Goal: Contribute content: Contribute content

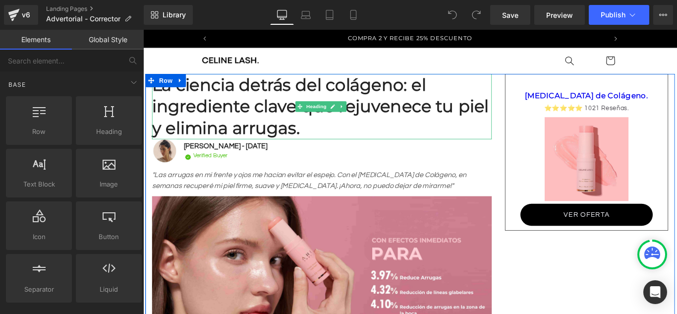
click at [252, 96] on h1 "La ciencia detrás del colágeno: el ingrediente clave que rejuvenece tu piel y e…" at bounding box center [344, 115] width 382 height 73
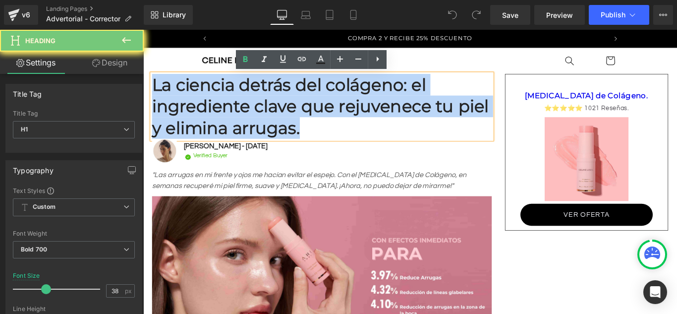
paste div
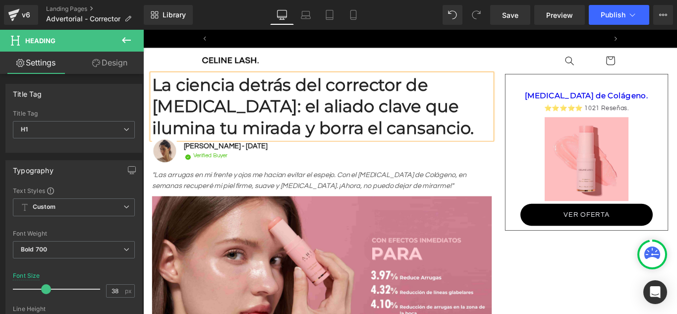
scroll to position [0, 454]
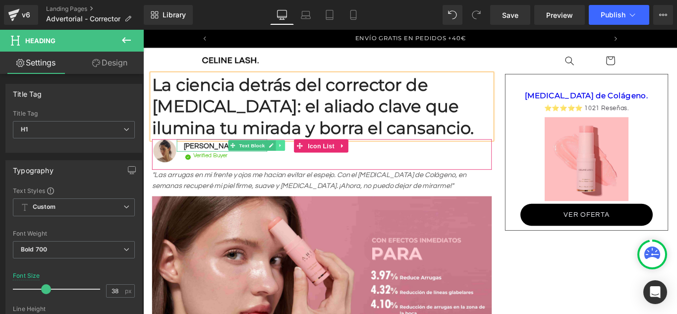
click at [296, 159] on icon at bounding box center [296, 159] width 1 height 3
click at [283, 172] on div "Image Verified Buyer Text Block" at bounding box center [236, 174] width 94 height 15
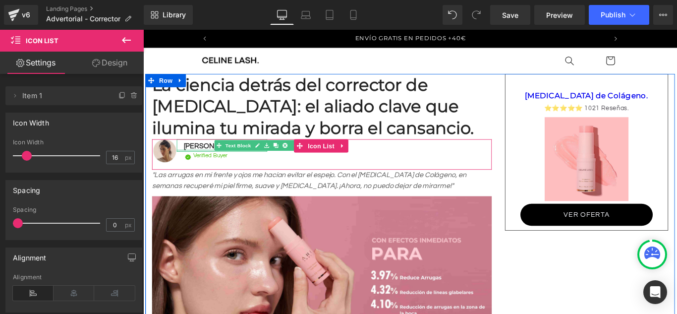
click at [198, 164] on div at bounding box center [232, 165] width 102 height 2
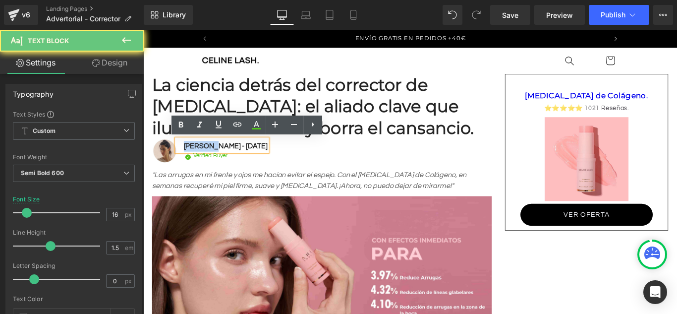
click at [198, 164] on p "[PERSON_NAME] - [DATE]" at bounding box center [236, 161] width 94 height 12
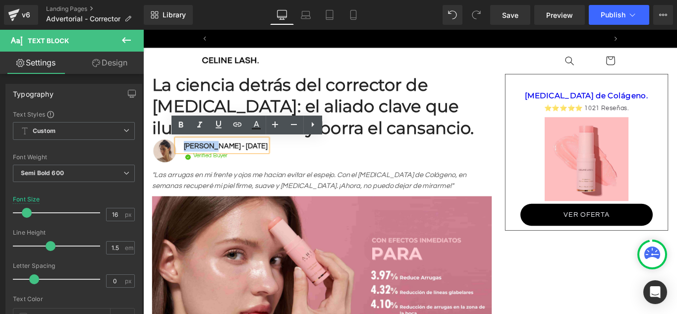
scroll to position [0, 0]
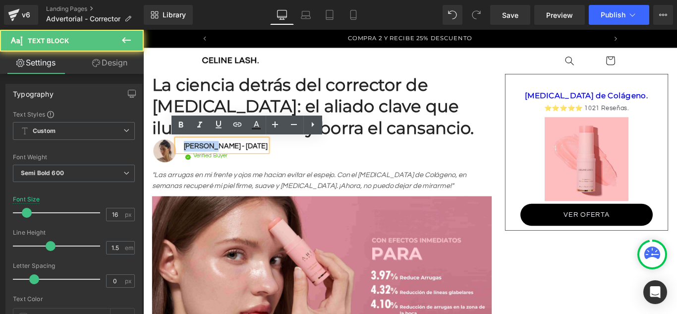
click at [282, 161] on p "[PERSON_NAME] - [DATE]" at bounding box center [236, 161] width 94 height 12
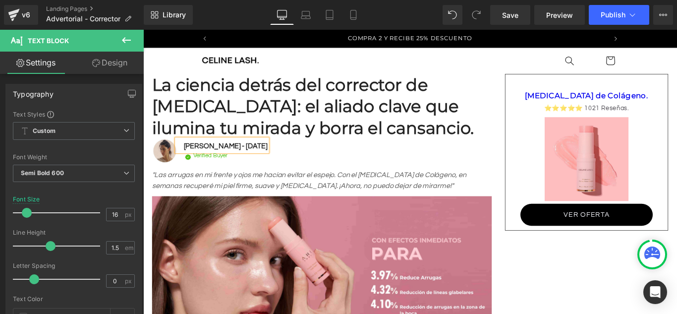
click at [283, 162] on p "[PERSON_NAME] - [DATE]" at bounding box center [236, 161] width 94 height 12
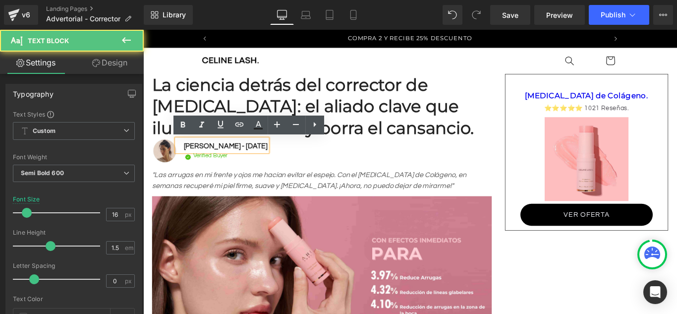
click at [283, 162] on p "[PERSON_NAME] - [DATE]" at bounding box center [236, 161] width 94 height 12
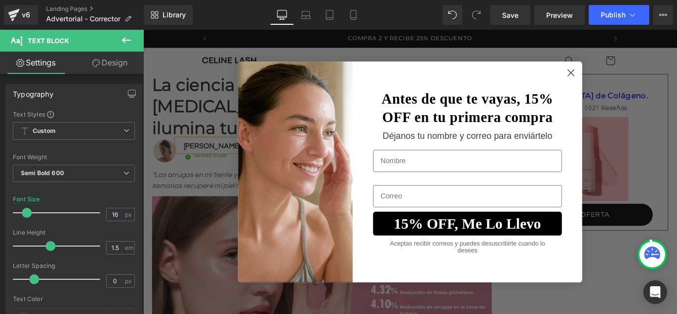
click at [616, 82] on circle "Close dialog" at bounding box center [624, 78] width 16 height 16
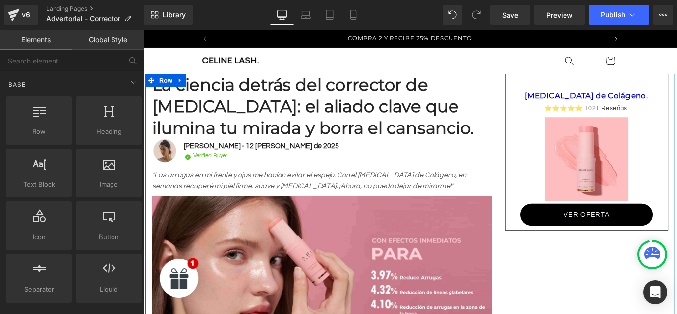
click at [231, 161] on div "[PERSON_NAME] - 12 [PERSON_NAME] de 2025 Text Block" at bounding box center [272, 160] width 182 height 14
click at [231, 161] on p "[PERSON_NAME] - 12 [PERSON_NAME] de 2025" at bounding box center [276, 161] width 174 height 12
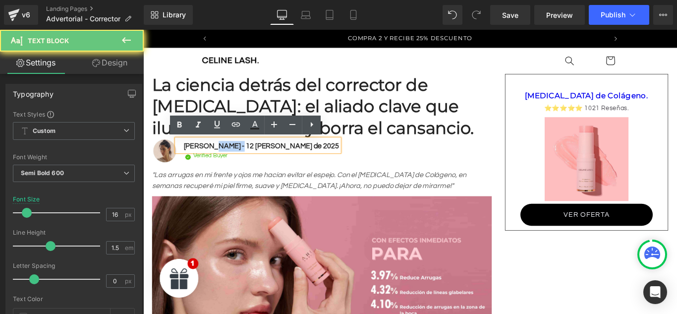
click at [231, 161] on p "[PERSON_NAME] - 12 [PERSON_NAME] de 2025" at bounding box center [276, 161] width 174 height 12
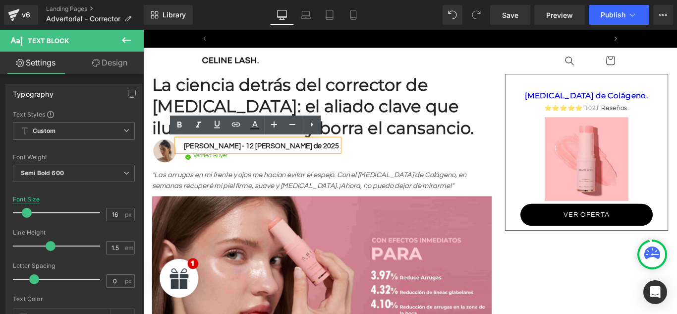
scroll to position [0, 454]
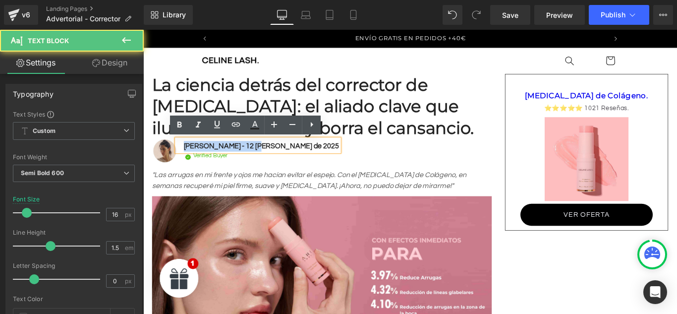
drag, startPoint x: 270, startPoint y: 161, endPoint x: 184, endPoint y: 153, distance: 86.6
click at [184, 153] on div "[PERSON_NAME] - 12 [PERSON_NAME] de 2025" at bounding box center [272, 160] width 182 height 14
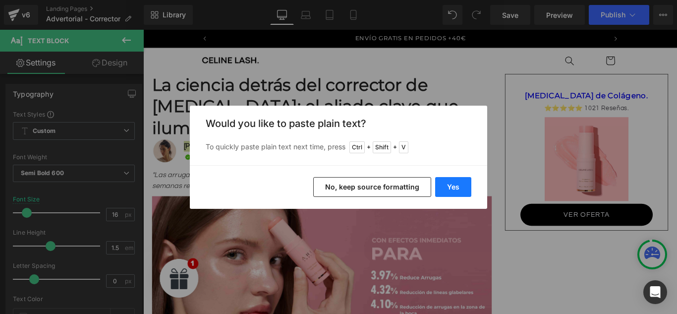
click at [457, 185] on button "Yes" at bounding box center [453, 187] width 36 height 20
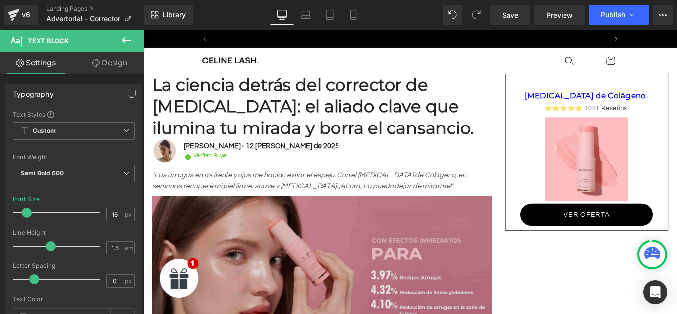
scroll to position [0, 0]
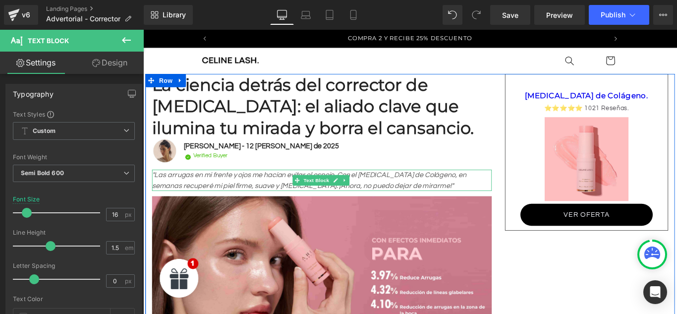
click at [190, 203] on icon ""Las arrugas en mi frente y ojos me hacían evitar el espejo. Con el [MEDICAL_DA…" at bounding box center [329, 199] width 353 height 20
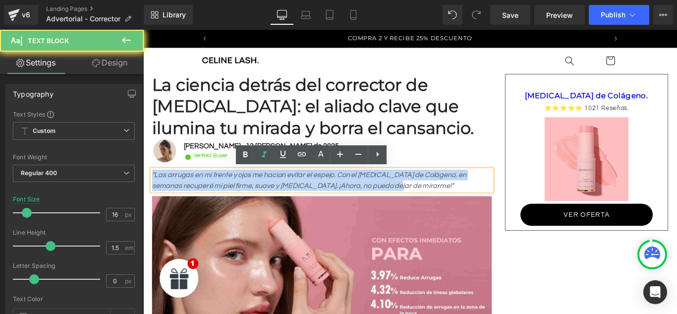
click at [189, 203] on icon ""Las arrugas en mi frente y ojos me hacían evitar el espejo. Con el [MEDICAL_DA…" at bounding box center [329, 199] width 353 height 20
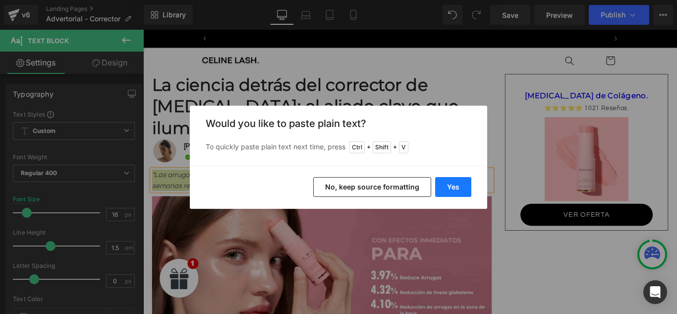
scroll to position [0, 454]
click at [445, 188] on button "Yes" at bounding box center [453, 187] width 36 height 20
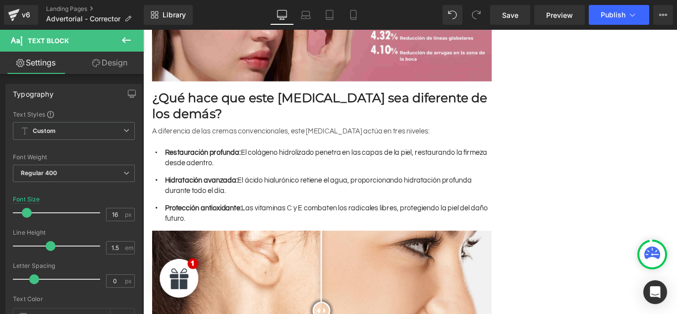
scroll to position [0, 0]
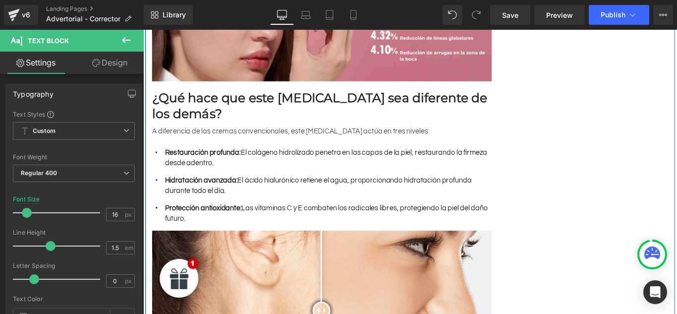
click at [201, 97] on h2 "¿Qué hace que este [MEDICAL_DATA] sea diferente de los demás?" at bounding box center [344, 115] width 382 height 36
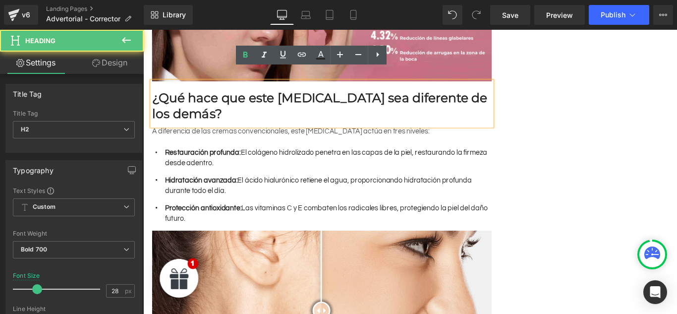
click at [198, 97] on h2 "¿Qué hace que este [MEDICAL_DATA] sea diferente de los demás?" at bounding box center [344, 115] width 382 height 36
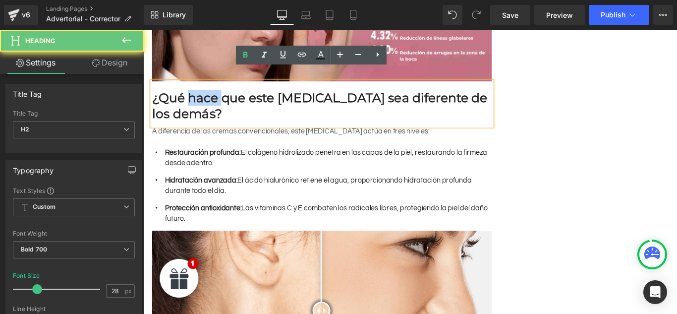
click at [198, 97] on h2 "¿Qué hace que este [MEDICAL_DATA] sea diferente de los demás?" at bounding box center [344, 115] width 382 height 36
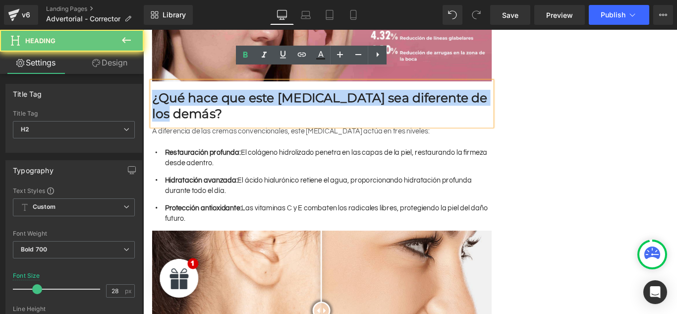
click at [198, 97] on h2 "¿Qué hace que este [MEDICAL_DATA] sea diferente de los demás?" at bounding box center [344, 115] width 382 height 36
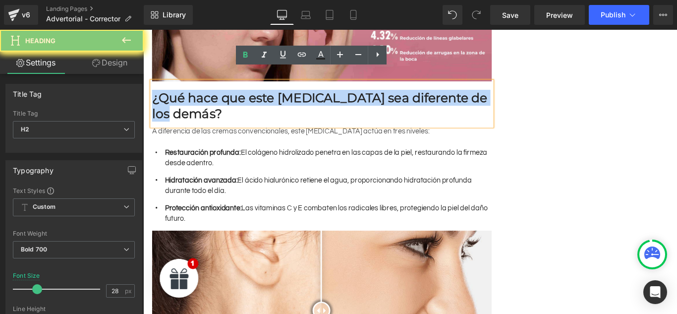
paste div
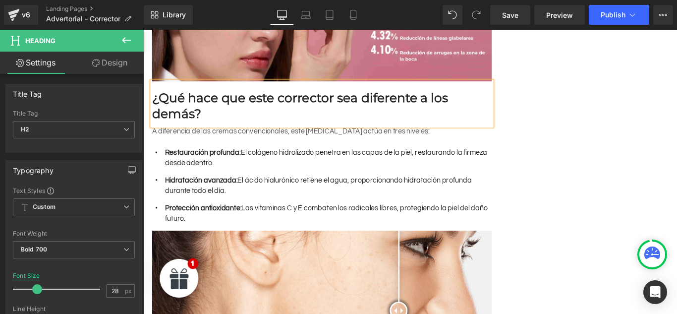
scroll to position [0, 454]
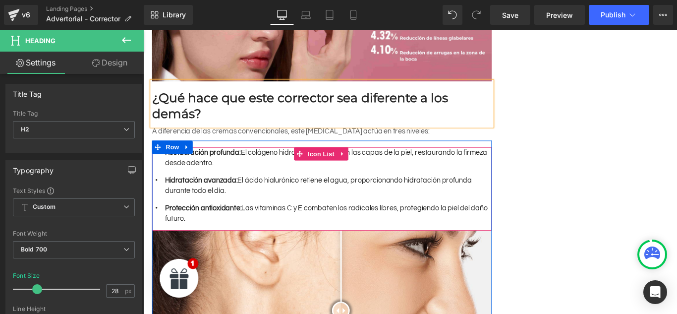
click at [220, 162] on ul "Icon Restauración profunda: El colágeno hidrolizado penetra en las capas de la …" at bounding box center [344, 209] width 382 height 94
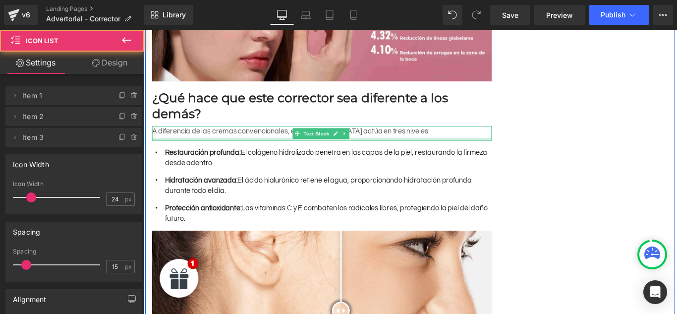
click at [208, 195] on font "Hidratación avanzada: El ácido hialurónico retiene el agua, proporcionando hidr…" at bounding box center [340, 205] width 345 height 20
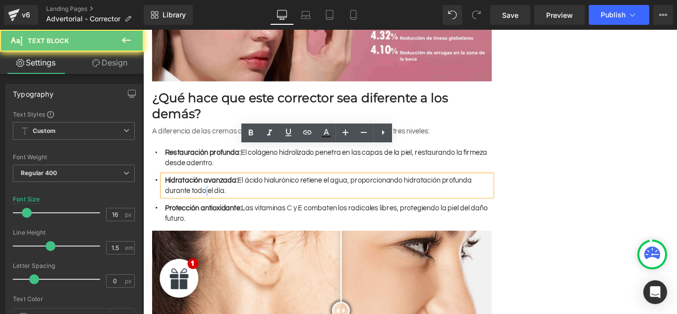
click at [208, 195] on font "Hidratación avanzada: El ácido hialurónico retiene el agua, proporcionando hidr…" at bounding box center [340, 205] width 345 height 20
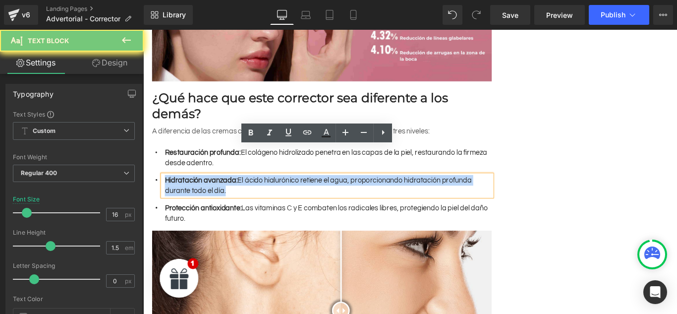
click at [208, 195] on font "Hidratación avanzada: El ácido hialurónico retiene el agua, proporcionando hidr…" at bounding box center [340, 205] width 345 height 20
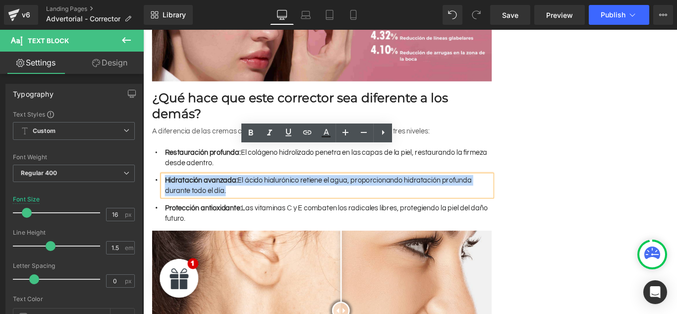
scroll to position [0, 0]
click at [200, 138] on p "A diferencia de las cremas convencionales, este [MEDICAL_DATA] actúa en tres ni…" at bounding box center [344, 144] width 382 height 12
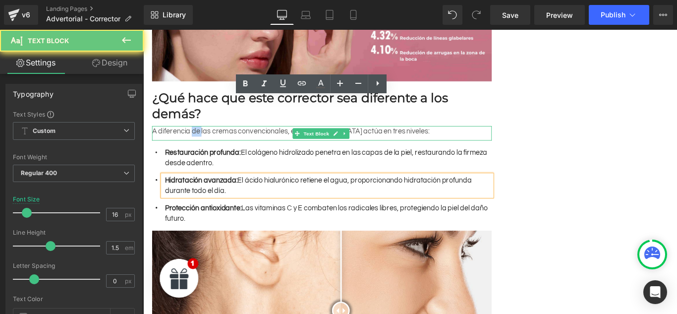
click at [200, 138] on p "A diferencia de las cremas convencionales, este [MEDICAL_DATA] actúa en tres ni…" at bounding box center [344, 144] width 382 height 12
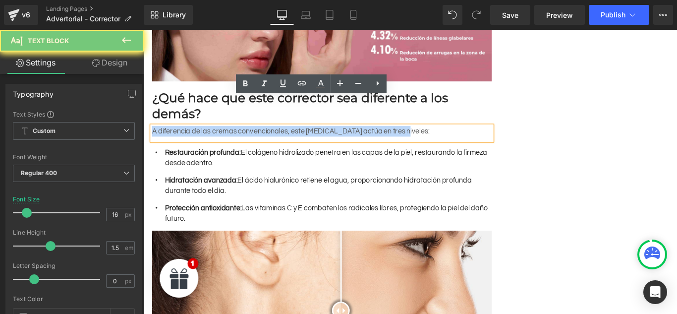
click at [200, 138] on p "A diferencia de las cremas convencionales, este [MEDICAL_DATA] actúa en tres ni…" at bounding box center [344, 144] width 382 height 12
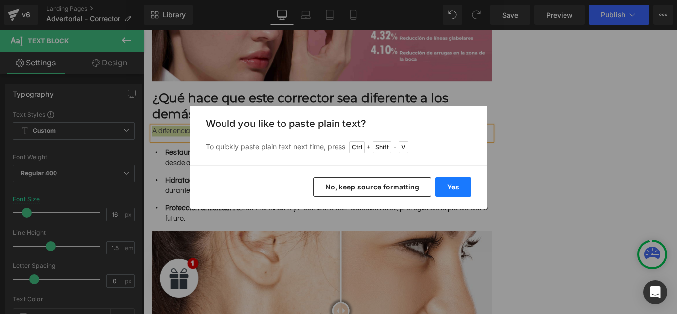
click at [448, 187] on button "Yes" at bounding box center [453, 187] width 36 height 20
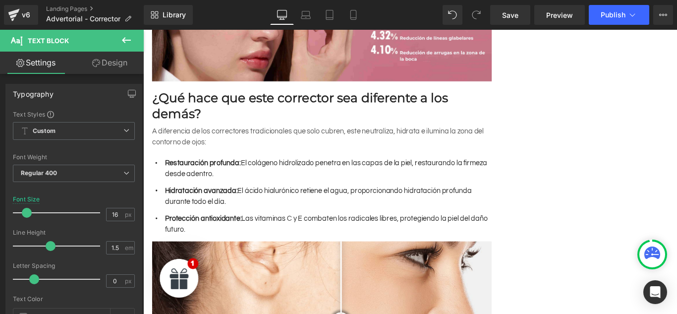
scroll to position [0, 454]
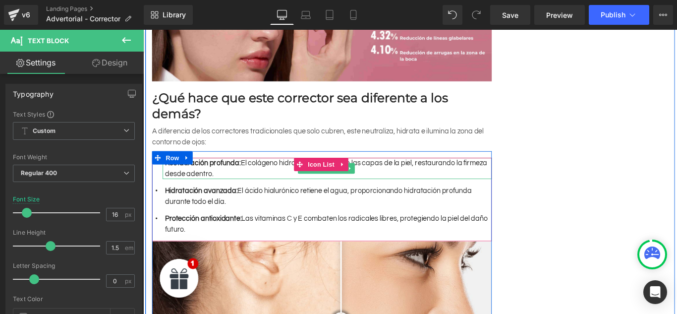
click at [234, 175] on font "Restauración profunda: El colágeno hidrolizado penetra en las capas de la piel,…" at bounding box center [349, 185] width 362 height 20
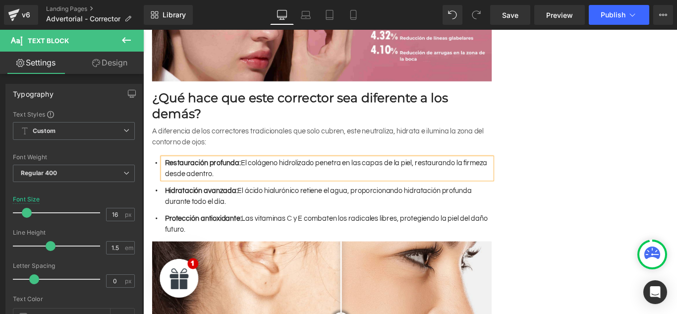
click at [234, 175] on font "Restauración profunda: El colágeno hidrolizado penetra en las capas de la piel,…" at bounding box center [349, 185] width 362 height 20
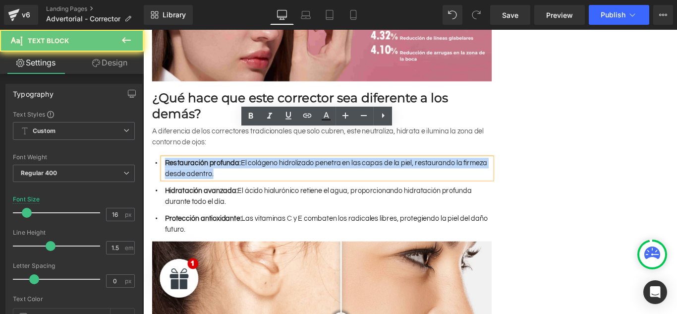
click at [234, 175] on font "Restauración profunda: El colágeno hidrolizado penetra en las capas de la piel,…" at bounding box center [349, 185] width 362 height 20
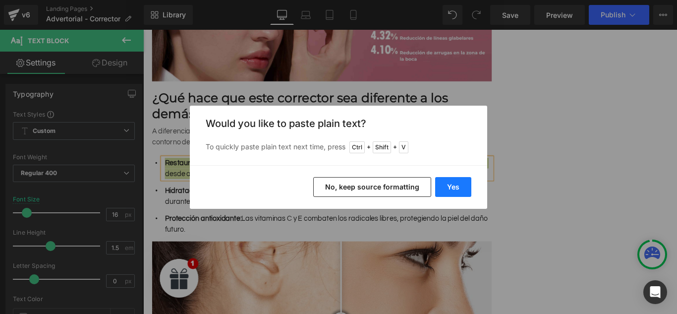
click at [459, 188] on button "Yes" at bounding box center [453, 187] width 36 height 20
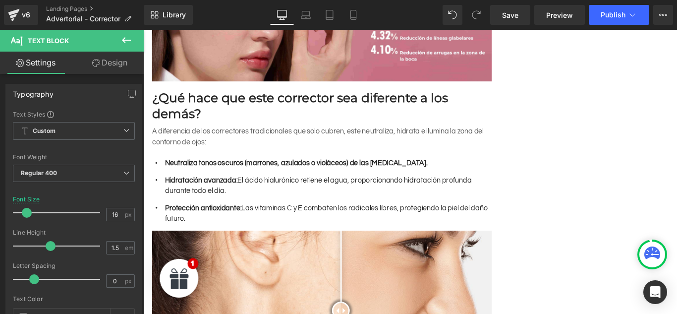
scroll to position [0, 0]
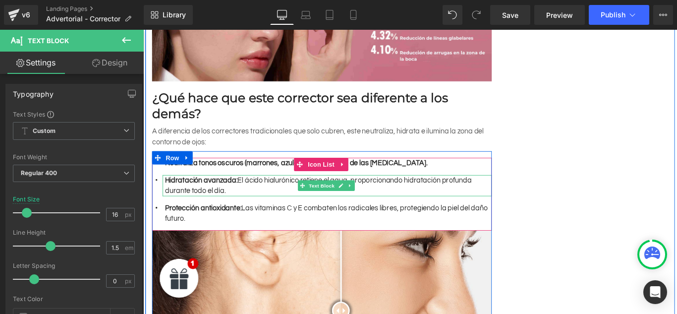
click at [227, 195] on font "Hidratación avanzada: El ácido hialurónico retiene el agua, proporcionando hidr…" at bounding box center [340, 205] width 345 height 20
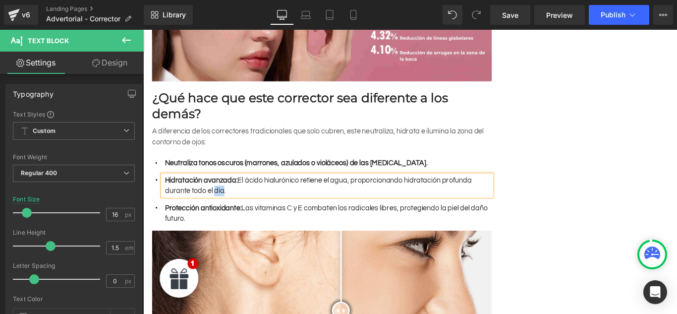
click at [227, 195] on font "Hidratación avanzada: El ácido hialurónico retiene el agua, proporcionando hidr…" at bounding box center [340, 205] width 345 height 20
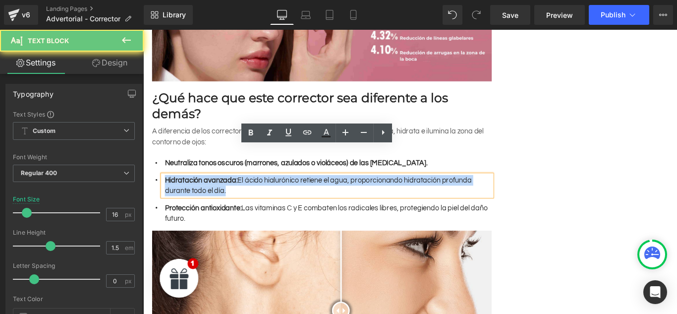
click at [227, 195] on font "Hidratación avanzada: El ácido hialurónico retiene el agua, proporcionando hidr…" at bounding box center [340, 205] width 345 height 20
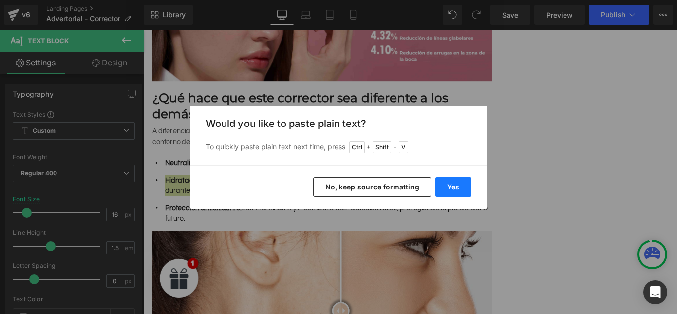
click at [447, 188] on button "Yes" at bounding box center [453, 187] width 36 height 20
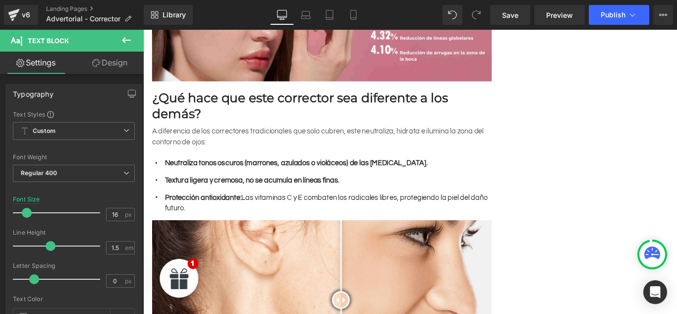
scroll to position [0, 454]
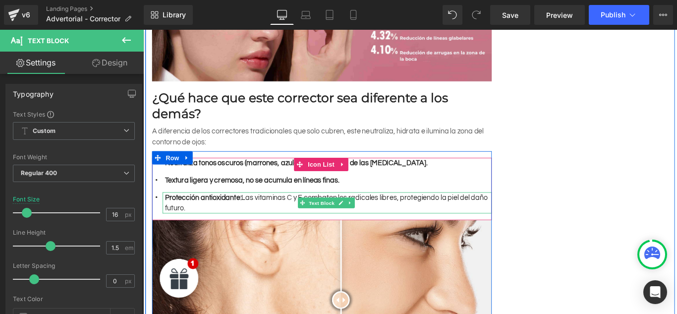
click at [220, 214] on strong "Protección antioxidante:" at bounding box center [211, 218] width 86 height 8
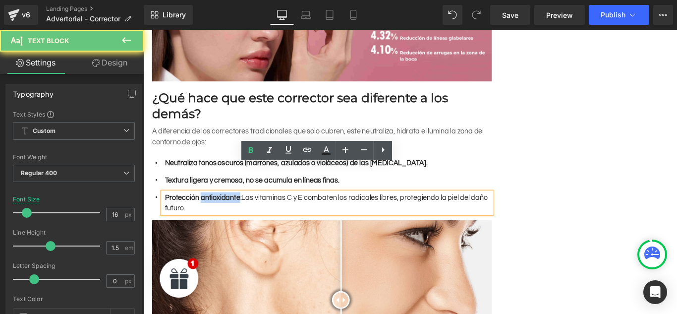
click at [220, 214] on strong "Protección antioxidante:" at bounding box center [211, 218] width 86 height 8
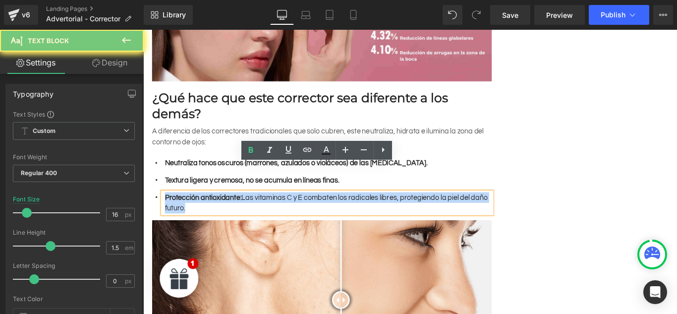
click at [220, 214] on strong "Protección antioxidante:" at bounding box center [211, 218] width 86 height 8
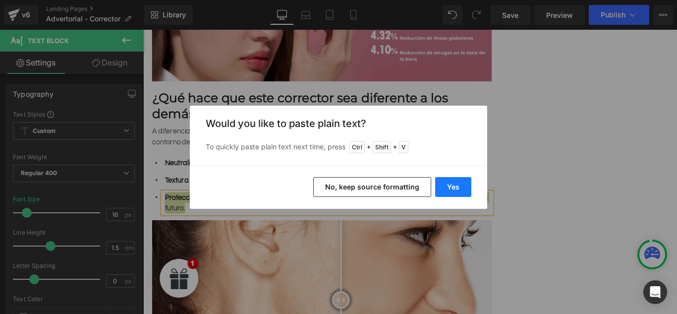
drag, startPoint x: 457, startPoint y: 190, endPoint x: 348, endPoint y: 176, distance: 109.4
click at [457, 190] on button "Yes" at bounding box center [453, 187] width 36 height 20
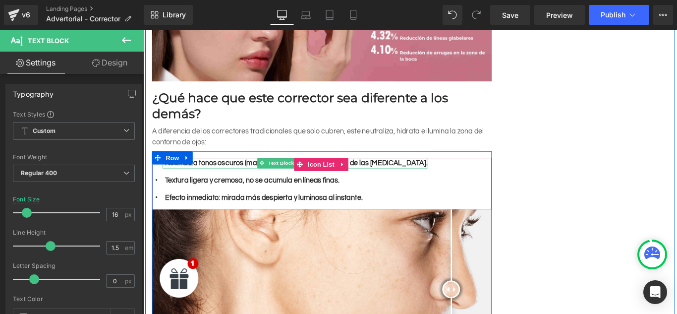
click at [383, 175] on b "Neutraliza tonos oscuros (marrones, azulados o violáceos) de las [MEDICAL_DATA]." at bounding box center [315, 179] width 295 height 8
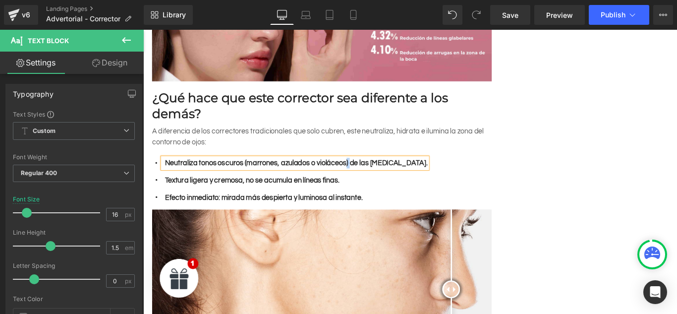
click at [383, 175] on b "Neutraliza tonos oscuros (marrones, azulados o violáceos) de las [MEDICAL_DATA]." at bounding box center [315, 179] width 295 height 8
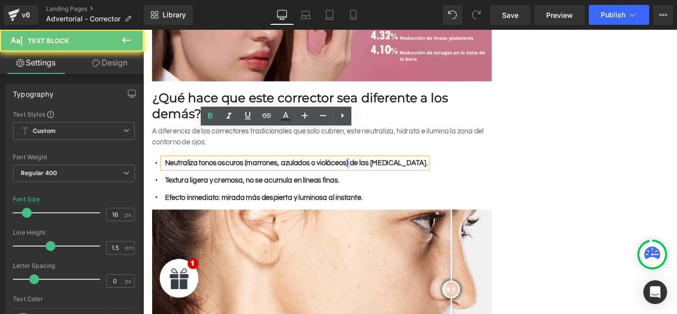
scroll to position [0, 0]
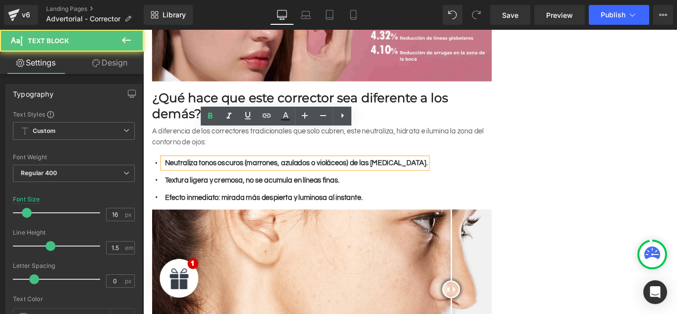
drag, startPoint x: 439, startPoint y: 149, endPoint x: 293, endPoint y: 136, distance: 146.3
click at [325, 166] on div "Icon Neutraliza tonos oscuros (marrones, azulados o violáceos) de las [MEDICAL_…" at bounding box center [344, 294] width 382 height 257
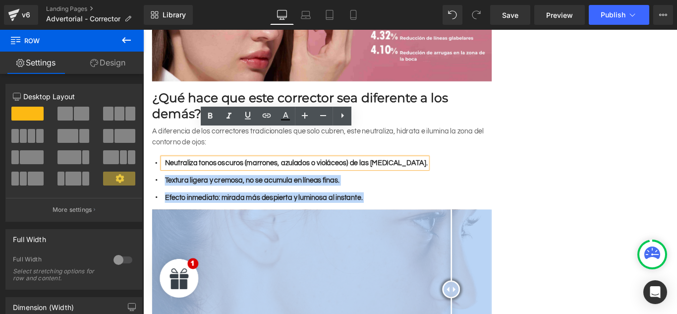
drag, startPoint x: 293, startPoint y: 136, endPoint x: 254, endPoint y: 152, distance: 42.3
click at [252, 166] on div "Icon Neutraliza tonos oscuros (marrones, azulados o violáceos) de las [MEDICAL_…" at bounding box center [344, 294] width 382 height 257
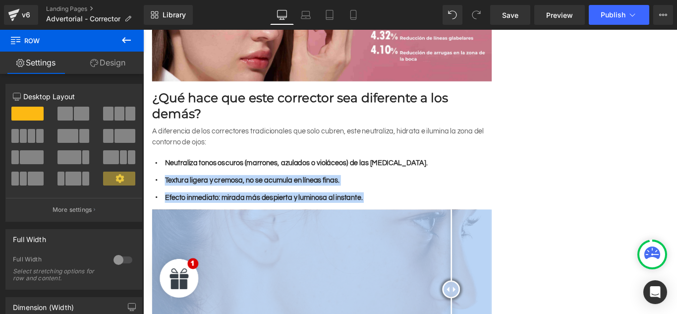
click at [264, 175] on b "Neutraliza tonos oscuros (marrones, azulados o violáceos) de las [MEDICAL_DATA]." at bounding box center [315, 179] width 295 height 8
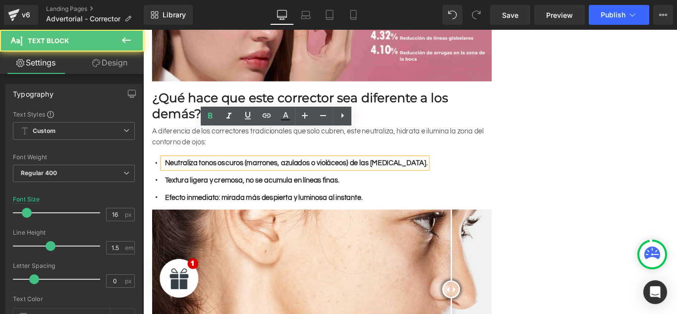
click at [261, 175] on b "Neutraliza tonos oscuros (marrones, azulados o violáceos) de las [MEDICAL_DATA]." at bounding box center [315, 179] width 295 height 8
click at [310, 175] on b "Neutraliza tonos oscuros (marrones, azulados o violáceos) de las [MEDICAL_DATA]." at bounding box center [315, 179] width 295 height 8
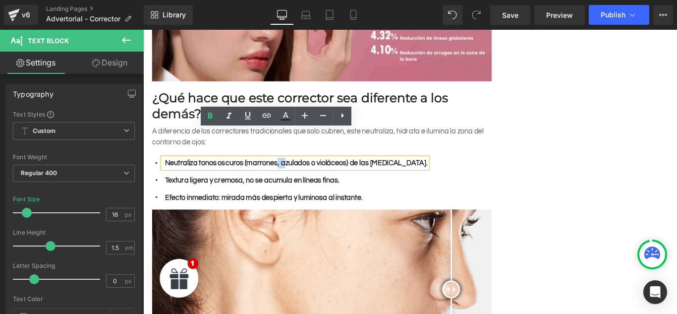
scroll to position [0, 454]
drag, startPoint x: 261, startPoint y: 147, endPoint x: 440, endPoint y: 159, distance: 179.3
click at [440, 173] on div "Icon Neutraliza tonos oscuros (marrones, azulados o violáceos) de las [MEDICAL_…" at bounding box center [344, 202] width 382 height 58
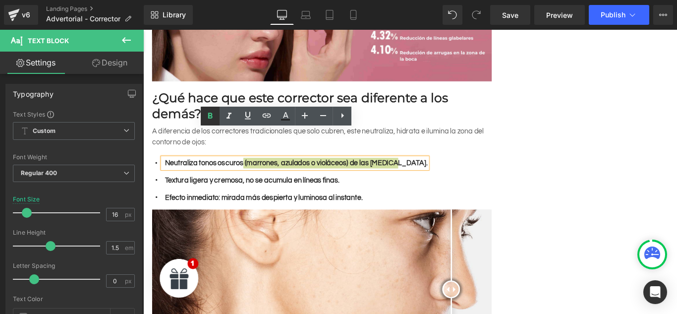
click at [213, 115] on icon at bounding box center [210, 116] width 12 height 12
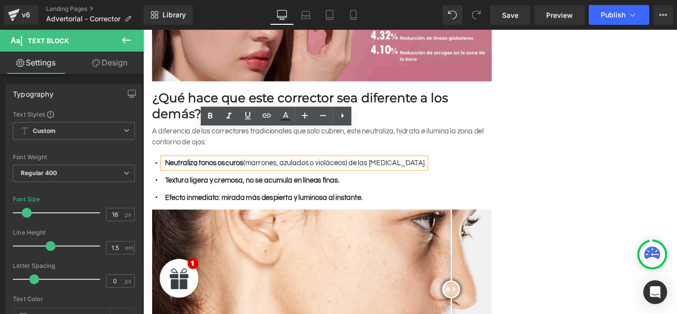
click at [232, 195] on b "Textura ligera y cremosa, no se acumula en líneas finas." at bounding box center [266, 199] width 196 height 8
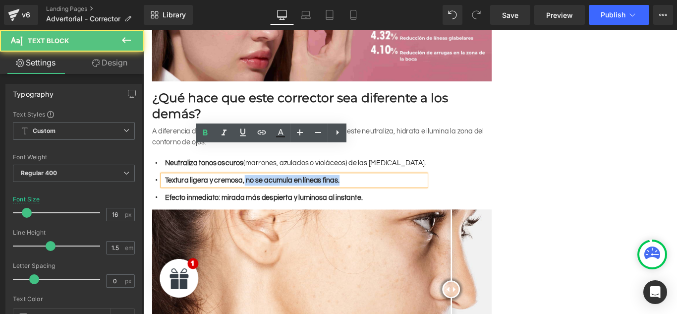
scroll to position [0, 454]
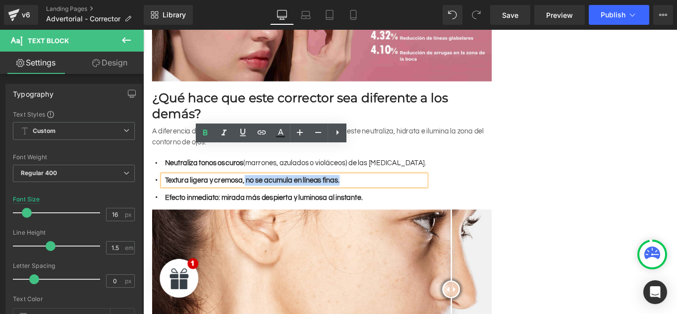
drag, startPoint x: 260, startPoint y: 167, endPoint x: 377, endPoint y: 174, distance: 117.2
click at [377, 193] on div "Textura ligera y cremosa, no se acumula en líneas finas." at bounding box center [313, 199] width 296 height 12
click at [202, 127] on icon at bounding box center [205, 133] width 12 height 12
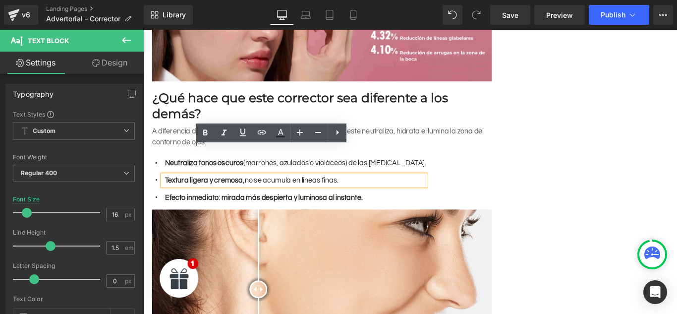
click at [259, 214] on b "Efecto inmediato: mirada más despierta y luminosa al instante." at bounding box center [279, 218] width 222 height 8
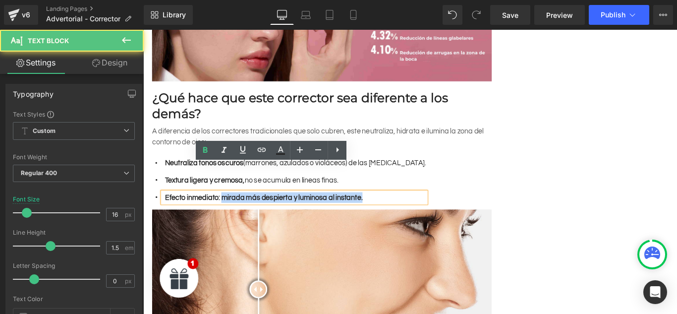
scroll to position [0, 0]
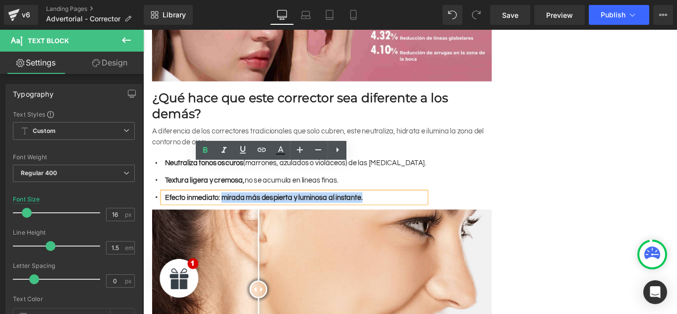
drag, startPoint x: 232, startPoint y: 188, endPoint x: 393, endPoint y: 194, distance: 160.7
click at [393, 212] on div "Efecto inmediato: mirada más despierta y luminosa al instante." at bounding box center [313, 218] width 296 height 12
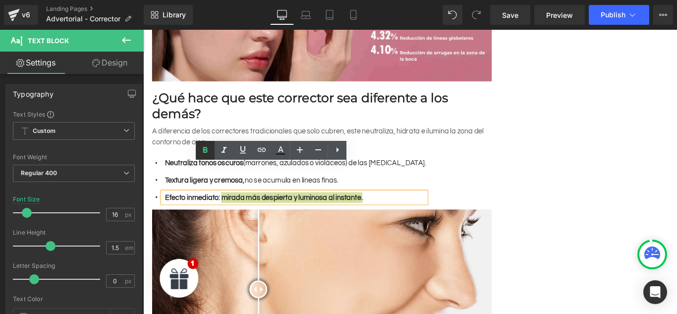
click at [209, 149] on icon at bounding box center [205, 150] width 12 height 12
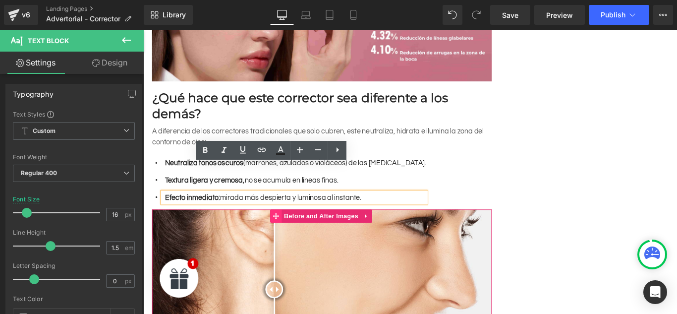
scroll to position [0, 454]
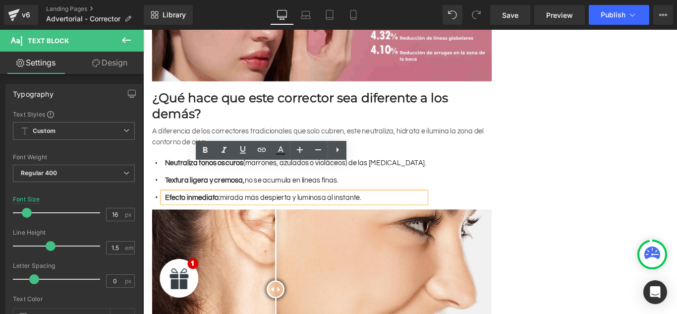
click at [493, 193] on div "Icon Neutraliza tonos oscuros (marrones, azulados o violáceos) de las [MEDICAL_…" at bounding box center [344, 202] width 382 height 58
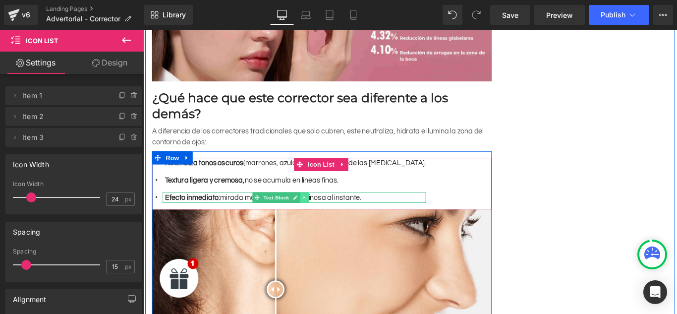
click at [323, 217] on icon at bounding box center [323, 218] width 1 height 3
click at [317, 216] on icon at bounding box center [319, 218] width 5 height 5
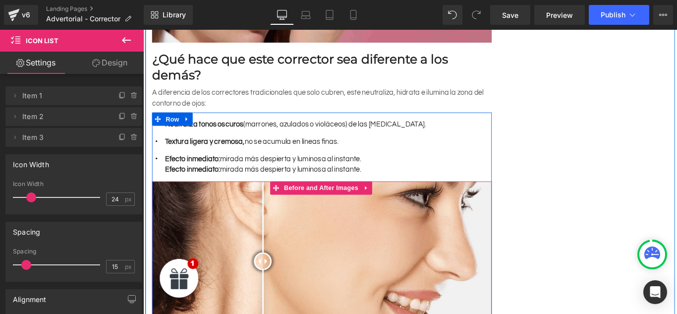
scroll to position [322, 0]
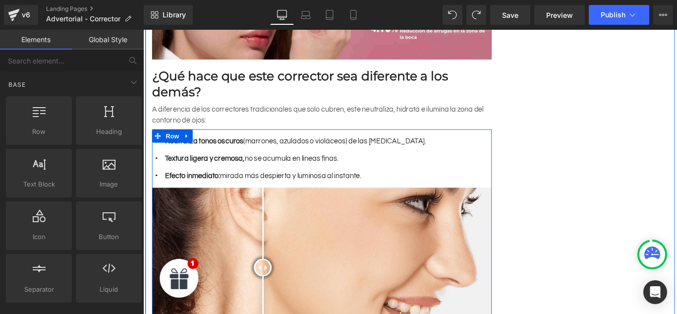
click at [284, 188] on span "Text Block" at bounding box center [277, 194] width 33 height 12
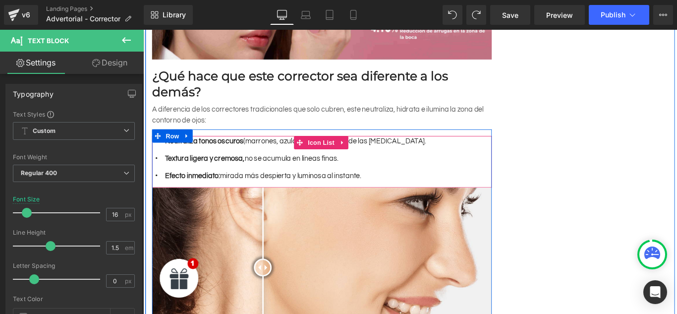
scroll to position [0, 454]
click at [156, 190] on span "Icon" at bounding box center [158, 196] width 16 height 12
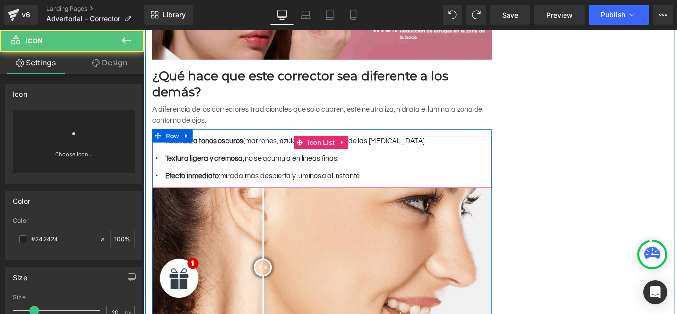
click at [170, 190] on strong "Efecto inmediato:" at bounding box center [199, 194] width 62 height 8
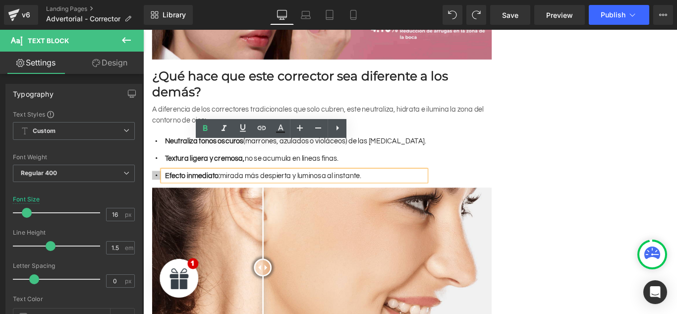
drag, startPoint x: 165, startPoint y: 163, endPoint x: 154, endPoint y: 159, distance: 11.6
click at [155, 188] on li "Icon Efecto inmediato: mirada más despierta y luminosa al instante. Text Block" at bounding box center [307, 194] width 308 height 12
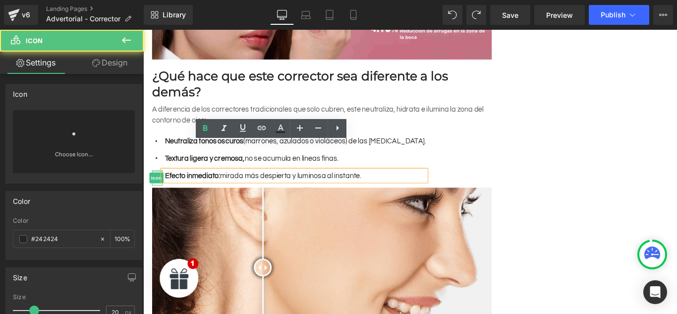
click at [155, 188] on div at bounding box center [159, 189] width 12 height 2
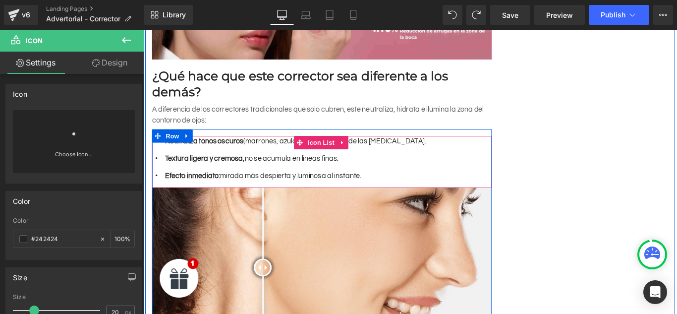
scroll to position [0, 0]
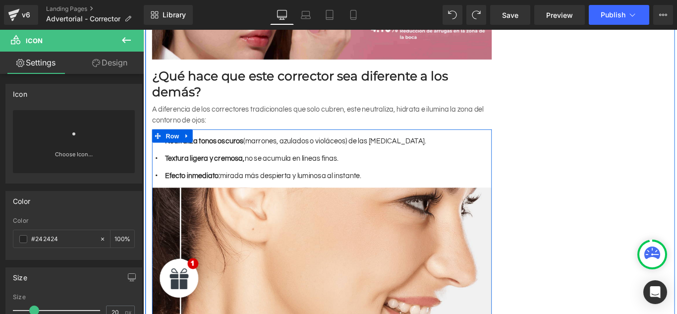
click at [182, 207] on div "Before and After Images" at bounding box center [344, 296] width 382 height 179
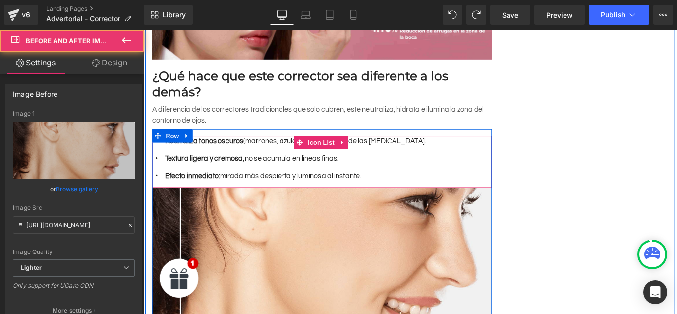
click at [222, 171] on ul "Icon Neutraliza tonos oscuros (marrones, azulados o violáceos) de las [MEDICAL_…" at bounding box center [307, 178] width 308 height 58
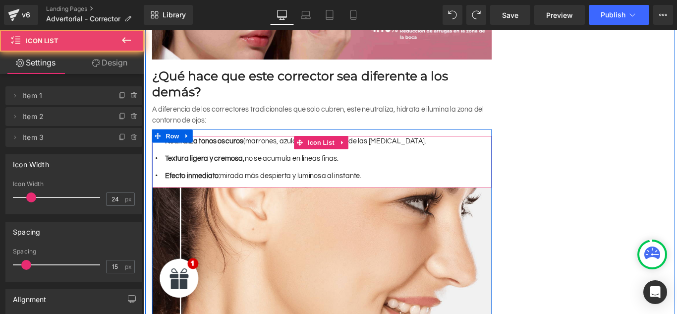
click at [223, 188] on div "Efecto inmediato: mirada más despierta y luminosa al instante. Text Block" at bounding box center [313, 194] width 296 height 12
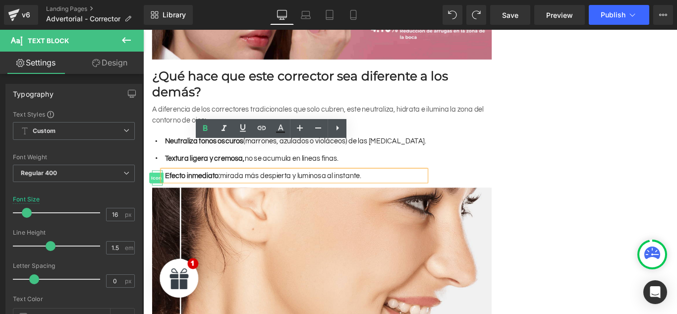
click at [155, 190] on span "Icon" at bounding box center [158, 196] width 16 height 12
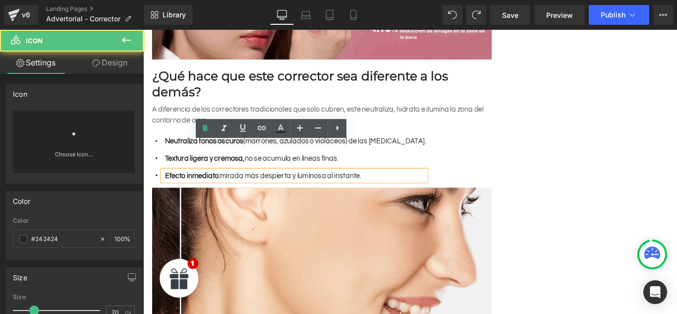
scroll to position [0, 454]
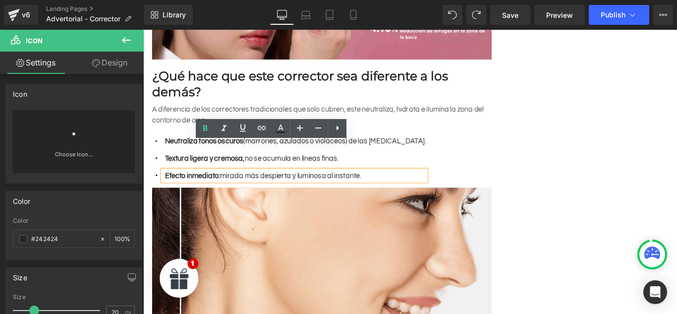
click at [350, 172] on ul "Icon Neutraliza tonos oscuros (marrones, azulados o violáceos) de las [MEDICAL_…" at bounding box center [307, 178] width 308 height 58
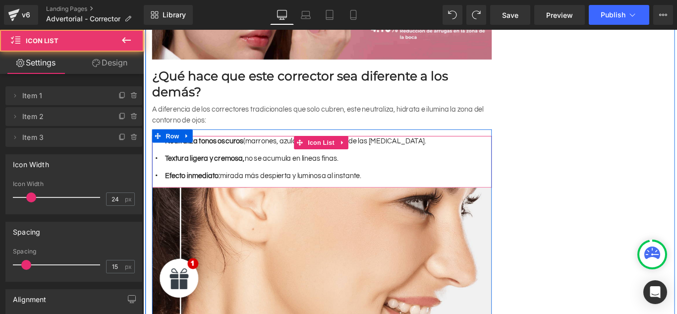
click at [456, 162] on div "Icon Neutraliza tonos oscuros (marrones, azulados o violáceos) de las [MEDICAL_…" at bounding box center [344, 178] width 382 height 58
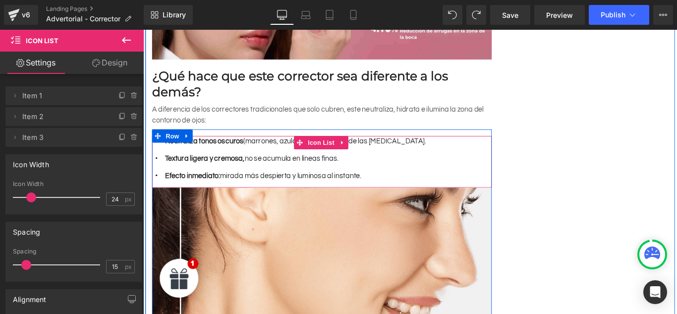
click at [372, 149] on div "Neutraliza tonos oscuros (marrones, azulados o violáceos) de las [MEDICAL_DATA]…" at bounding box center [313, 155] width 296 height 12
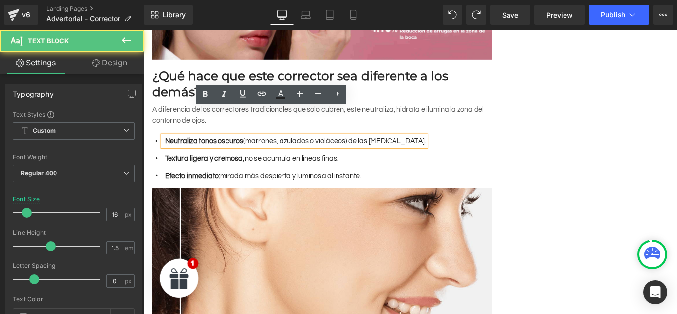
click at [363, 149] on div "Neutraliza tonos oscuros (marrones, azulados o violáceos) de las [MEDICAL_DATA]…" at bounding box center [313, 155] width 296 height 12
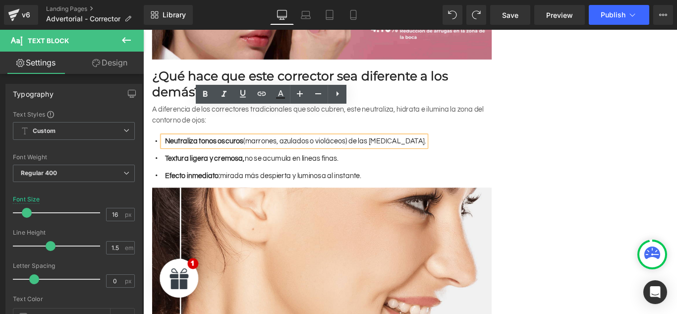
click at [143, 30] on div at bounding box center [143, 30] width 0 height 0
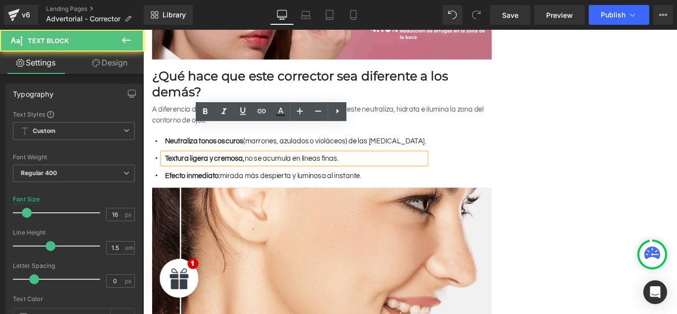
click at [448, 149] on div "Icon Neutraliza tonos oscuros (marrones, azulados o violáceos) de las [MEDICAL_…" at bounding box center [344, 178] width 382 height 58
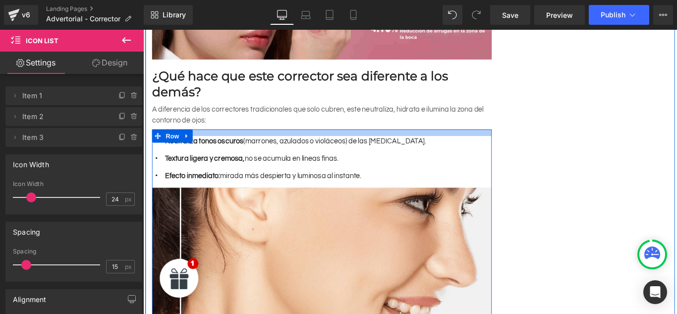
scroll to position [0, 0]
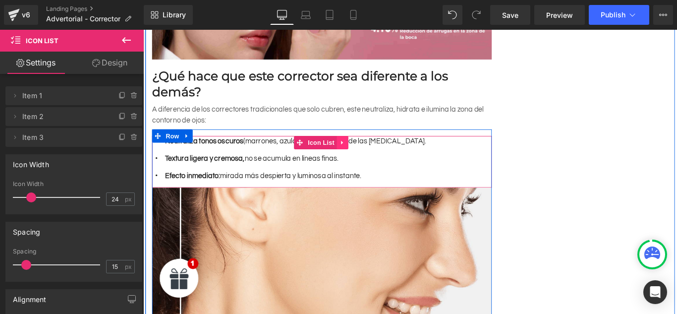
click at [367, 153] on icon at bounding box center [366, 156] width 7 height 7
click at [361, 153] on icon at bounding box center [360, 156] width 7 height 7
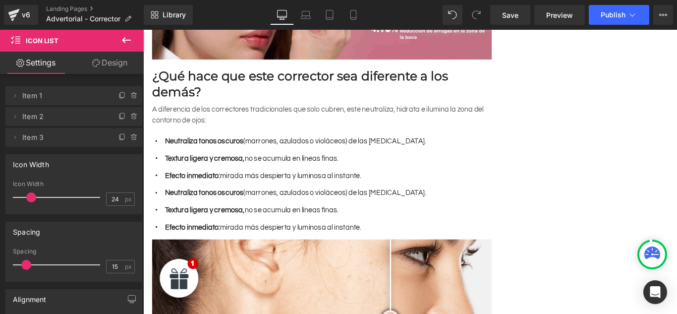
scroll to position [0, 454]
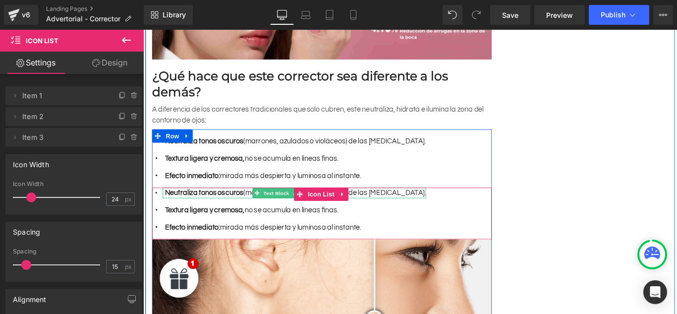
click at [218, 209] on strong "Neutraliza tonos oscuros" at bounding box center [212, 213] width 88 height 8
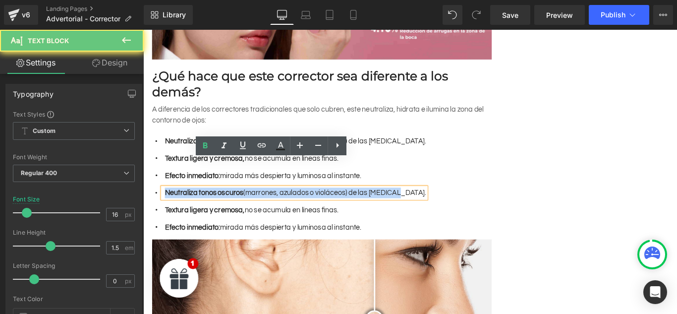
click at [218, 209] on strong "Neutraliza tonos oscuros" at bounding box center [212, 213] width 88 height 8
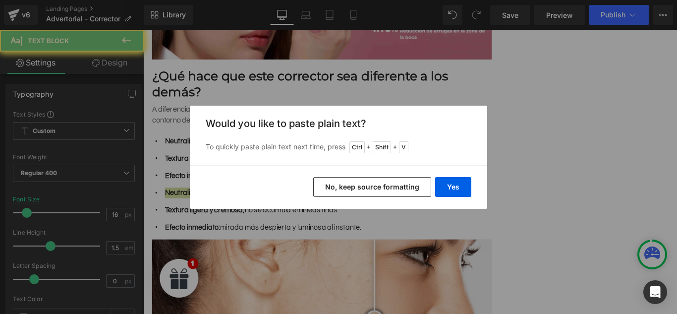
click at [210, 165] on div "Yes No, keep source formatting" at bounding box center [338, 187] width 297 height 44
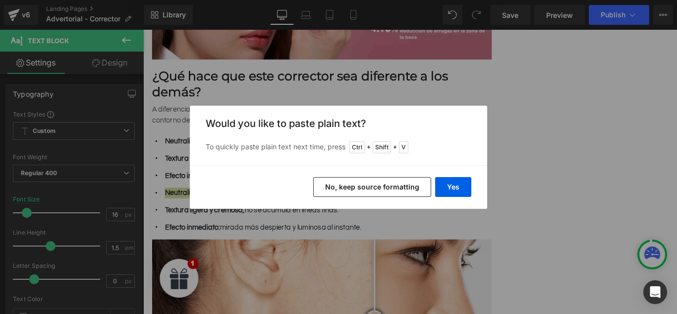
scroll to position [0, 0]
click at [441, 184] on button "Yes" at bounding box center [453, 187] width 36 height 20
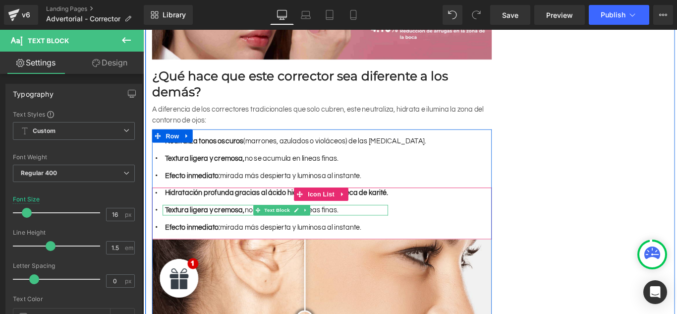
click at [245, 229] on strong "Textura ligera y cremosa," at bounding box center [213, 233] width 90 height 8
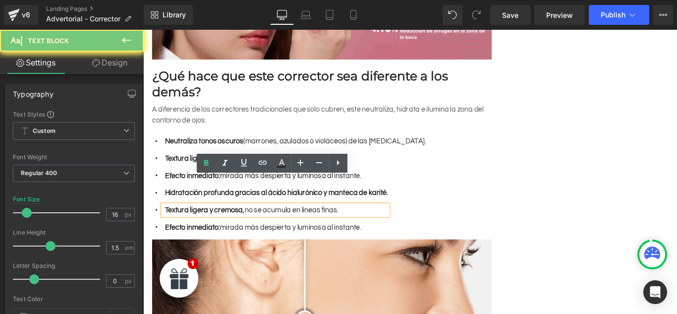
click at [245, 229] on strong "Textura ligera y cremosa," at bounding box center [213, 233] width 90 height 8
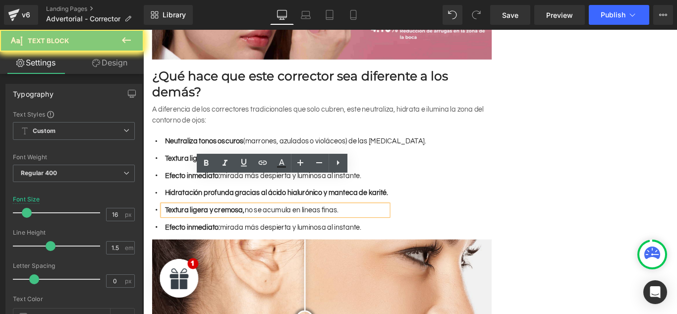
click at [245, 229] on strong "Textura ligera y cremosa," at bounding box center [213, 233] width 90 height 8
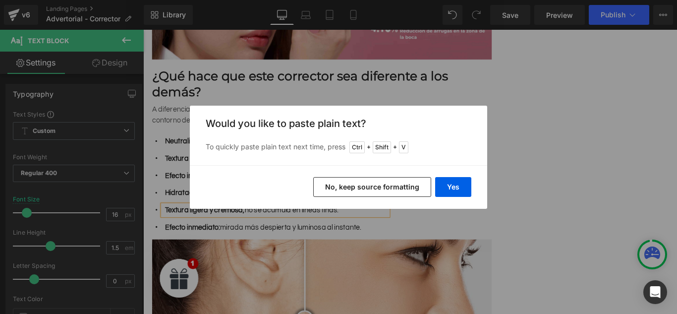
scroll to position [0, 454]
click at [445, 190] on button "Yes" at bounding box center [453, 187] width 36 height 20
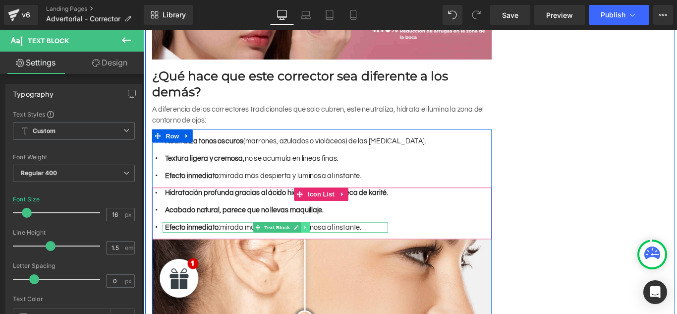
click at [324, 250] on icon at bounding box center [324, 251] width 1 height 3
click at [330, 249] on icon at bounding box center [330, 252] width 5 height 6
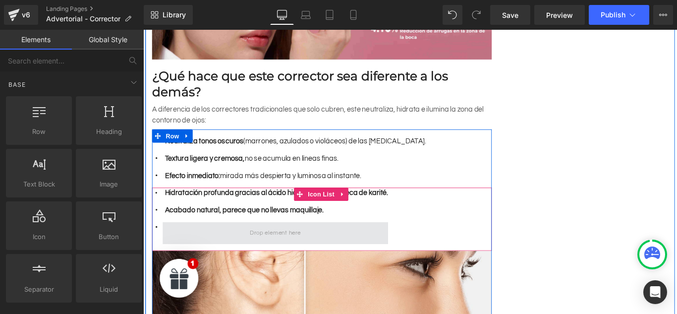
click at [313, 250] on span at bounding box center [292, 258] width 64 height 16
click at [216, 246] on span at bounding box center [291, 258] width 253 height 25
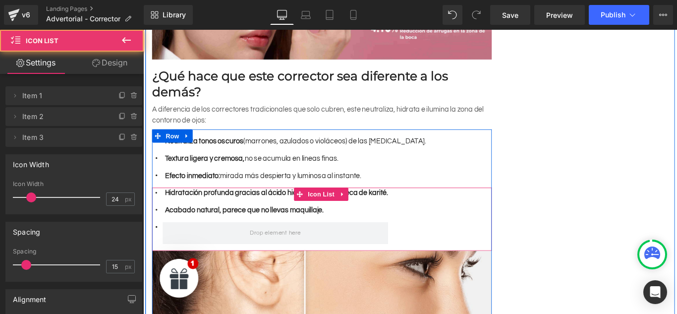
scroll to position [0, 0]
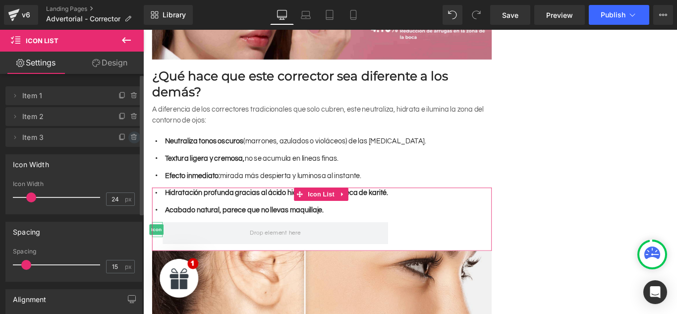
click at [132, 138] on icon at bounding box center [134, 137] width 4 height 4
click at [118, 135] on button "Delete" at bounding box center [123, 137] width 31 height 13
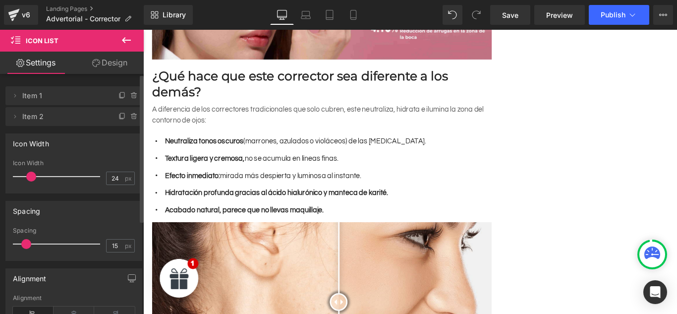
scroll to position [0, 454]
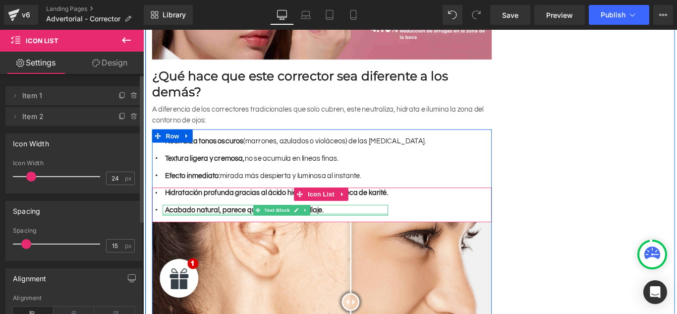
click at [363, 236] on div at bounding box center [291, 237] width 253 height 2
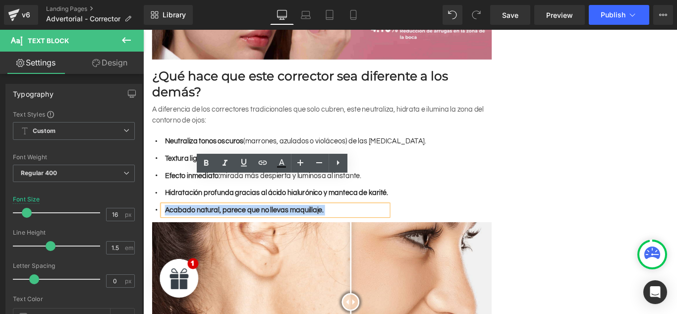
drag, startPoint x: 363, startPoint y: 205, endPoint x: 228, endPoint y: 199, distance: 135.5
click at [228, 227] on p "Acabado natural, parece que no llevas maquillaje." at bounding box center [293, 233] width 251 height 12
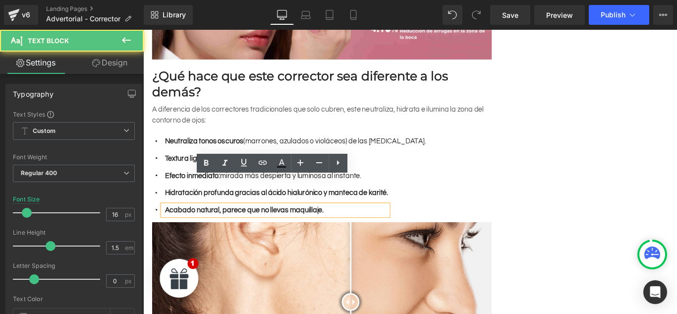
click at [232, 229] on b "Acabado natural, parece que no llevas maquillaje." at bounding box center [257, 233] width 178 height 8
drag, startPoint x: 231, startPoint y: 201, endPoint x: 357, endPoint y: 211, distance: 127.3
click at [357, 211] on ul "Icon Hidratación profunda gracias al ácido hialurónico y manteca de karité. Tex…" at bounding box center [285, 226] width 265 height 39
drag, startPoint x: 358, startPoint y: 201, endPoint x: 230, endPoint y: 190, distance: 128.9
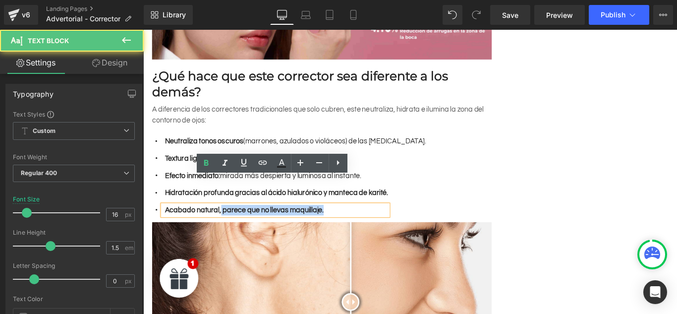
click at [230, 207] on ul "Icon Hidratación profunda gracias al ácido hialurónico y manteca de karité. Tex…" at bounding box center [285, 226] width 265 height 39
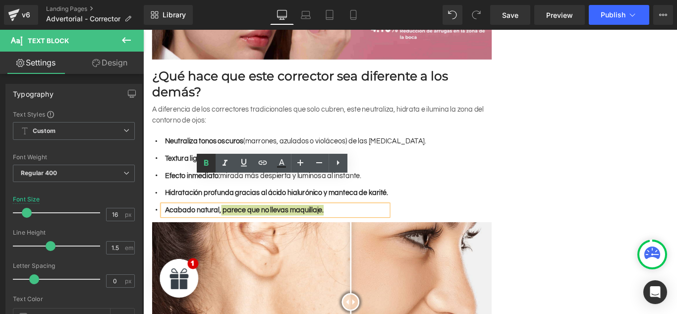
click at [208, 166] on icon at bounding box center [206, 163] width 12 height 12
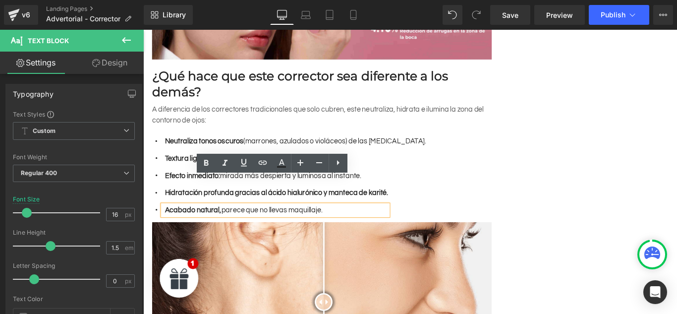
scroll to position [0, 454]
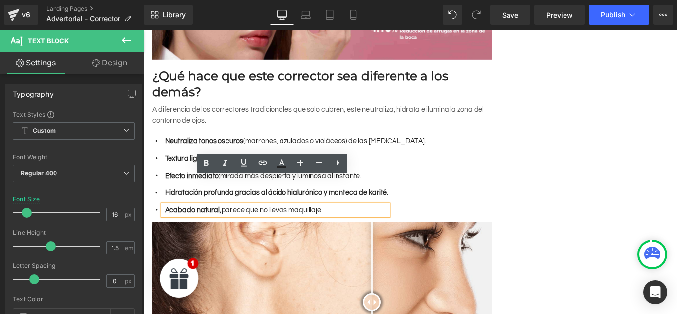
click at [414, 207] on div "Hidratación profunda gracias al ácido hialurónico y manteca de karité. Text Blo…" at bounding box center [291, 213] width 253 height 12
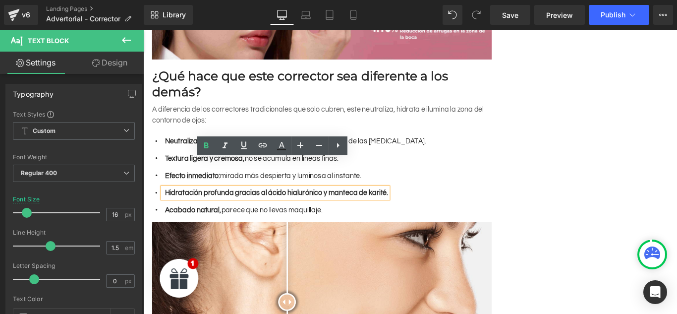
scroll to position [0, 0]
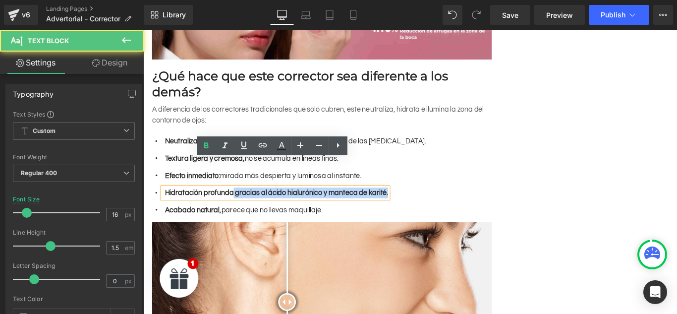
drag, startPoint x: 246, startPoint y: 180, endPoint x: 440, endPoint y: 193, distance: 194.7
click at [440, 207] on div "Icon Hidratación profunda gracias al ácido hialurónico y manteca de karité. Tex…" at bounding box center [344, 226] width 382 height 39
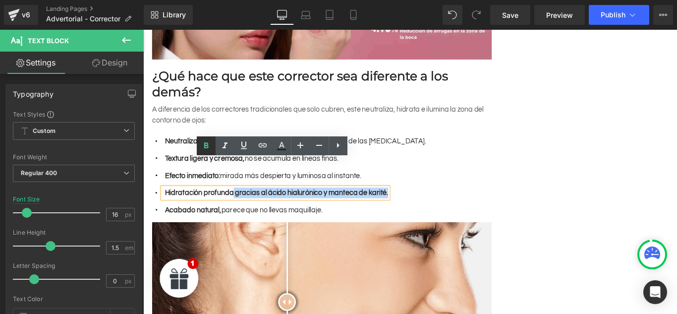
scroll to position [0, 454]
click at [210, 142] on icon at bounding box center [206, 146] width 12 height 12
click at [143, 30] on div at bounding box center [143, 30] width 0 height 0
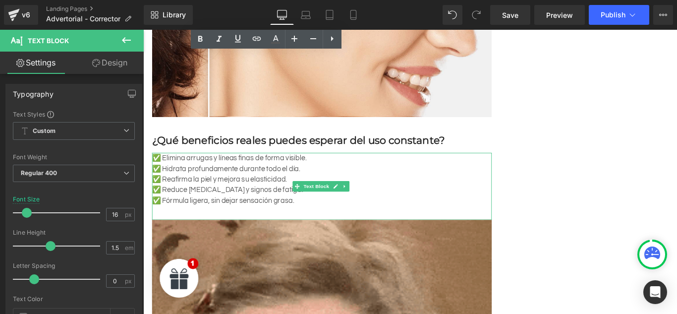
click at [238, 216] on p "✅ Fórmula ligera, sin dejar sensación grasa." at bounding box center [344, 222] width 382 height 12
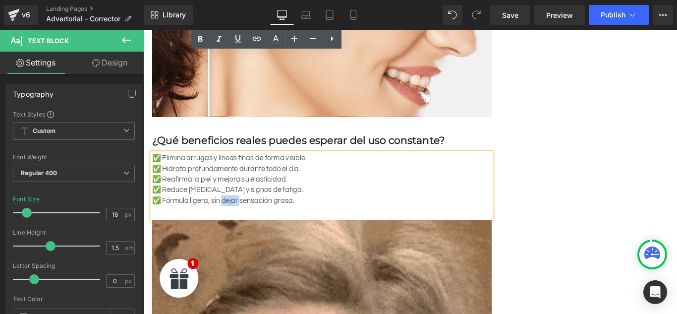
click at [238, 216] on p "✅ Fórmula ligera, sin dejar sensación grasa." at bounding box center [344, 222] width 382 height 12
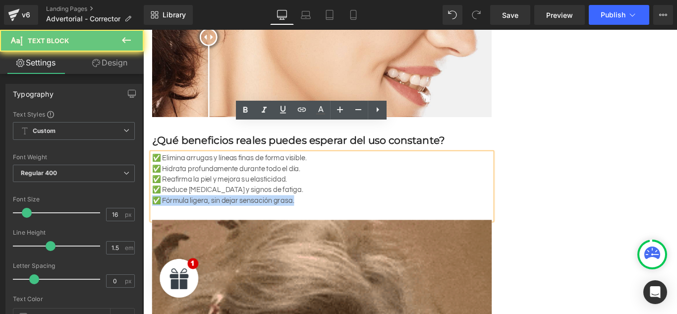
click at [238, 216] on p "✅ Fórmula ligera, sin dejar sensación grasa." at bounding box center [344, 222] width 382 height 12
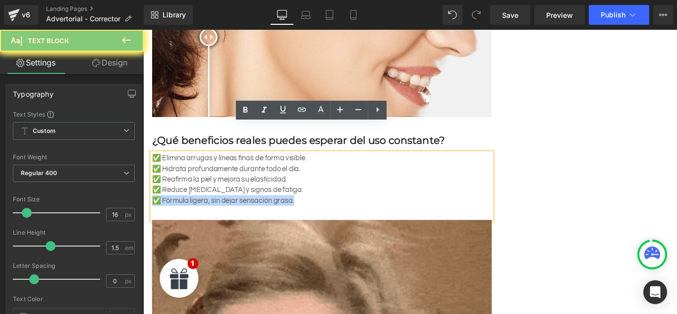
click at [238, 216] on p "✅ Fórmula ligera, sin dejar sensación grasa." at bounding box center [344, 222] width 382 height 12
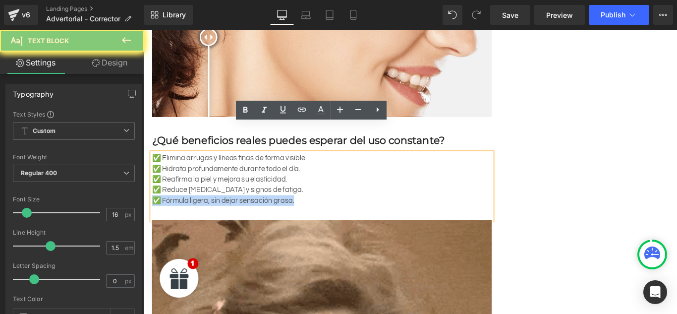
click at [302, 198] on div "✅ Elimina arrugas y líneas finas de forma visible. ✅ Hidrata profundamente dura…" at bounding box center [344, 205] width 382 height 75
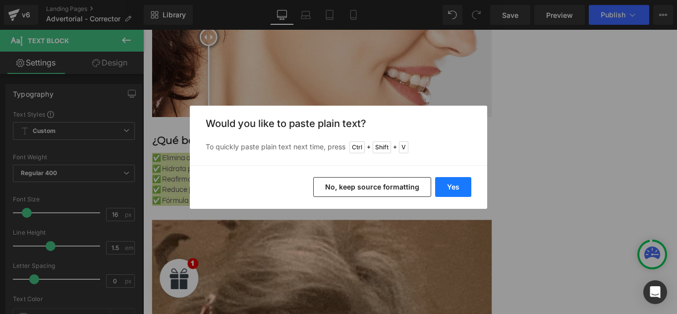
click at [455, 191] on button "Yes" at bounding box center [453, 187] width 36 height 20
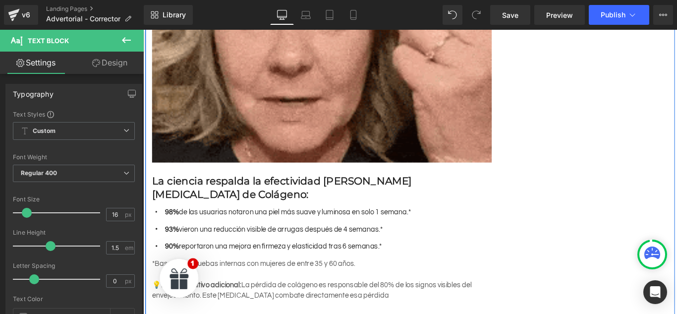
scroll to position [0, 0]
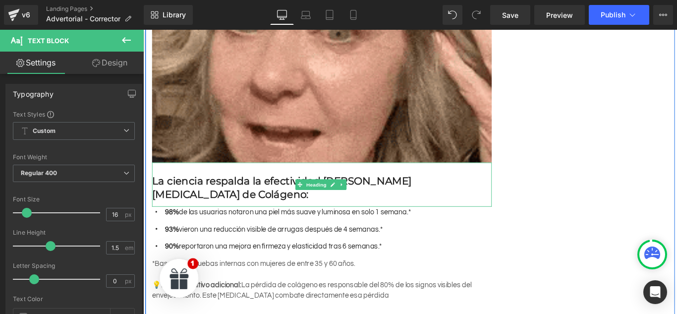
click at [205, 193] on h3 "La ciencia respalda la efectividad [PERSON_NAME][MEDICAL_DATA] de Colágeno:" at bounding box center [344, 208] width 382 height 30
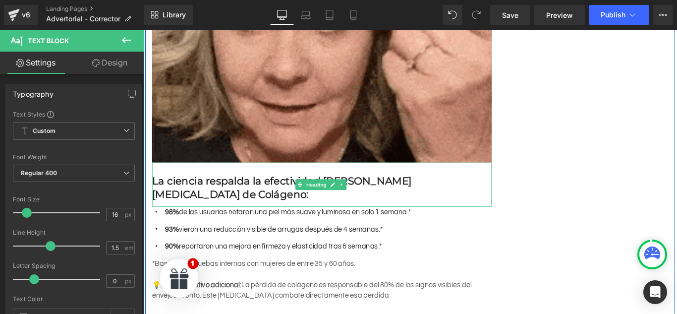
click at [205, 193] on h3 "La ciencia respalda la efectividad [PERSON_NAME][MEDICAL_DATA] de Colágeno:" at bounding box center [344, 208] width 382 height 30
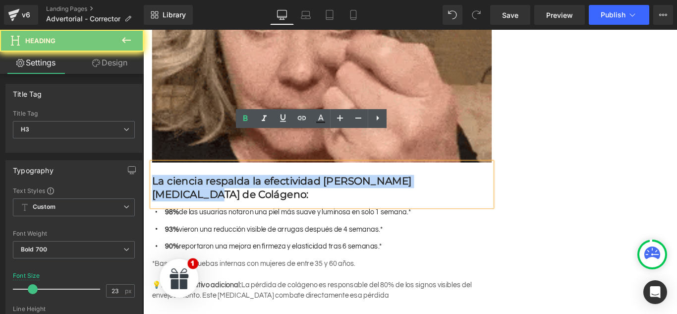
click at [205, 193] on h3 "La ciencia respalda la efectividad [PERSON_NAME][MEDICAL_DATA] de Colágeno:" at bounding box center [344, 208] width 382 height 30
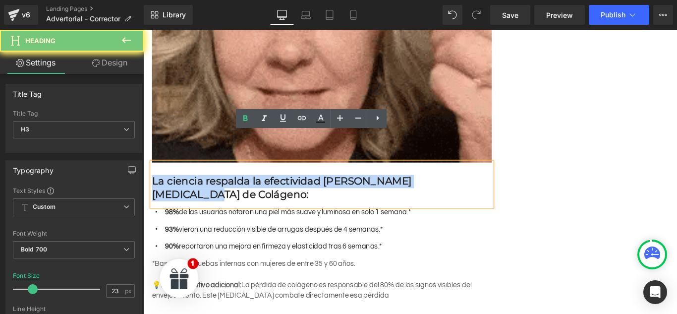
paste div
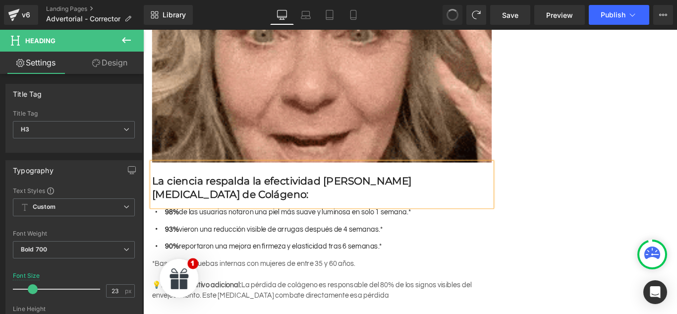
scroll to position [0, 454]
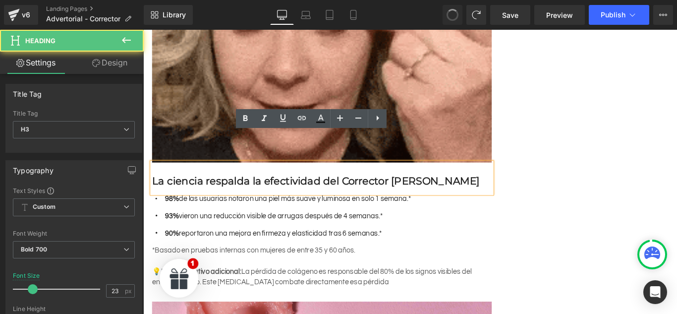
click at [225, 193] on h3 "La ciencia respalda la efectividad del Corrector [PERSON_NAME]" at bounding box center [344, 200] width 382 height 15
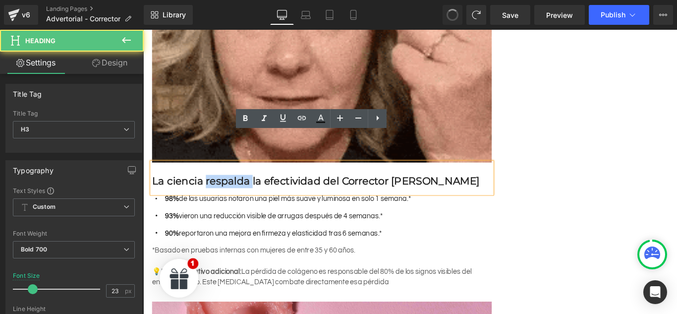
click at [225, 193] on h3 "La ciencia respalda la efectividad del Corrector [PERSON_NAME]" at bounding box center [344, 200] width 382 height 15
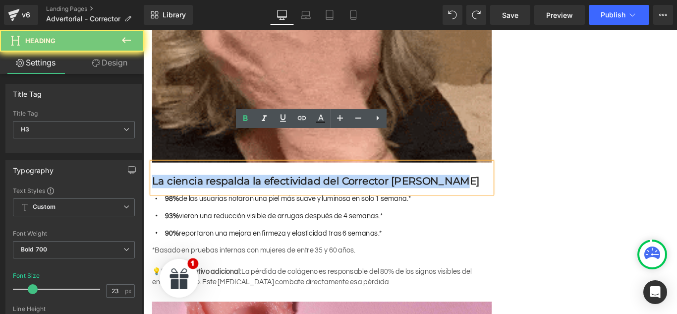
click at [225, 193] on h3 "La ciencia respalda la efectividad del Corrector [PERSON_NAME]" at bounding box center [344, 200] width 382 height 15
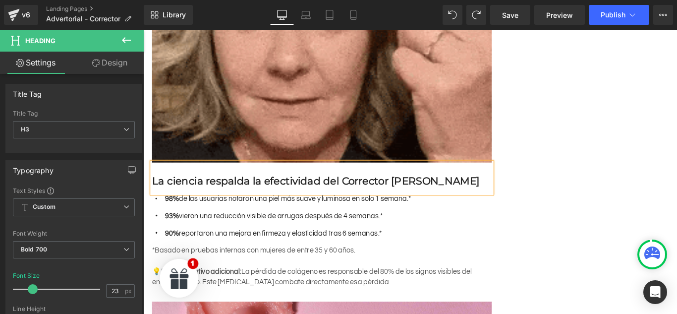
scroll to position [0, 0]
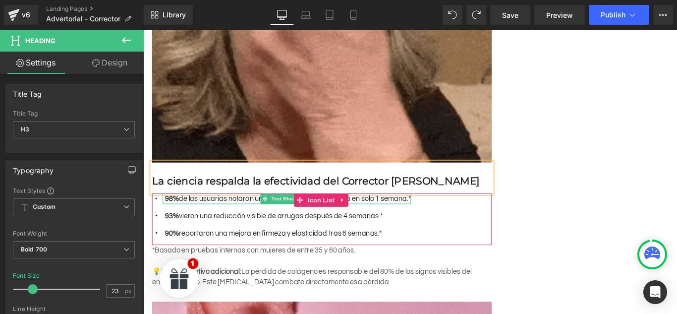
click at [256, 214] on div at bounding box center [344, 215] width 382 height 2
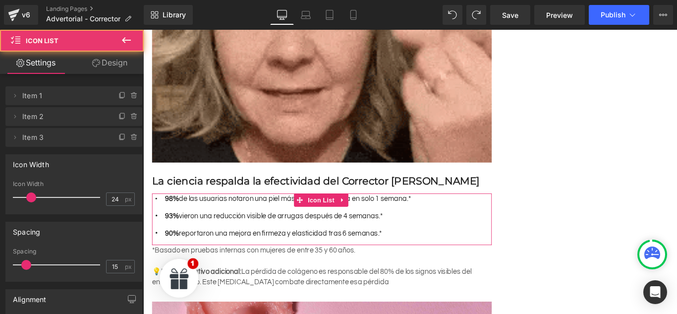
click at [252, 216] on font "98% de las usuarias notaron una piel más suave y luminosa en solo 1 semana.*" at bounding box center [306, 220] width 277 height 8
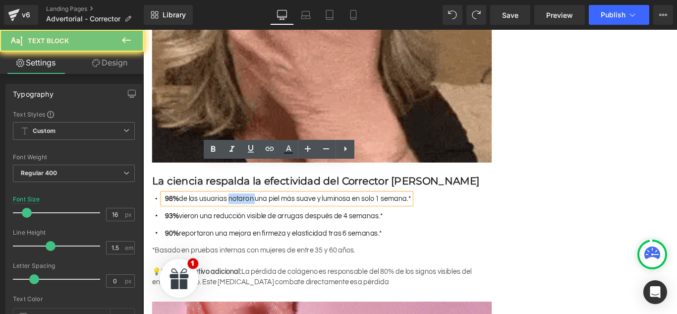
click at [252, 216] on font "98% de las usuarias notaron una piel más suave y luminosa en solo 1 semana.*" at bounding box center [306, 220] width 277 height 8
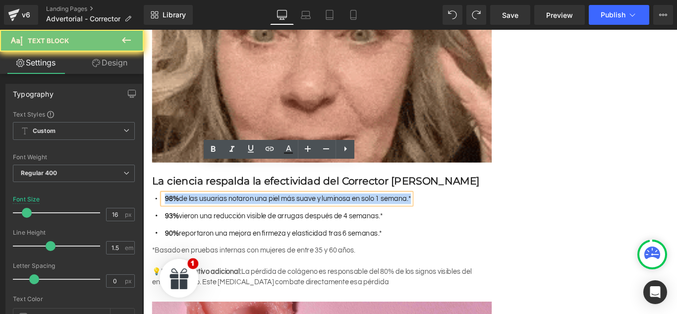
click at [252, 216] on font "98% de las usuarias notaron una piel más suave y luminosa en solo 1 semana.*" at bounding box center [306, 220] width 277 height 8
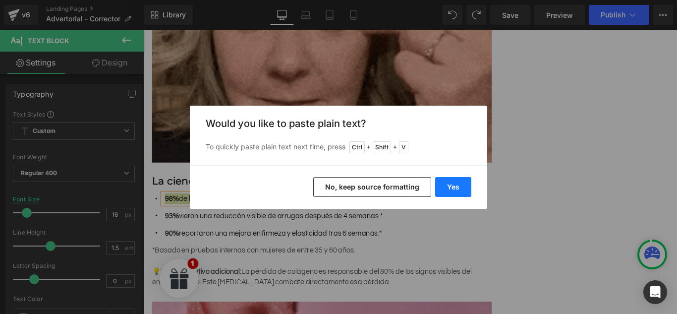
click at [450, 182] on button "Yes" at bounding box center [453, 187] width 36 height 20
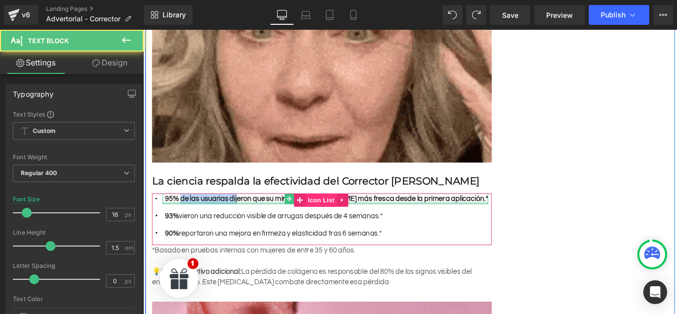
scroll to position [0, 454]
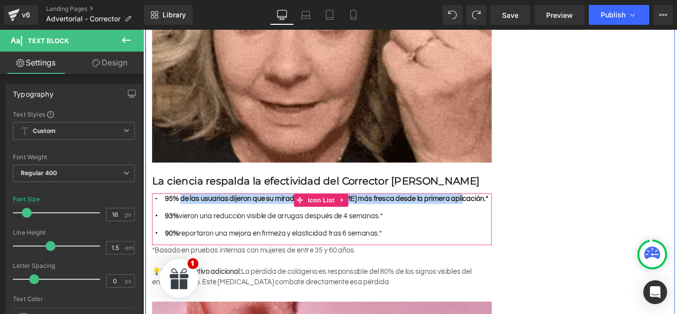
drag, startPoint x: 184, startPoint y: 184, endPoint x: 502, endPoint y: 184, distance: 318.2
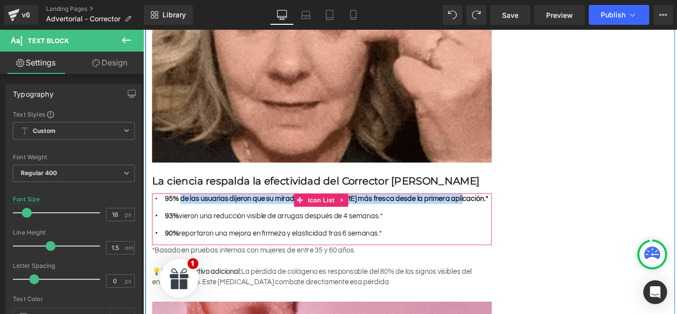
click at [502, 214] on div "Icon 95% de las usuarias dijeron que su mirada [PERSON_NAME] más fresca desde l…" at bounding box center [344, 243] width 382 height 58
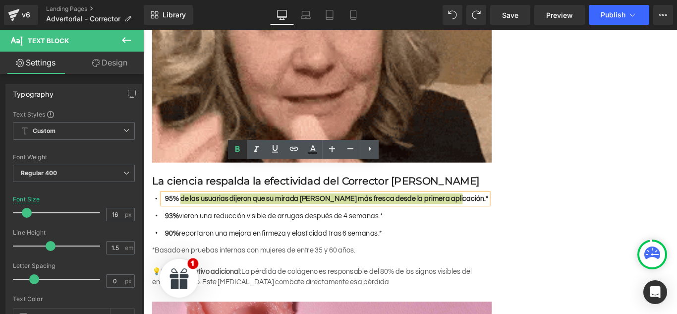
click at [237, 147] on icon at bounding box center [237, 149] width 12 height 12
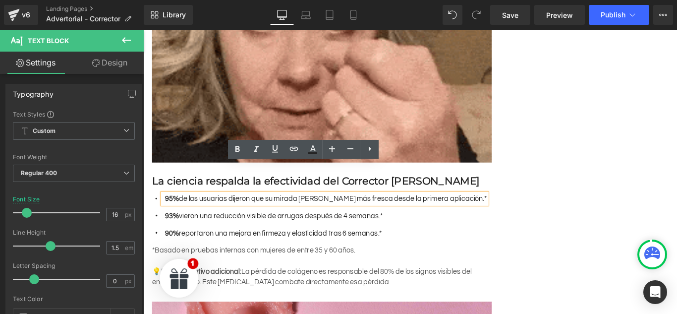
scroll to position [0, 0]
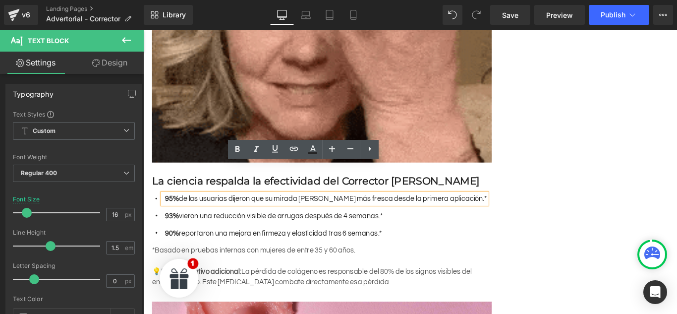
click at [210, 214] on ul "Icon 95% de las usuarias dijeron que su mirada [PERSON_NAME] más fresca desde l…" at bounding box center [341, 243] width 376 height 58
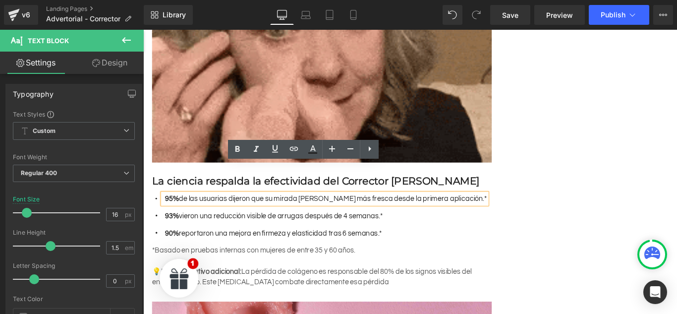
click at [210, 214] on ul "Icon 95% de las usuarias dijeron que su mirada [PERSON_NAME] más fresca desde l…" at bounding box center [341, 243] width 376 height 58
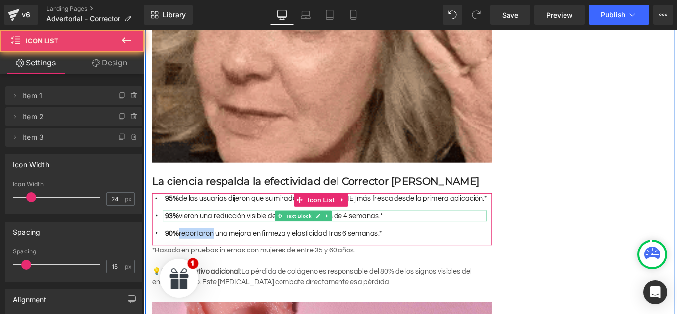
click at [209, 235] on font "93% vieron una reducción visible de arrugas después de 4 semanas.*" at bounding box center [290, 239] width 245 height 8
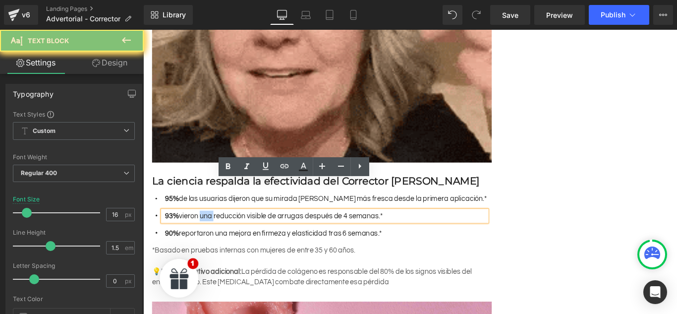
click at [209, 235] on font "93% vieron una reducción visible de arrugas después de 4 semanas.*" at bounding box center [290, 239] width 245 height 8
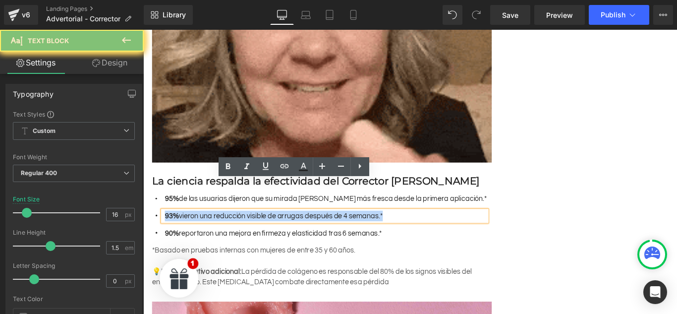
click at [209, 235] on font "93% vieron una reducción visible de arrugas después de 4 semanas.*" at bounding box center [290, 239] width 245 height 8
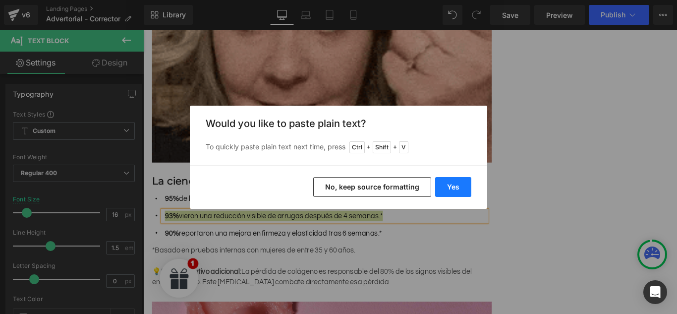
click at [446, 187] on button "Yes" at bounding box center [453, 187] width 36 height 20
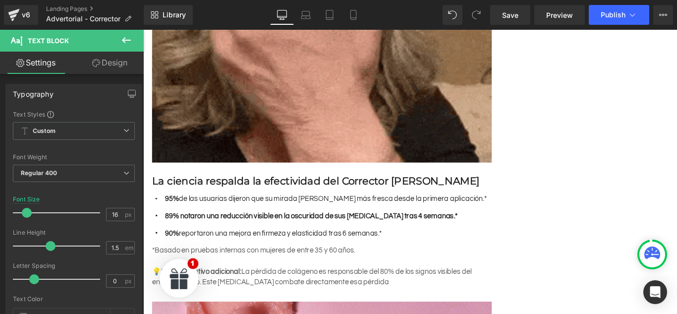
scroll to position [0, 454]
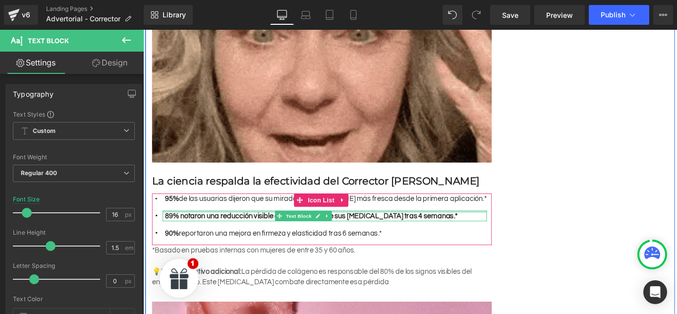
click at [194, 233] on div at bounding box center [347, 234] width 364 height 2
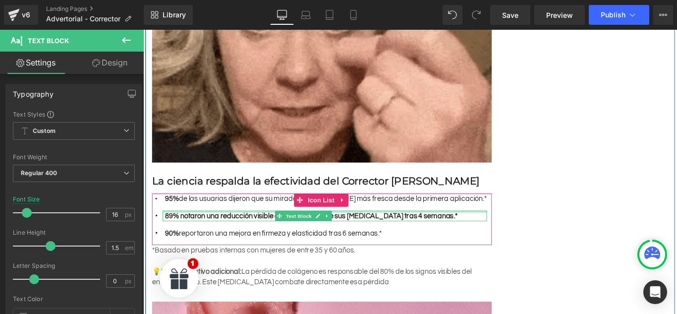
click at [194, 235] on b "89% notaron una reducción visible en la oscuridad de sus [MEDICAL_DATA] tras 4 …" at bounding box center [332, 239] width 329 height 8
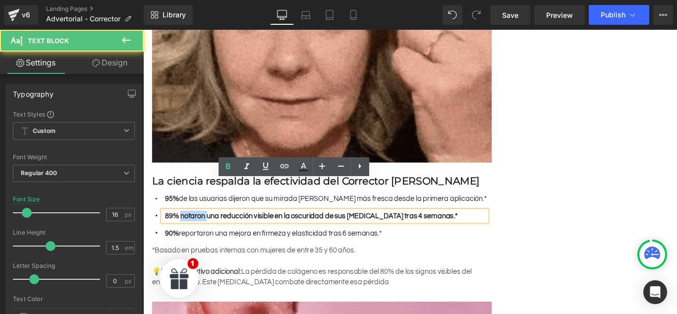
click at [182, 235] on b "89% notaron una reducción visible en la oscuridad de sus [MEDICAL_DATA] tras 4 …" at bounding box center [332, 239] width 329 height 8
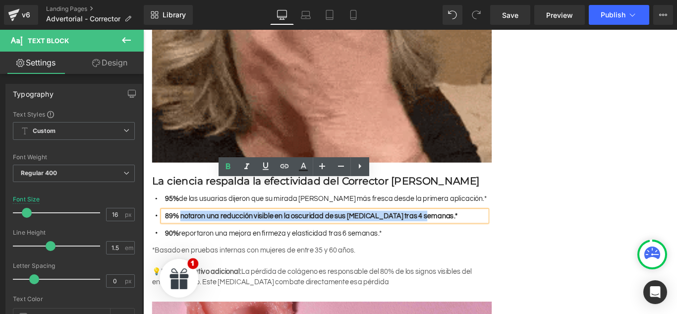
drag, startPoint x: 182, startPoint y: 203, endPoint x: 484, endPoint y: 208, distance: 301.9
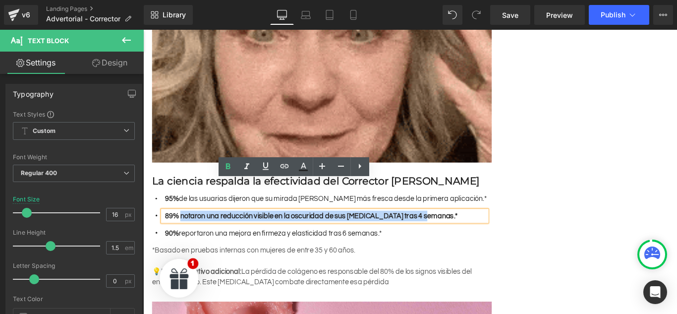
click at [484, 214] on div "Icon 95% de las usuarias dijeron que su mirada [PERSON_NAME] más fresca desde l…" at bounding box center [344, 243] width 382 height 58
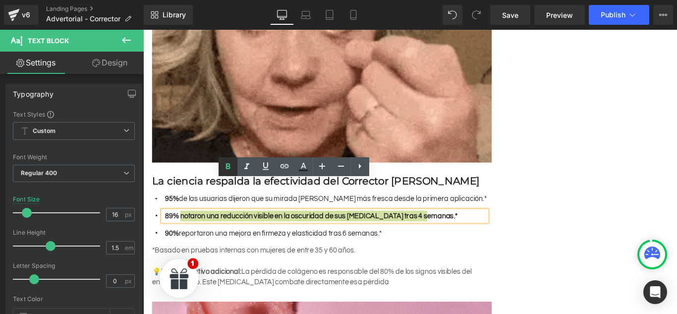
click at [226, 167] on icon at bounding box center [228, 167] width 12 height 12
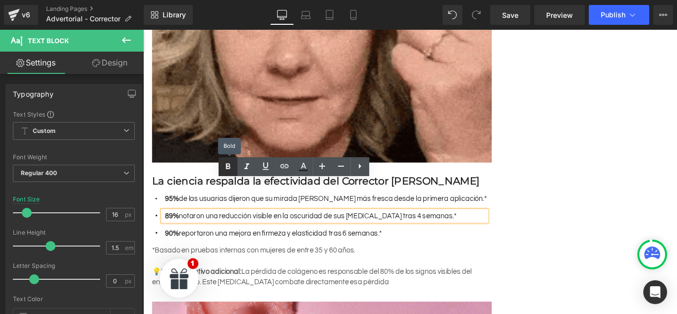
scroll to position [0, 0]
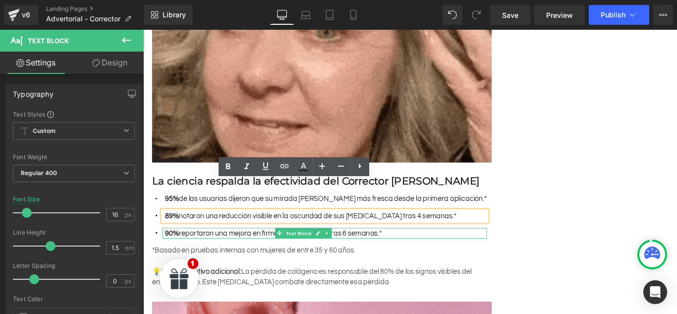
click at [209, 254] on font "90% reportaron una mejora en firmeza y elasticidad tras 6 semanas.*" at bounding box center [290, 258] width 244 height 8
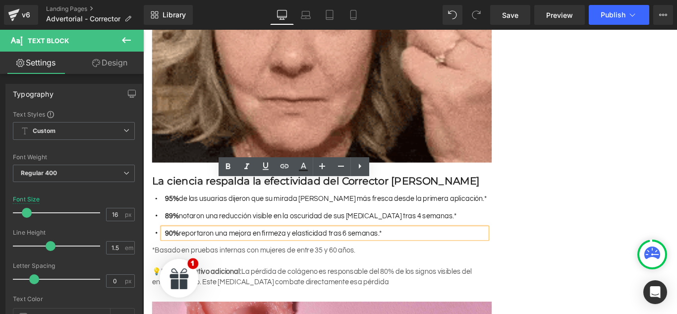
click at [209, 254] on font "90% reportaron una mejora en firmeza y elasticidad tras 6 semanas.*" at bounding box center [290, 258] width 244 height 8
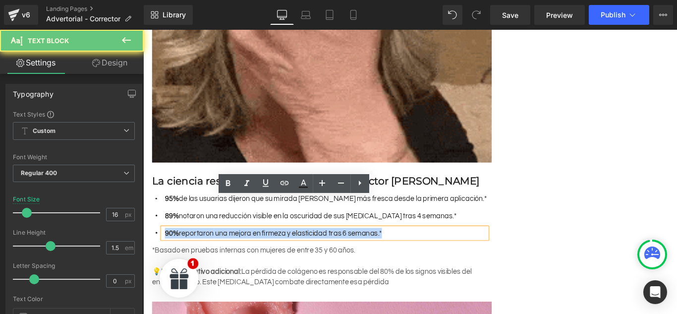
click at [209, 254] on font "90% reportaron una mejora en firmeza y elasticidad tras 6 semanas.*" at bounding box center [290, 258] width 244 height 8
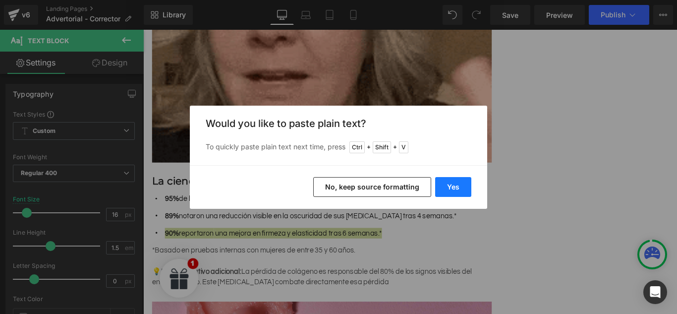
click at [447, 186] on button "Yes" at bounding box center [453, 187] width 36 height 20
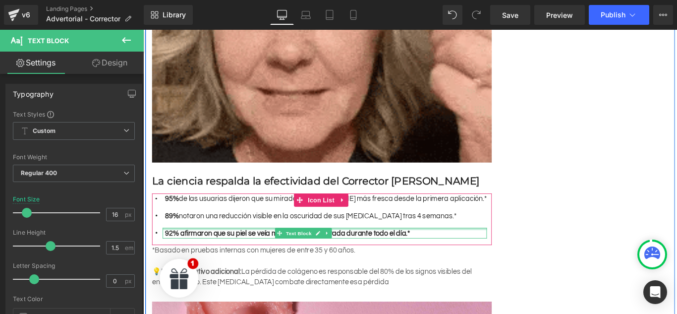
scroll to position [0, 454]
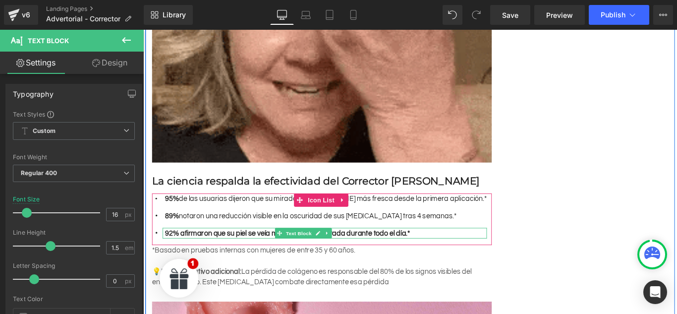
click at [200, 254] on b "92% afirmaron que su piel se veía más suave e hidratada durante todo el día.*" at bounding box center [306, 258] width 276 height 8
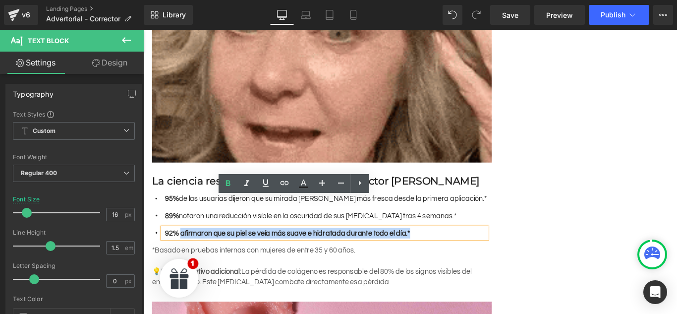
drag, startPoint x: 182, startPoint y: 223, endPoint x: 458, endPoint y: 233, distance: 275.8
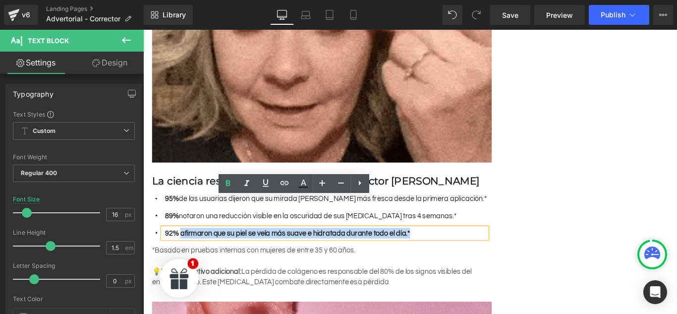
click at [458, 233] on ul "Icon 95% de las usuarias dijeron que su mirada [PERSON_NAME] más fresca desde l…" at bounding box center [341, 243] width 376 height 58
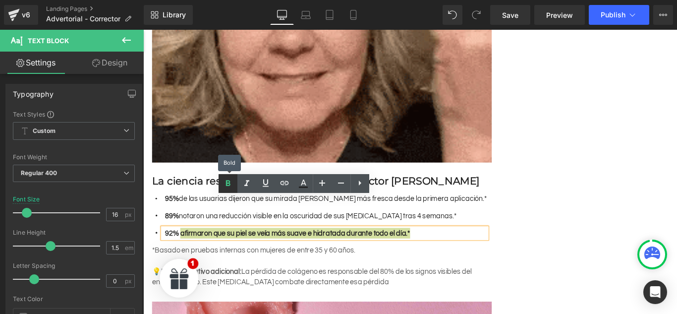
click at [221, 185] on link at bounding box center [228, 183] width 19 height 19
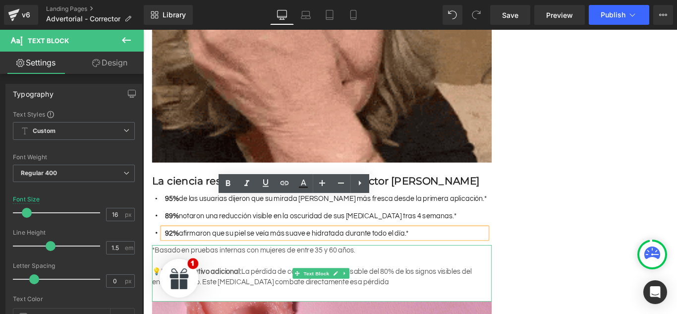
click at [192, 297] on strong "Dato educativo adicional:" at bounding box center [208, 301] width 90 height 8
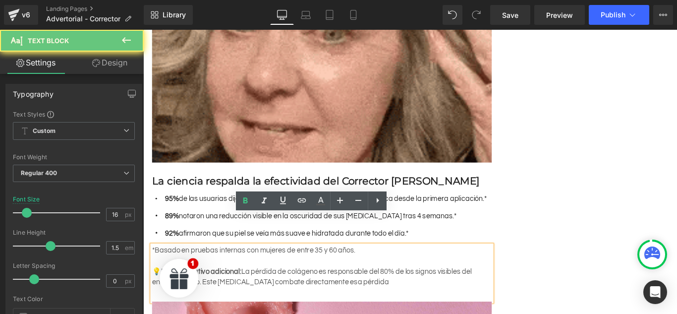
click at [192, 297] on strong "Dato educativo adicional:" at bounding box center [208, 301] width 90 height 8
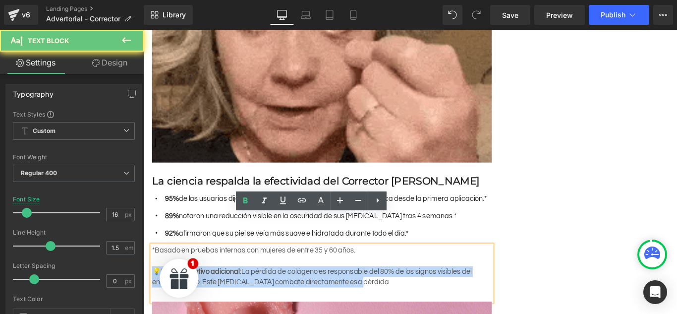
click at [192, 297] on strong "Dato educativo adicional:" at bounding box center [208, 301] width 90 height 8
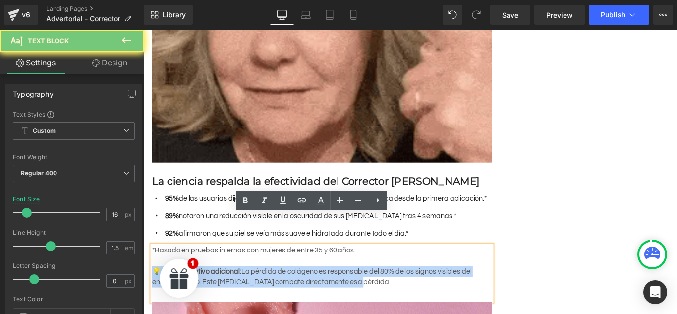
click at [192, 297] on strong "Dato educativo adicional:" at bounding box center [208, 301] width 90 height 8
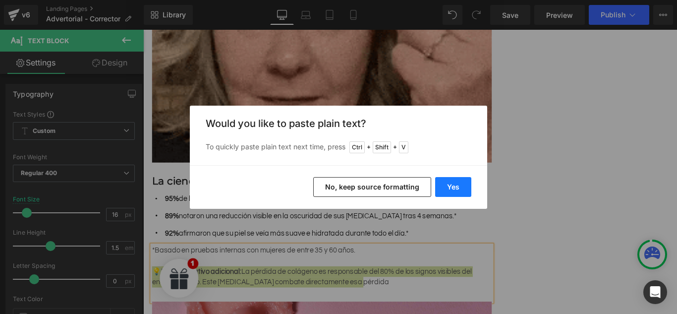
click at [447, 187] on button "Yes" at bounding box center [453, 187] width 36 height 20
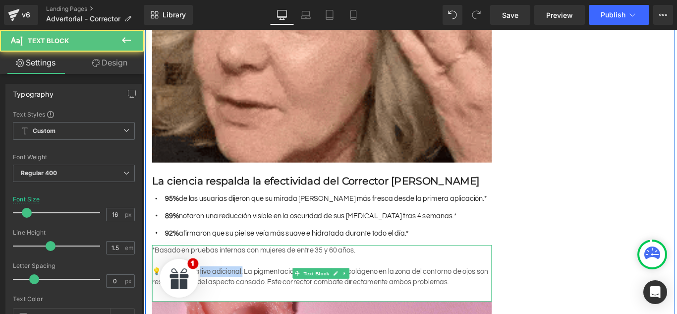
scroll to position [0, 0]
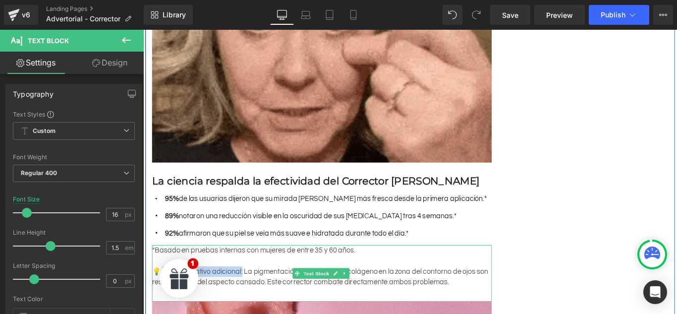
drag, startPoint x: 252, startPoint y: 263, endPoint x: 166, endPoint y: 266, distance: 85.8
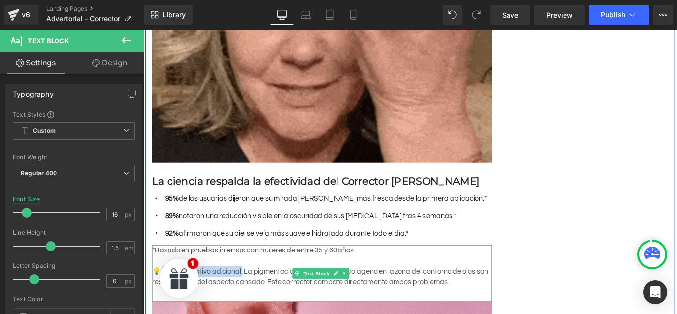
click at [166, 295] on p "💡 Dato educativo adicional: La pigmentación y la pérdida de colágeno en la zona…" at bounding box center [344, 307] width 382 height 24
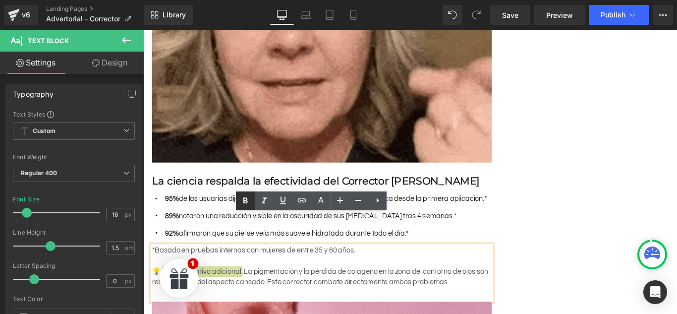
click at [245, 204] on icon at bounding box center [245, 201] width 12 height 12
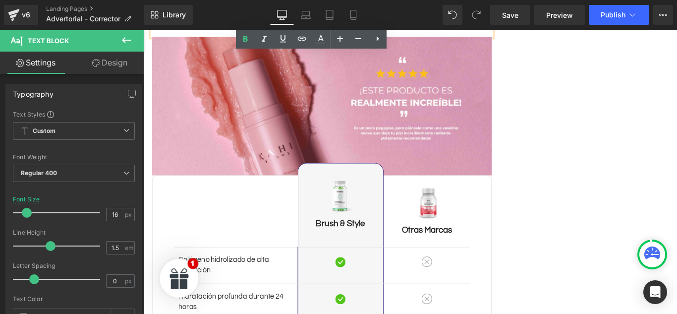
scroll to position [0, 454]
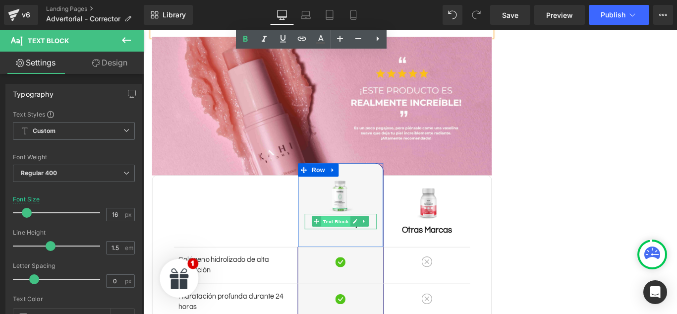
click at [352, 239] on span "Text Block" at bounding box center [359, 245] width 33 height 12
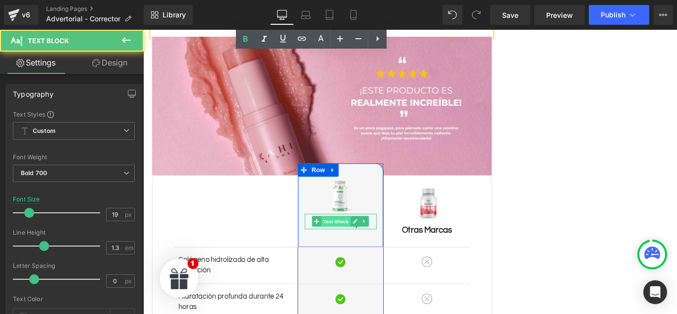
click at [352, 239] on span "Text Block" at bounding box center [359, 245] width 33 height 12
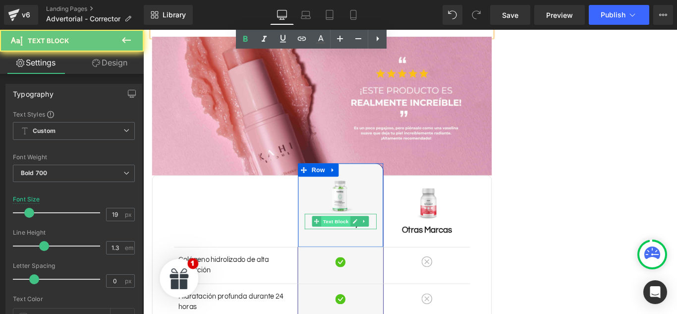
click at [352, 239] on span "Text Block" at bounding box center [359, 245] width 33 height 12
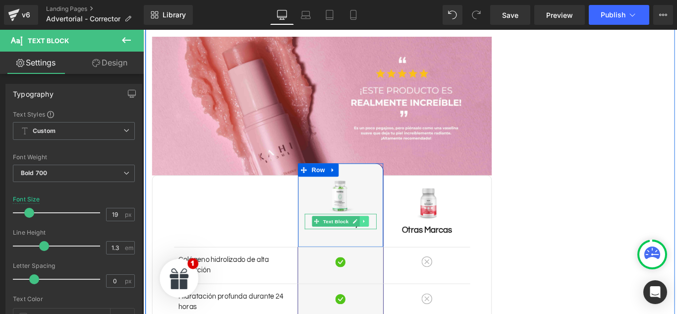
click at [386, 239] on link at bounding box center [391, 245] width 10 height 12
click at [360, 239] on link at bounding box center [365, 245] width 10 height 12
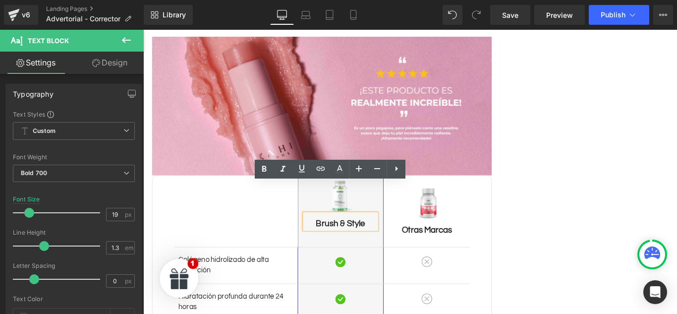
click at [357, 241] on p "Brush & Style" at bounding box center [365, 247] width 81 height 12
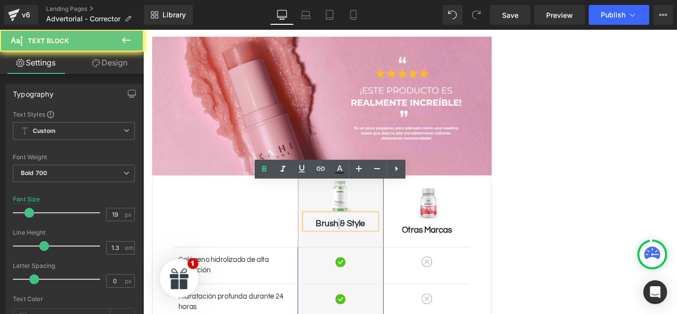
click at [357, 241] on p "Brush & Style" at bounding box center [365, 247] width 81 height 12
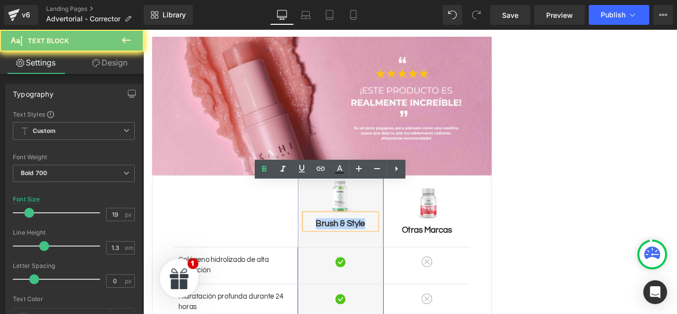
click at [357, 241] on p "Brush & Style" at bounding box center [365, 247] width 81 height 12
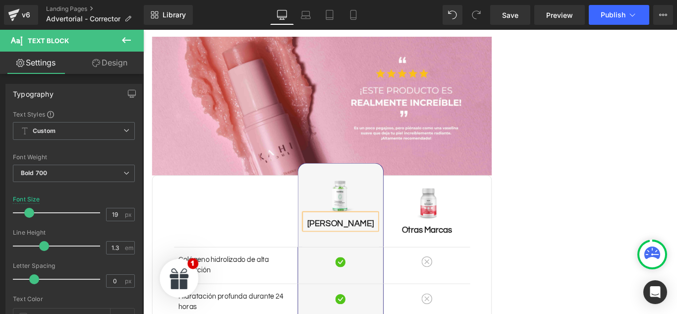
scroll to position [0, 454]
click at [575, 173] on div "La ciencia detrás del corrector de [MEDICAL_DATA]: el aliado clave que ilumina …" at bounding box center [443, 4] width 595 height 2574
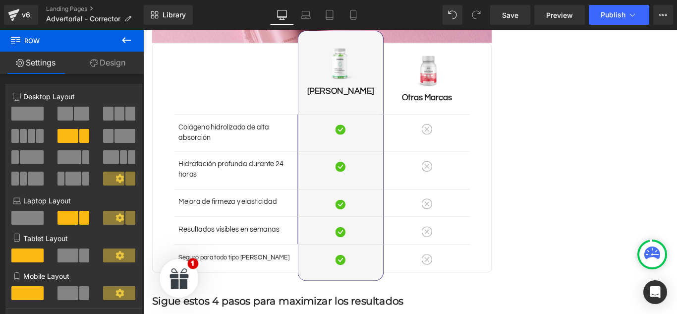
scroll to position [0, 0]
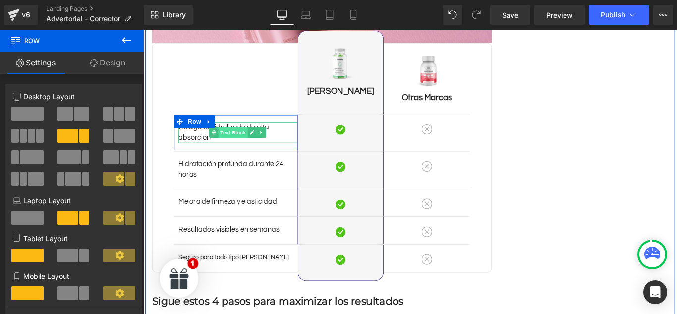
click at [237, 139] on span "Text Block" at bounding box center [244, 145] width 33 height 12
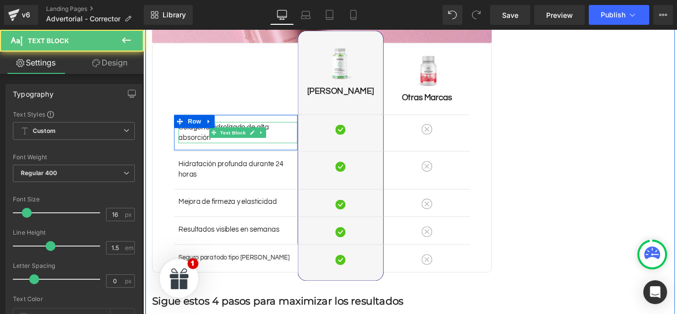
click at [200, 133] on p "Colágeno hidrolizado de alta absorción" at bounding box center [250, 145] width 134 height 24
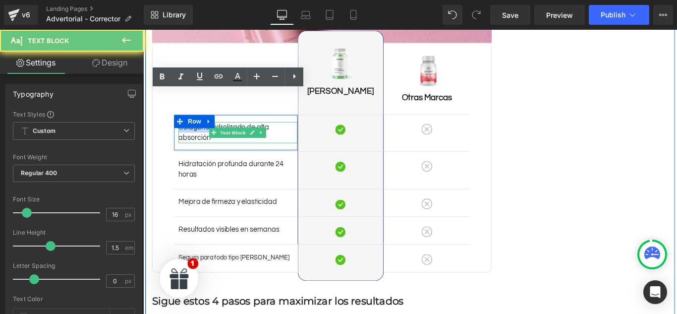
click at [200, 133] on p "Colágeno hidrolizado de alta absorción" at bounding box center [250, 145] width 134 height 24
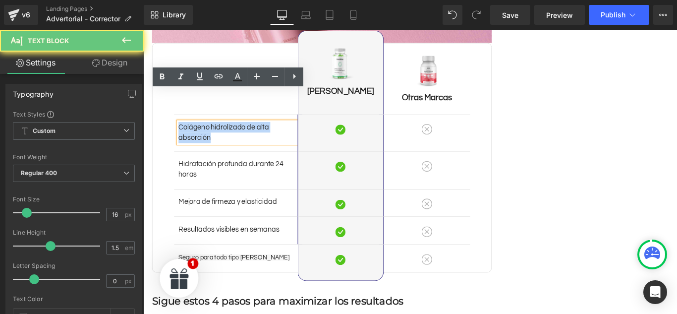
click at [200, 133] on p "Colágeno hidrolizado de alta absorción" at bounding box center [250, 145] width 134 height 24
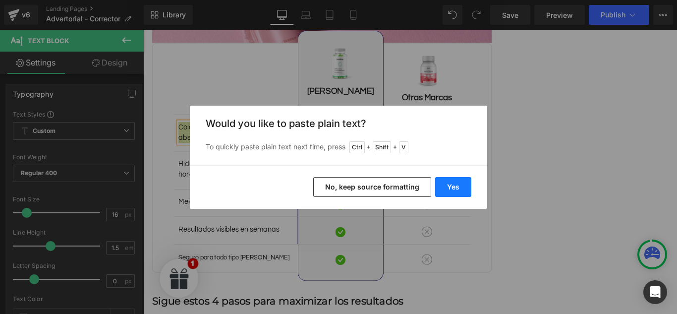
click at [442, 187] on button "Yes" at bounding box center [453, 187] width 36 height 20
drag, startPoint x: 585, startPoint y: 217, endPoint x: 478, endPoint y: 207, distance: 107.1
click at [478, 239] on div "Separator Resultados visibles en semanas Text Block Image Row Image Row Row" at bounding box center [414, 254] width 194 height 31
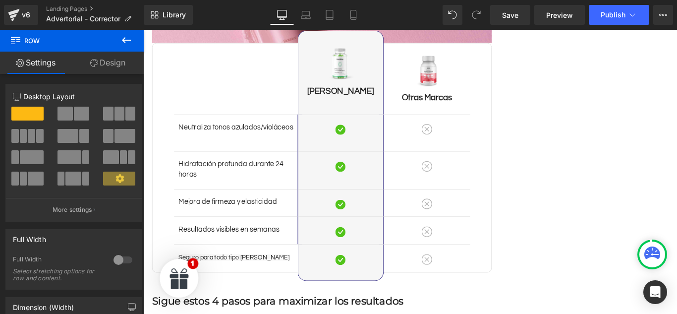
scroll to position [0, 454]
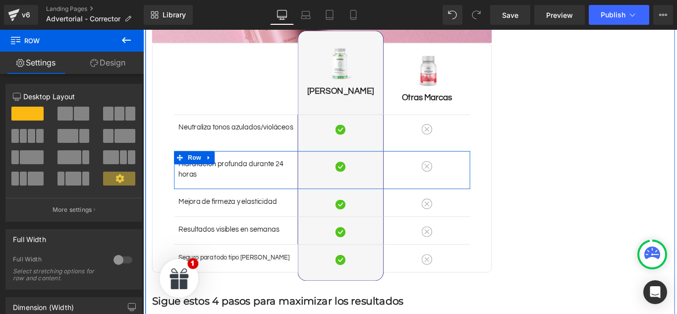
click at [190, 174] on p "Hidratación profunda durante 24 horas" at bounding box center [250, 186] width 134 height 24
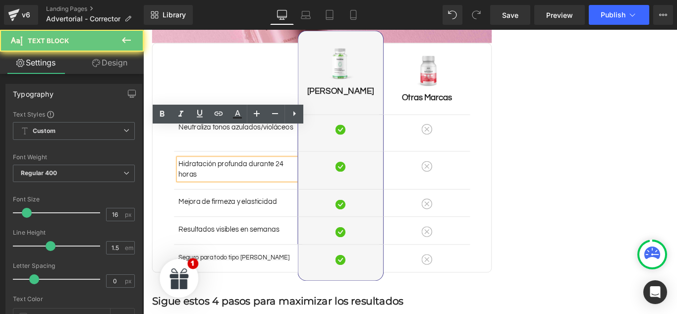
click at [190, 174] on p "Hidratación profunda durante 24 horas" at bounding box center [250, 186] width 134 height 24
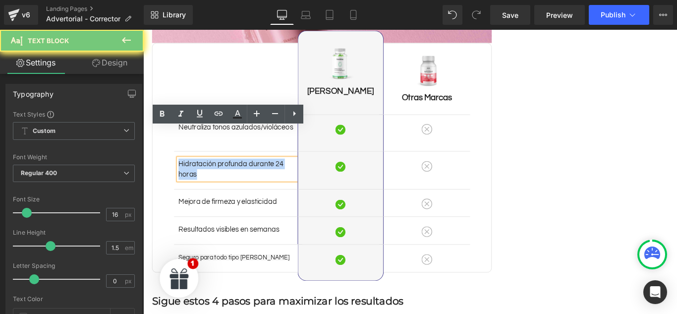
click at [190, 174] on p "Hidratación profunda durante 24 horas" at bounding box center [250, 186] width 134 height 24
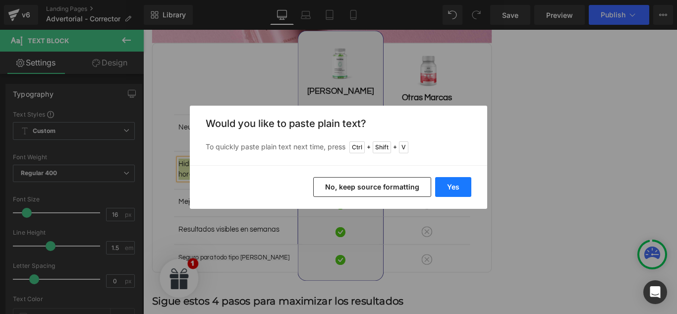
click at [454, 194] on button "Yes" at bounding box center [453, 187] width 36 height 20
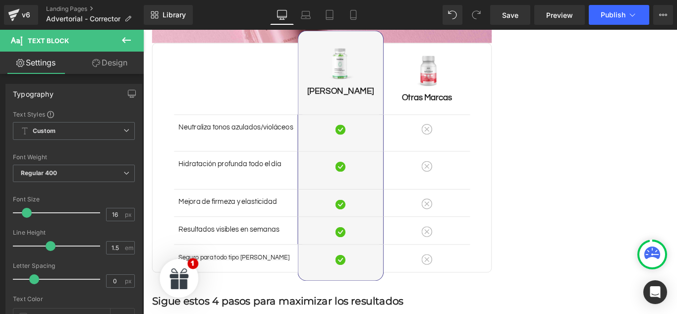
scroll to position [0, 0]
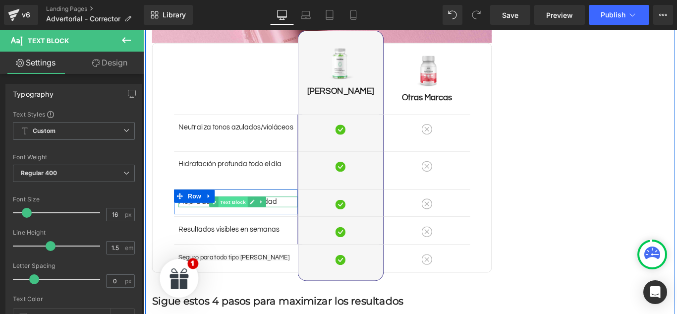
click at [250, 217] on span "Text Block" at bounding box center [244, 223] width 33 height 12
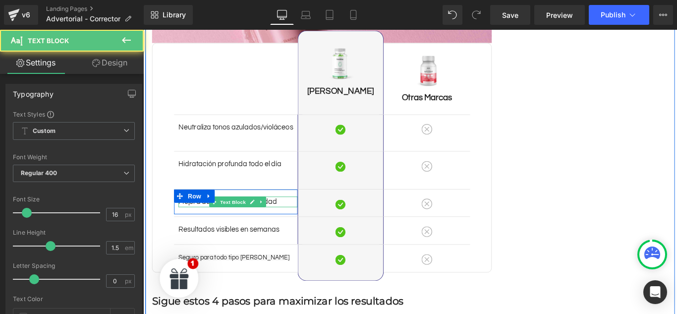
click at [291, 217] on p "Mejora de firmeza y elasticidad" at bounding box center [250, 223] width 134 height 12
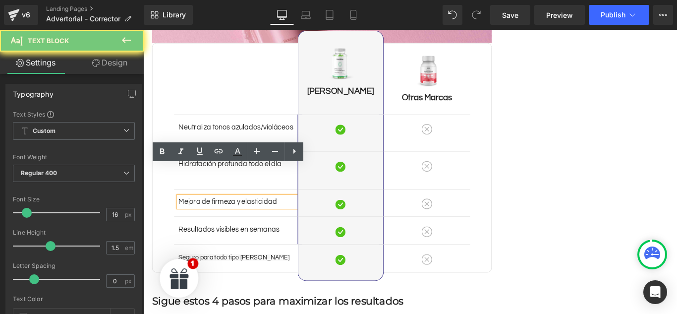
click at [291, 217] on p "Mejora de firmeza y elasticidad" at bounding box center [250, 223] width 134 height 12
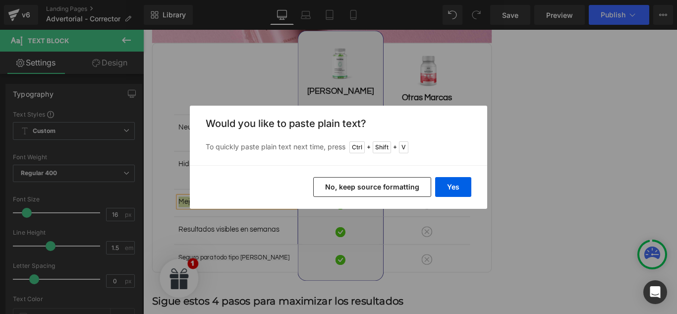
click at [429, 187] on button "No, keep source formatting" at bounding box center [372, 187] width 118 height 20
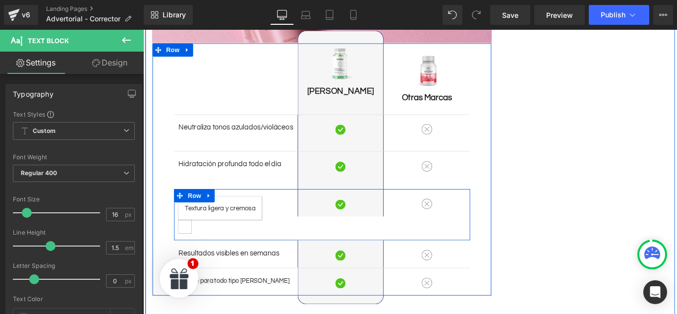
scroll to position [0, 454]
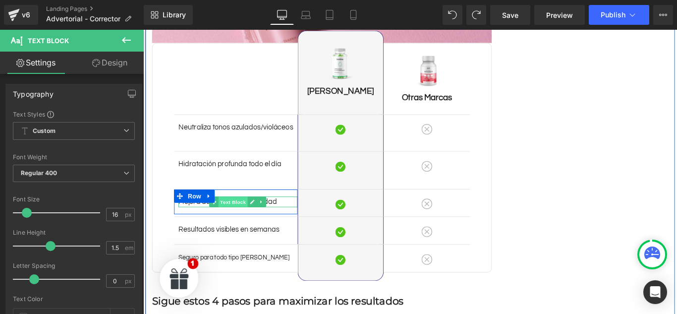
click at [249, 217] on span "Text Block" at bounding box center [244, 223] width 33 height 12
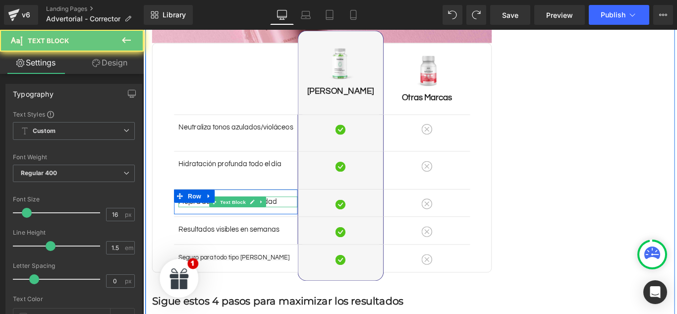
click at [300, 217] on p "Mejora de firmeza y elasticidad" at bounding box center [250, 223] width 134 height 12
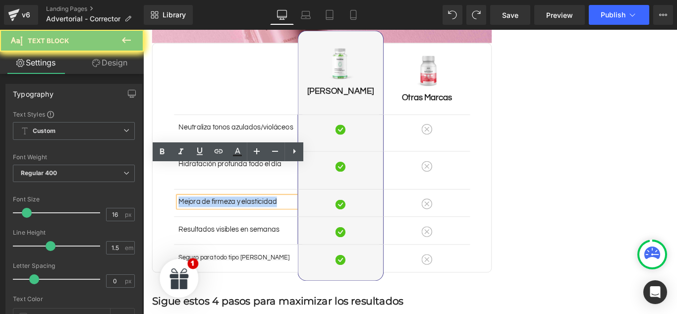
click at [300, 217] on p "Mejora de firmeza y elasticidad" at bounding box center [250, 223] width 134 height 12
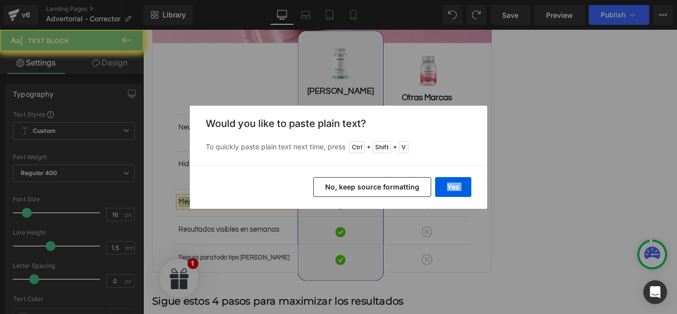
click at [316, 175] on div "Yes No, keep source formatting" at bounding box center [338, 187] width 297 height 44
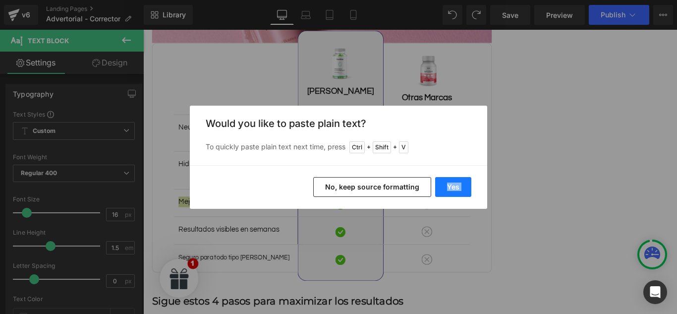
click at [445, 185] on button "Yes" at bounding box center [453, 187] width 36 height 20
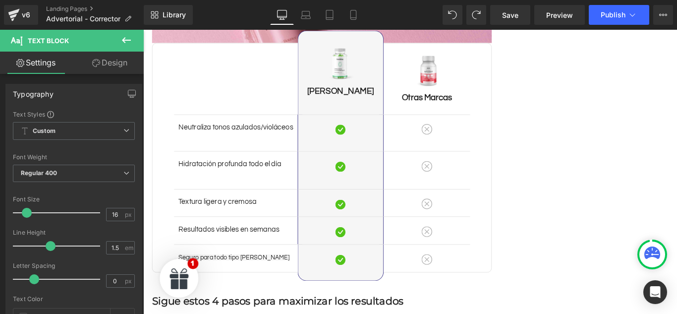
scroll to position [0, 0]
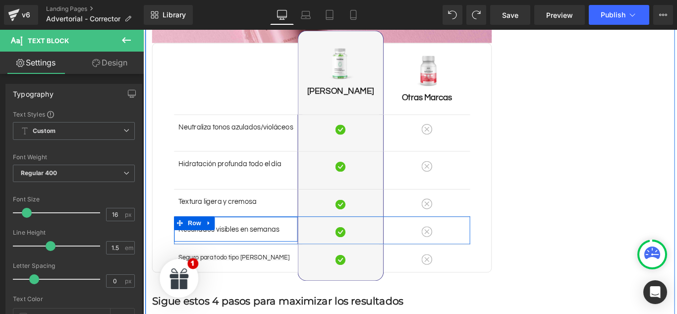
click at [289, 248] on p "Resultados visibles en semanas" at bounding box center [250, 254] width 134 height 12
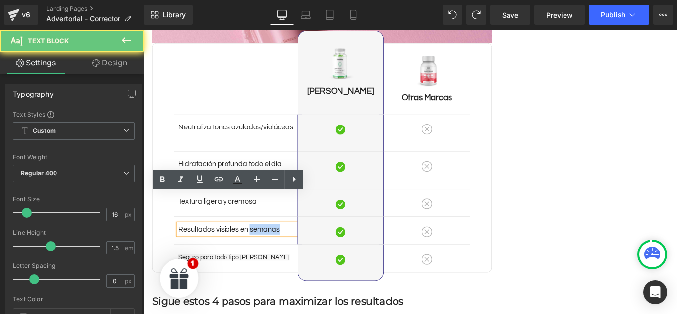
click at [289, 248] on p "Resultados visibles en semanas" at bounding box center [250, 254] width 134 height 12
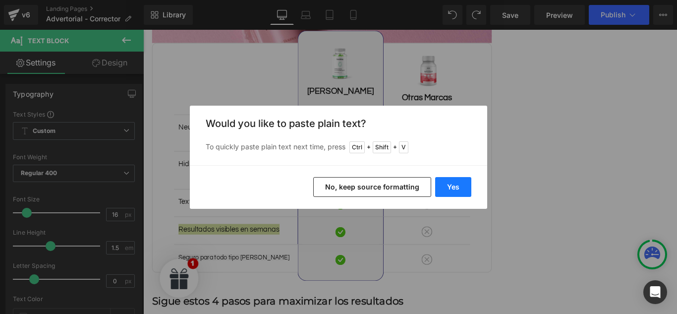
click at [458, 189] on button "Yes" at bounding box center [453, 187] width 36 height 20
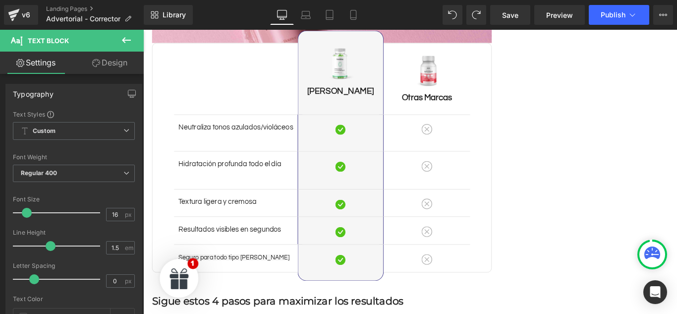
scroll to position [0, 454]
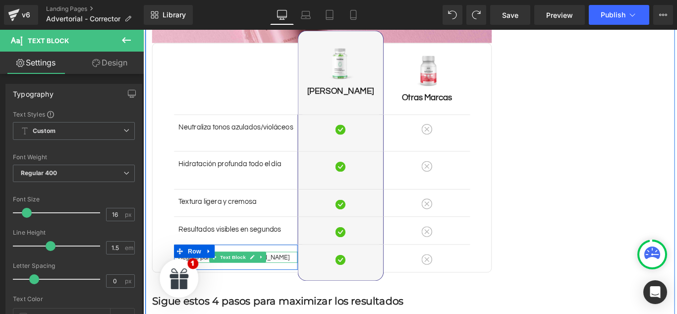
click at [191, 282] on span "Seguro para todo tipo [PERSON_NAME]" at bounding box center [245, 285] width 125 height 7
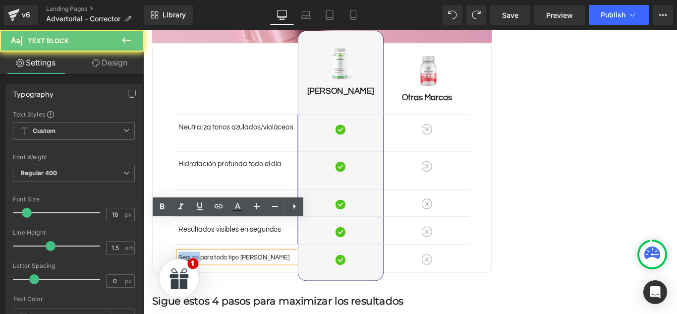
click at [191, 282] on span "Seguro para todo tipo [PERSON_NAME]" at bounding box center [245, 285] width 125 height 7
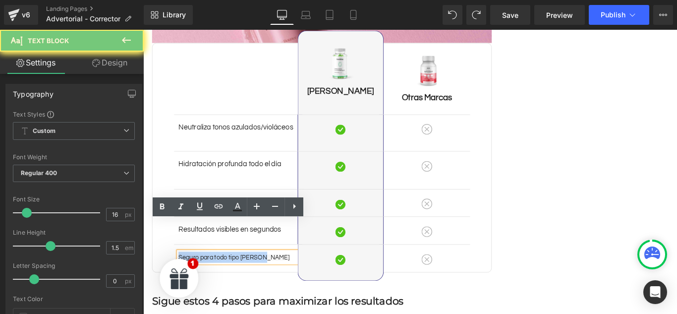
click at [191, 282] on span "Seguro para todo tipo [PERSON_NAME]" at bounding box center [245, 285] width 125 height 7
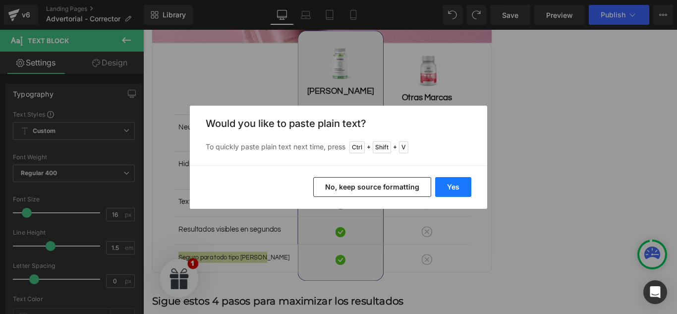
click at [449, 185] on button "Yes" at bounding box center [453, 187] width 36 height 20
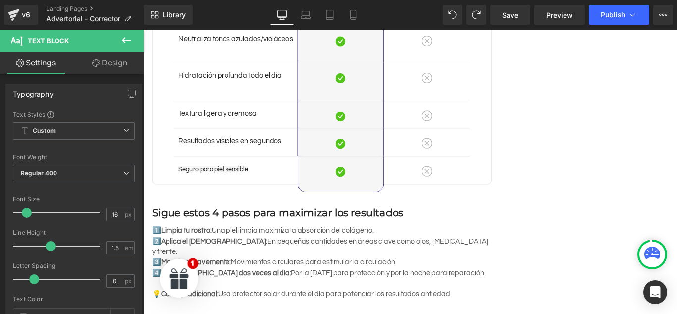
scroll to position [0, 0]
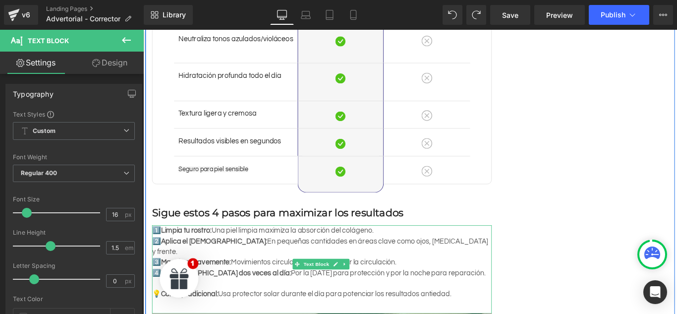
click at [176, 251] on strong "Limpia tu rostro:" at bounding box center [191, 255] width 57 height 8
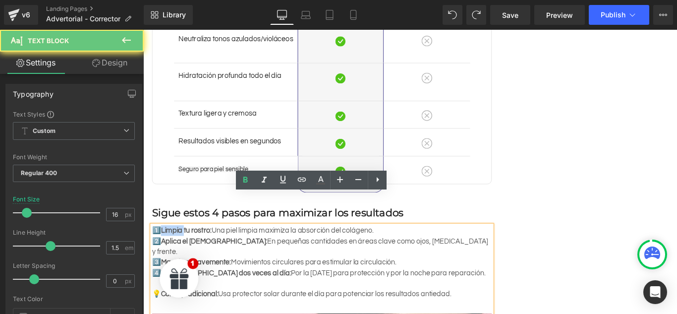
click at [176, 251] on strong "Limpia tu rostro:" at bounding box center [191, 255] width 57 height 8
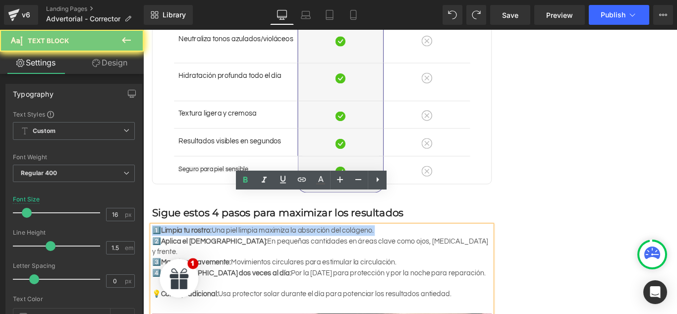
click at [176, 251] on strong "Limpia tu rostro:" at bounding box center [191, 255] width 57 height 8
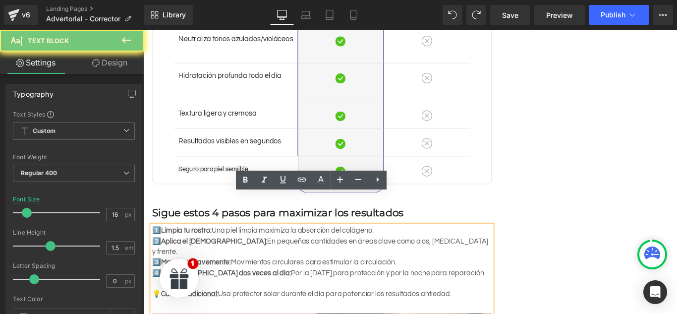
click at [373, 297] on p "4️⃣ [DEMOGRAPHIC_DATA] dos veces al día: Por la [DATE] para protección y por la…" at bounding box center [344, 303] width 382 height 12
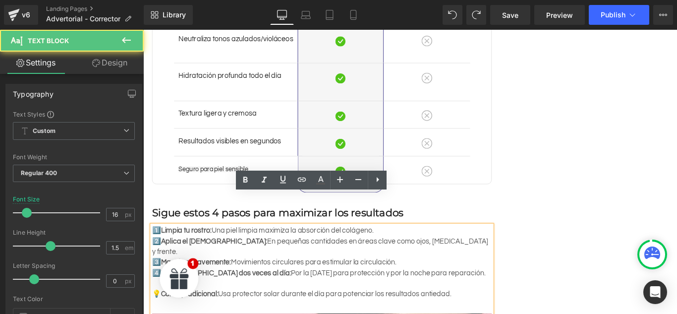
drag, startPoint x: 479, startPoint y: 258, endPoint x: 214, endPoint y: 231, distance: 266.6
click at [223, 249] on div "1️⃣ Limpia tu rostro: Una piel limpia maximiza la absorción del colágeno. 2️⃣ A…" at bounding box center [344, 298] width 382 height 99
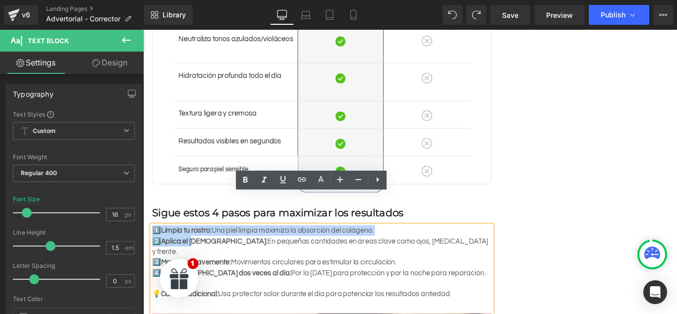
drag, startPoint x: 191, startPoint y: 229, endPoint x: 142, endPoint y: 218, distance: 49.9
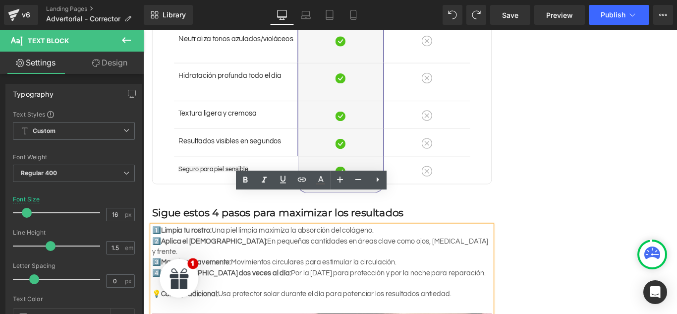
click at [209, 263] on strong "Aplica el [DEMOGRAPHIC_DATA]:" at bounding box center [222, 267] width 119 height 8
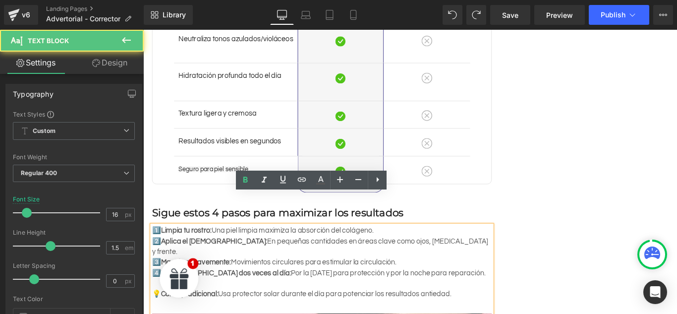
click at [238, 261] on p "2️⃣ Aplica el [MEDICAL_DATA]: En pequeñas cantidades en áreas clave como ojos, …" at bounding box center [344, 273] width 382 height 24
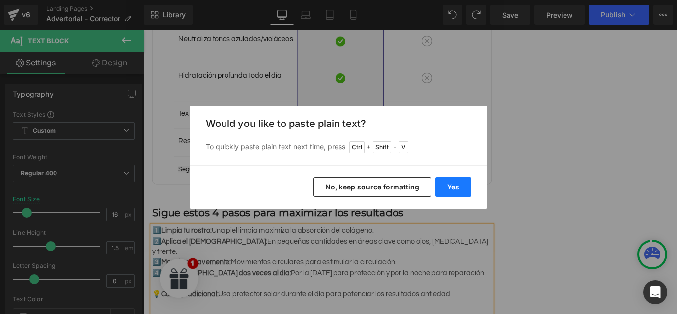
scroll to position [0, 0]
click at [434, 184] on div "Yes No, keep source formatting" at bounding box center [338, 187] width 297 height 44
click at [442, 187] on button "Yes" at bounding box center [453, 187] width 36 height 20
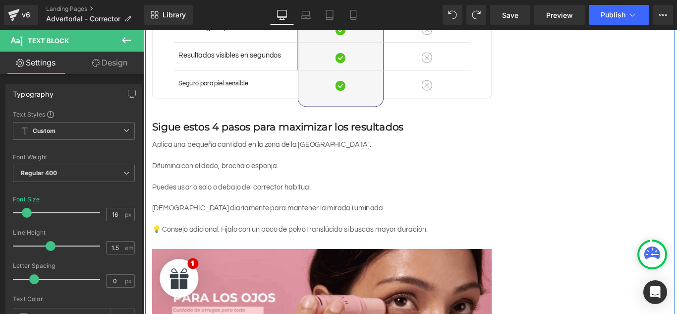
scroll to position [1710, 0]
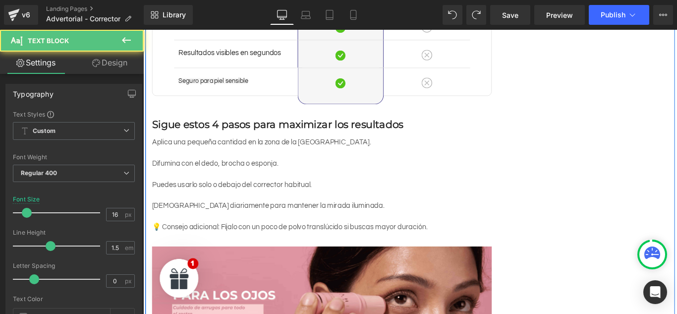
click at [408, 233] on p at bounding box center [344, 239] width 382 height 12
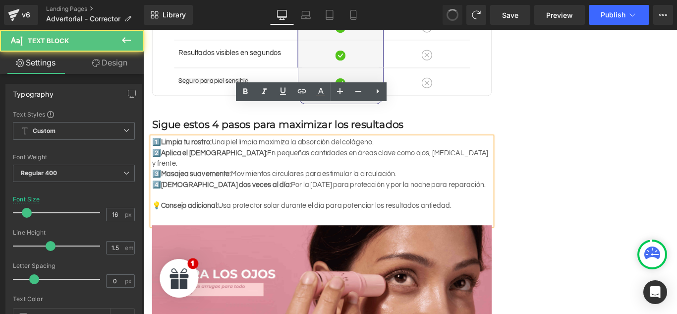
scroll to position [0, 454]
click at [223, 186] on p "3️⃣ Masajea suavemente: Movimientos circulares para estimular la circulación." at bounding box center [344, 192] width 382 height 12
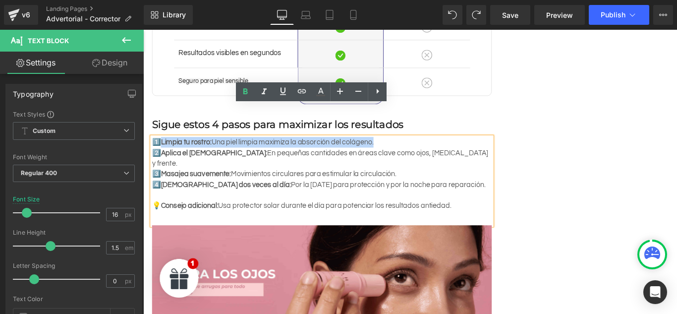
drag, startPoint x: 414, startPoint y: 125, endPoint x: 164, endPoint y: 116, distance: 250.5
click at [164, 150] on p "1️⃣ Limpia tu rostro: Una piel limpia maximiza la absorción del colágeno." at bounding box center [344, 156] width 382 height 12
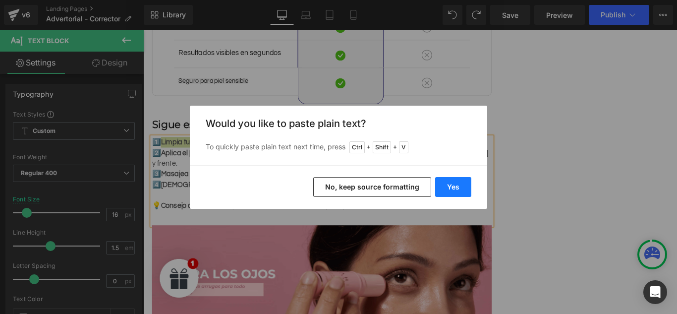
click at [455, 179] on button "Yes" at bounding box center [453, 187] width 36 height 20
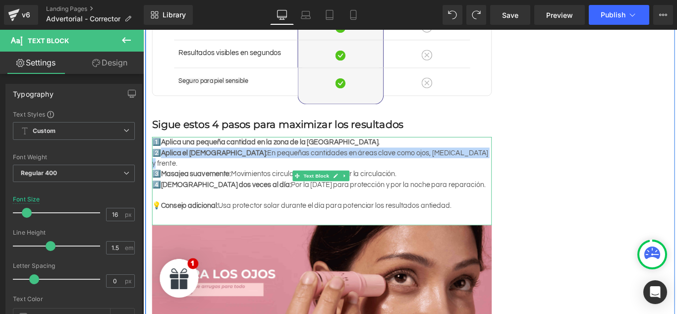
drag, startPoint x: 479, startPoint y: 131, endPoint x: 166, endPoint y: 132, distance: 312.8
click at [166, 162] on p "2️⃣ Aplica el [MEDICAL_DATA]: En pequeñas cantidades en áreas clave como ojos, …" at bounding box center [344, 174] width 382 height 24
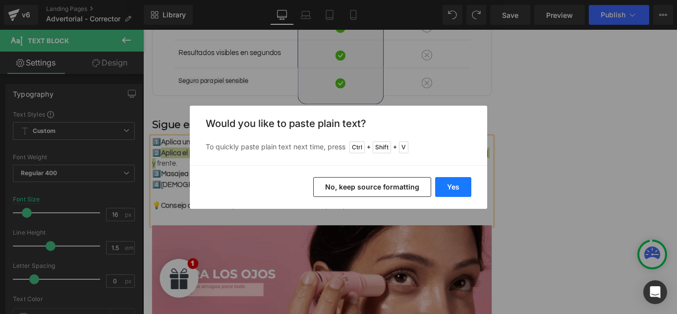
drag, startPoint x: 449, startPoint y: 189, endPoint x: 341, endPoint y: 177, distance: 108.3
click at [449, 189] on button "Yes" at bounding box center [453, 187] width 36 height 20
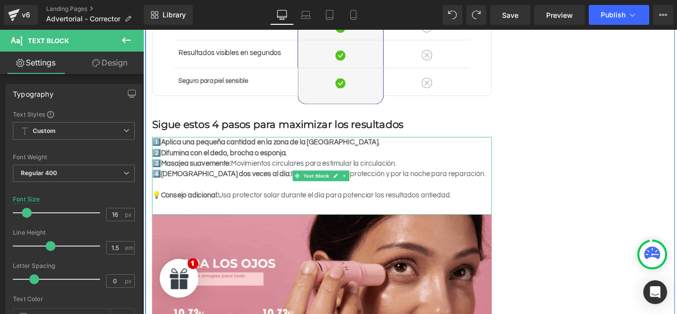
scroll to position [0, 454]
drag, startPoint x: 428, startPoint y: 145, endPoint x: 166, endPoint y: 139, distance: 262.3
click at [166, 174] on p "3️⃣ Masajea suavemente: Movimientos circulares para estimular la circulación." at bounding box center [344, 180] width 382 height 12
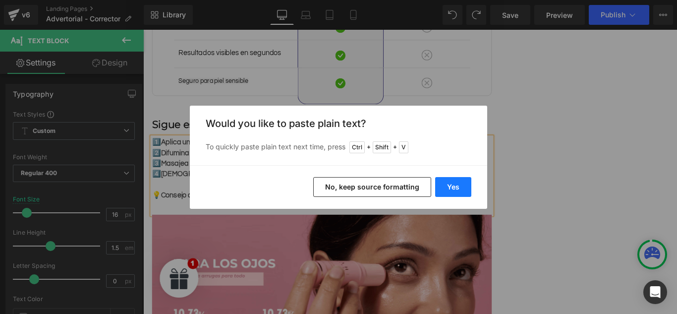
click at [458, 182] on button "Yes" at bounding box center [453, 187] width 36 height 20
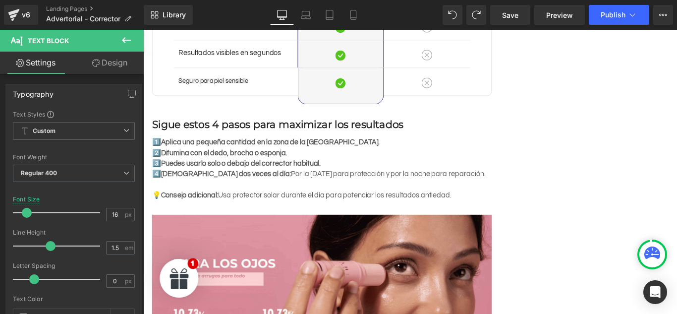
scroll to position [0, 0]
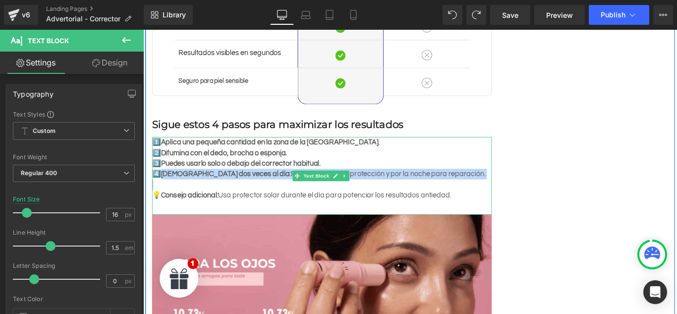
drag, startPoint x: 476, startPoint y: 163, endPoint x: 163, endPoint y: 153, distance: 312.9
click at [163, 153] on div "1️⃣ Aplica una pequeña cantidad en la zona de la [GEOGRAPHIC_DATA]. 2️⃣ Difumin…" at bounding box center [344, 193] width 382 height 87
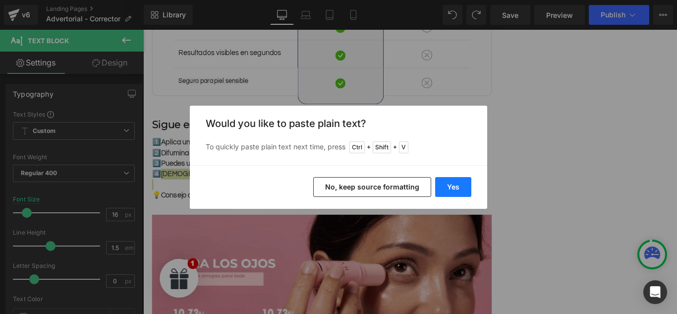
click at [465, 188] on button "Yes" at bounding box center [453, 187] width 36 height 20
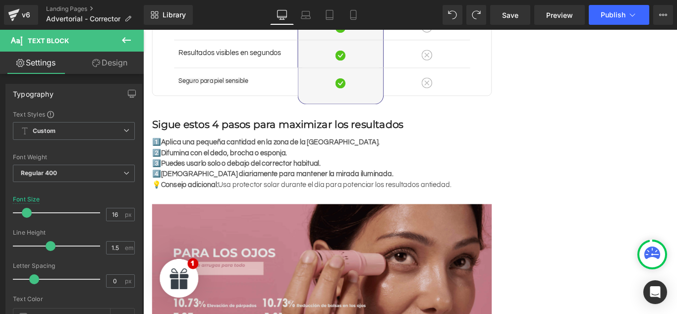
scroll to position [0, 454]
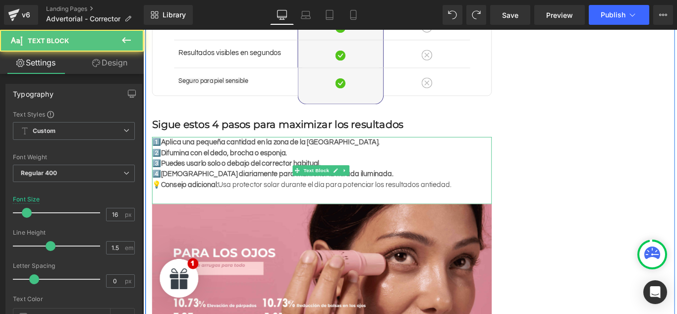
click at [381, 186] on p "4️⃣ Úsalo diariamente para mantener la mirada iluminada." at bounding box center [344, 192] width 382 height 12
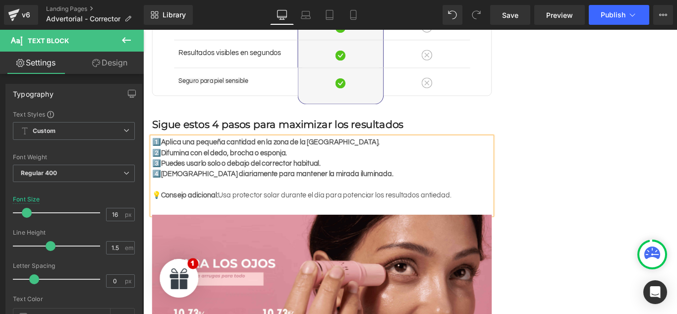
click at [366, 210] on p "💡 Consejo adicional: Usa protector solar durante el día para potenciar los resu…" at bounding box center [344, 216] width 382 height 12
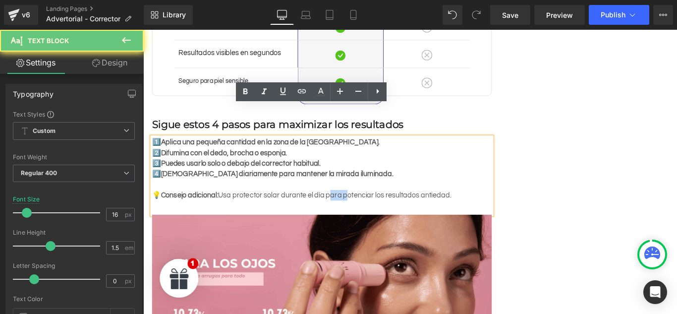
click at [366, 210] on p "💡 Consejo adicional: Usa protector solar durante el día para potenciar los resu…" at bounding box center [344, 216] width 382 height 12
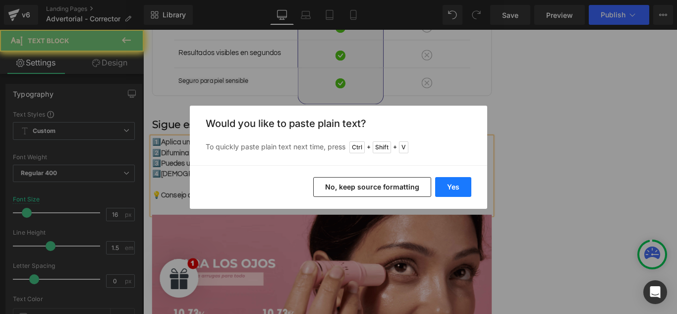
scroll to position [0, 0]
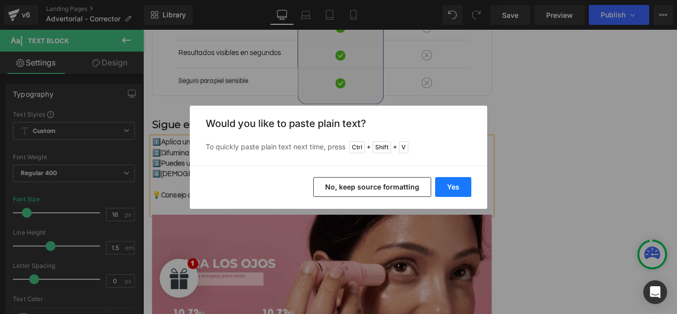
click at [457, 178] on button "Yes" at bounding box center [453, 187] width 36 height 20
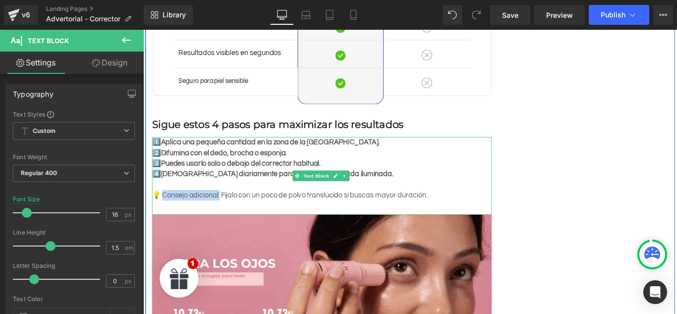
drag, startPoint x: 228, startPoint y: 181, endPoint x: 163, endPoint y: 177, distance: 65.1
click at [163, 210] on p "💡 Consejo adicional: Fíjalo con un poco de polvo translúcido si buscas mayor du…" at bounding box center [344, 216] width 382 height 12
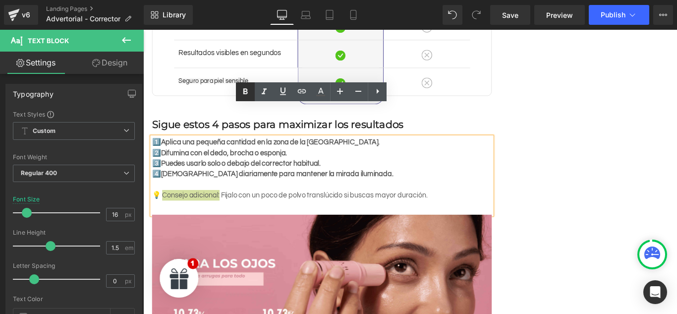
click at [242, 91] on icon at bounding box center [245, 92] width 12 height 12
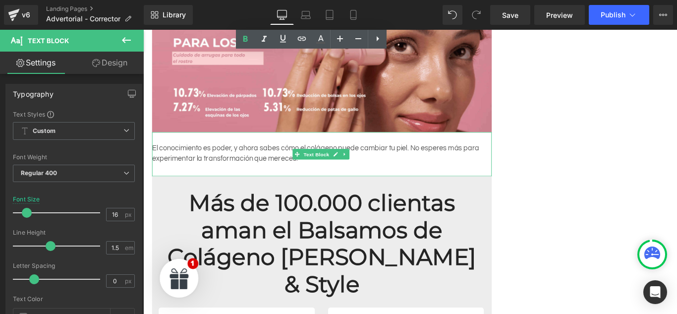
click at [207, 157] on p "El conocimiento es poder, y ahora sabes cómo el colágeno puede cambiar tu piel.…" at bounding box center [344, 169] width 382 height 24
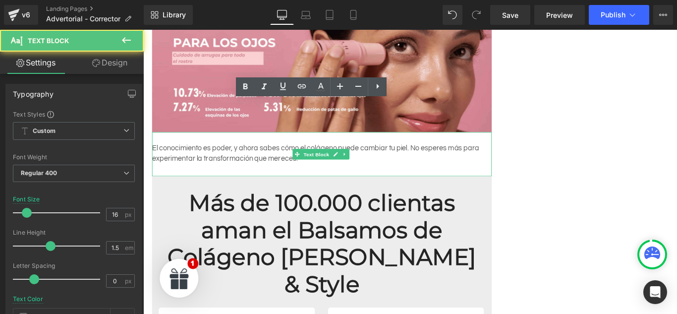
click at [207, 157] on p "El conocimiento es poder, y ahora sabes cómo el colágeno puede cambiar tu piel.…" at bounding box center [344, 169] width 382 height 24
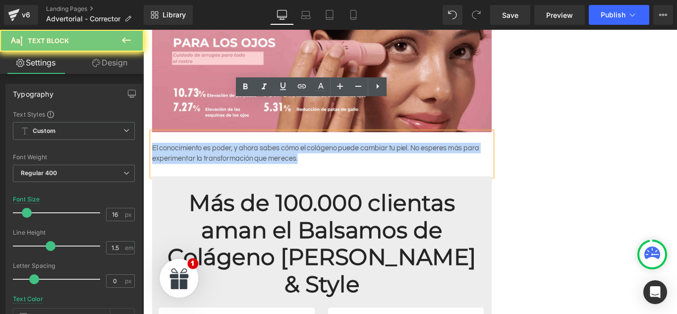
click at [207, 157] on p "El conocimiento es poder, y ahora sabes cómo el colágeno puede cambiar tu piel.…" at bounding box center [344, 169] width 382 height 24
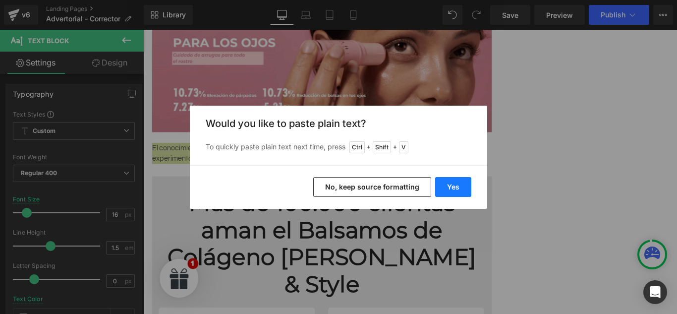
drag, startPoint x: 460, startPoint y: 189, endPoint x: 339, endPoint y: 176, distance: 122.1
click at [460, 189] on button "Yes" at bounding box center [453, 187] width 36 height 20
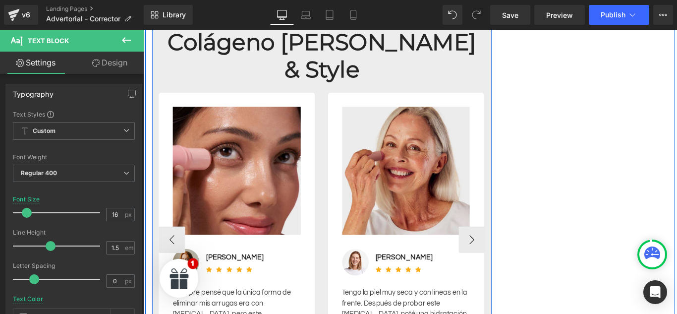
scroll to position [2255, 0]
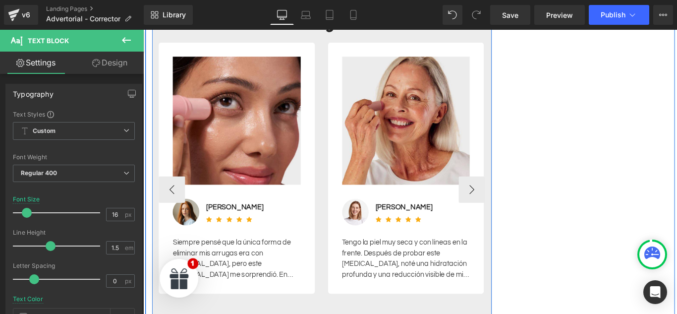
click at [244, 255] on div "Siempre pensé que la única forma de eliminar mis arrugas era con [MEDICAL_DATA]…" at bounding box center [248, 283] width 144 height 56
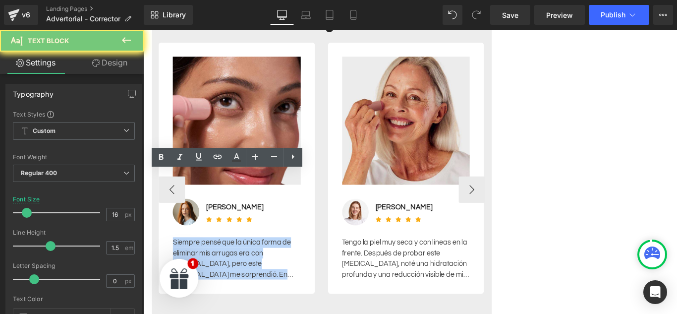
click at [244, 255] on div "Siempre pensé que la única forma de eliminar mis arrugas era con [MEDICAL_DATA]…" at bounding box center [248, 283] width 144 height 56
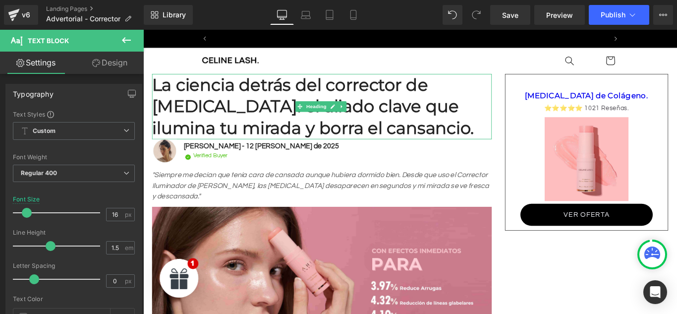
scroll to position [0, 454]
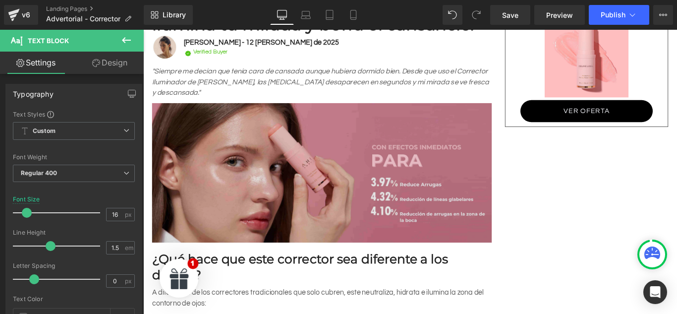
click at [320, 157] on img at bounding box center [344, 187] width 382 height 163
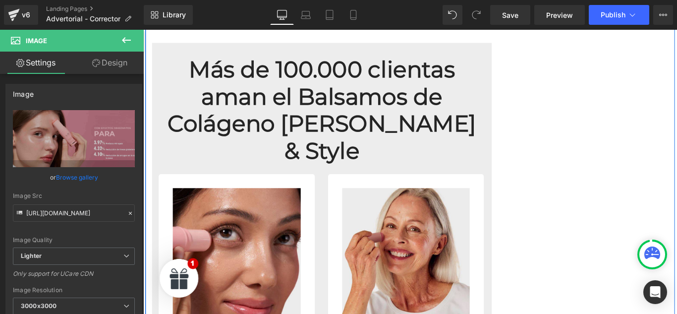
scroll to position [2280, 0]
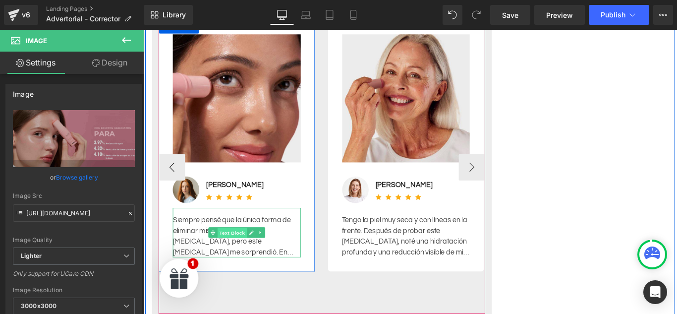
click at [245, 252] on span "Text Block" at bounding box center [243, 258] width 33 height 12
click at [244, 252] on span "Text Block" at bounding box center [243, 258] width 33 height 12
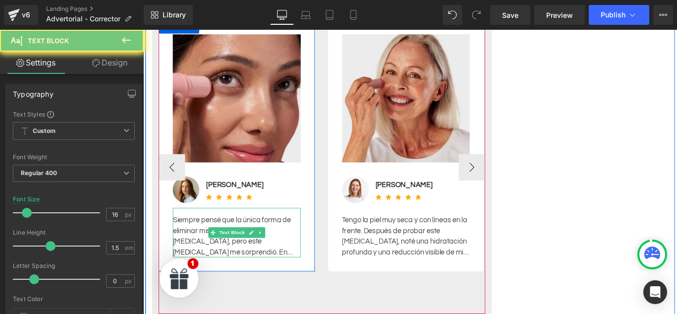
click at [244, 230] on div "Siempre pensé que la única forma de eliminar mis arrugas era con [MEDICAL_DATA]…" at bounding box center [248, 258] width 144 height 56
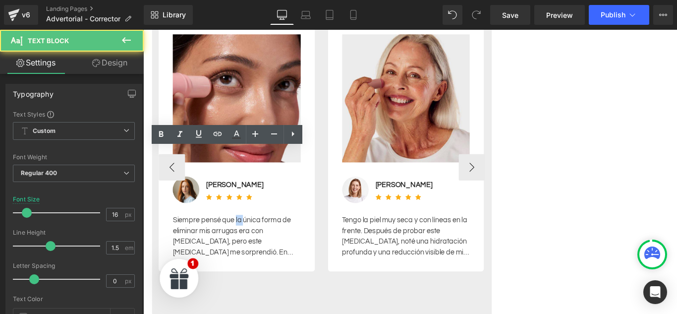
click at [244, 230] on div "Siempre pensé que la única forma de eliminar mis arrugas era con [MEDICAL_DATA]…" at bounding box center [248, 258] width 144 height 56
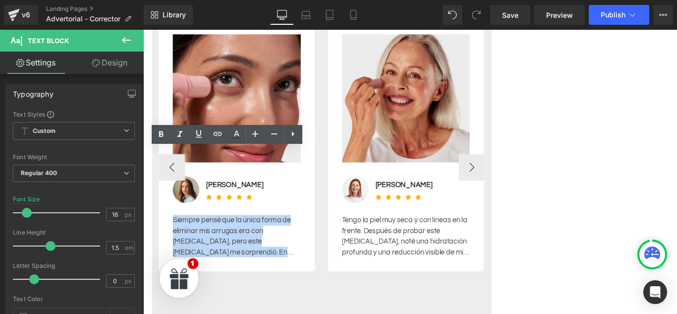
click at [244, 230] on div "Siempre pensé que la única forma de eliminar mis arrugas era con [MEDICAL_DATA]…" at bounding box center [248, 258] width 144 height 56
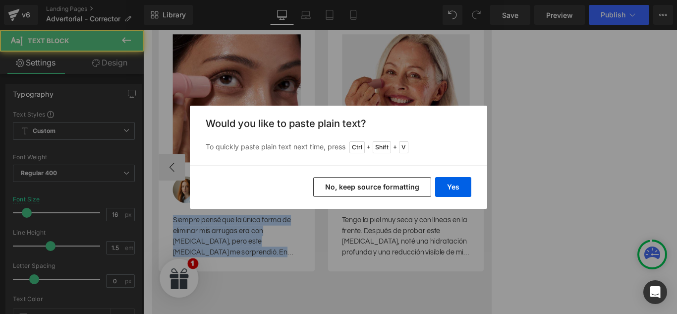
scroll to position [0, 0]
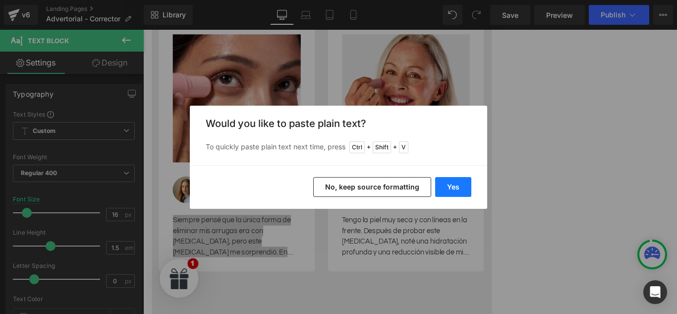
click at [442, 182] on button "Yes" at bounding box center [453, 187] width 36 height 20
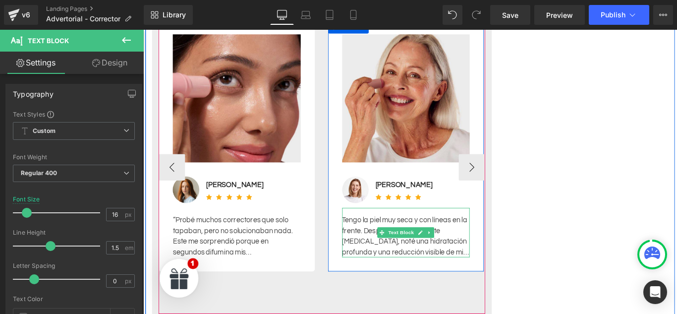
click at [405, 230] on div "Tengo la piel muy seca y con líneas en la frente. Después de probar este [MEDIC…" at bounding box center [439, 258] width 144 height 56
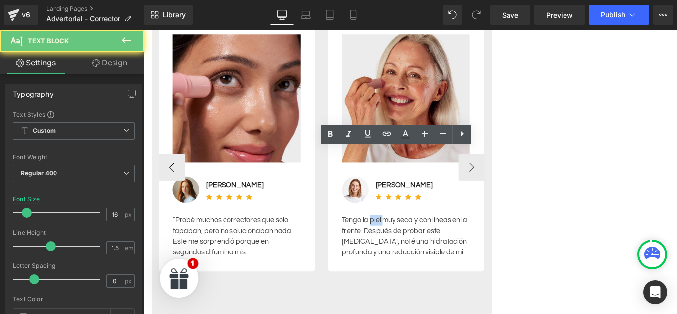
click at [405, 230] on div "Tengo la piel muy seca y con líneas en la frente. Después de probar este [MEDIC…" at bounding box center [439, 258] width 144 height 56
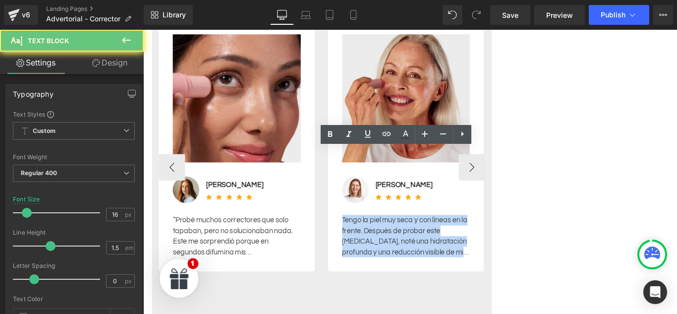
click at [405, 230] on div "Tengo la piel muy seca y con líneas en la frente. Después de probar este [MEDIC…" at bounding box center [439, 258] width 144 height 56
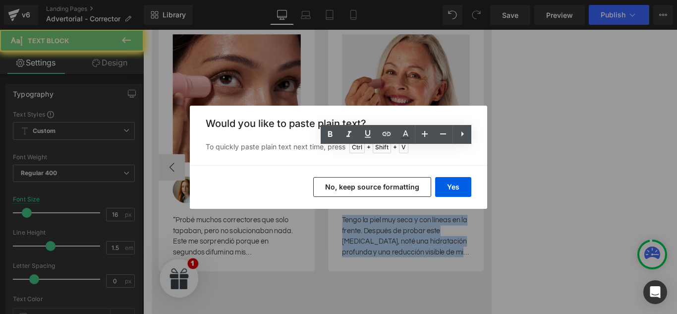
scroll to position [0, 454]
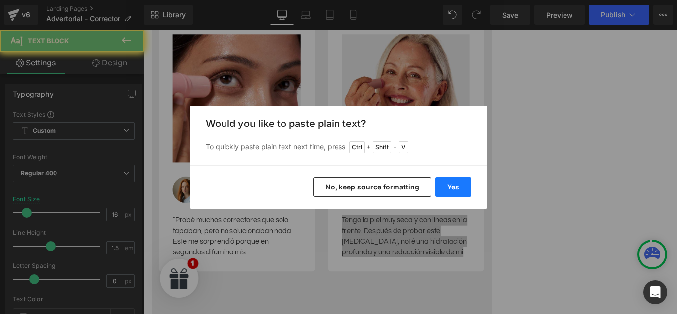
click at [442, 181] on button "Yes" at bounding box center [453, 187] width 36 height 20
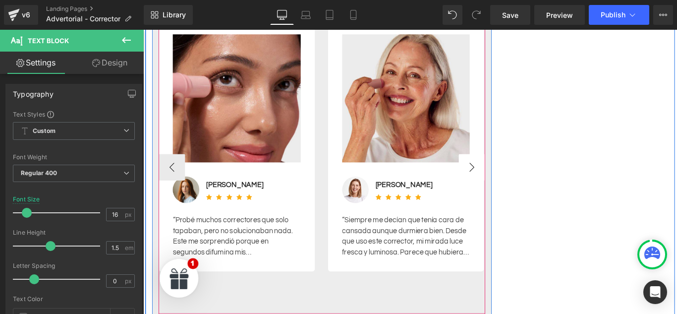
click at [514, 169] on button "›" at bounding box center [513, 184] width 30 height 30
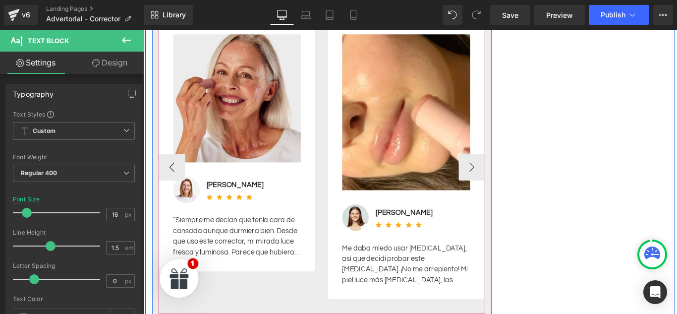
scroll to position [0, 0]
click at [501, 169] on button "›" at bounding box center [513, 184] width 30 height 30
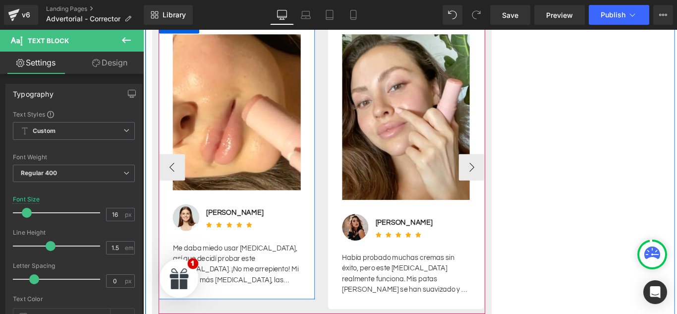
click at [264, 261] on div "Me daba miedo usar [MEDICAL_DATA], así que decidí probar este [MEDICAL_DATA]. ¡…" at bounding box center [248, 289] width 144 height 56
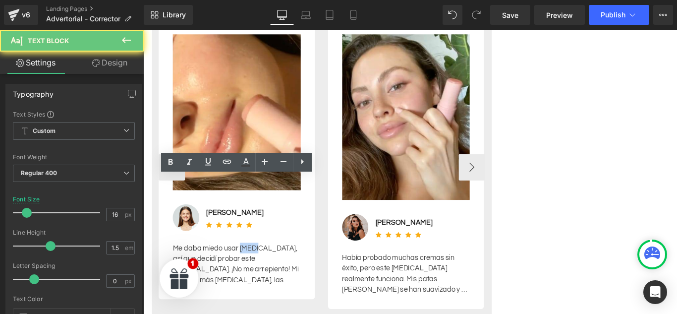
click at [264, 261] on div "Me daba miedo usar [MEDICAL_DATA], así que decidí probar este [MEDICAL_DATA]. ¡…" at bounding box center [248, 289] width 144 height 56
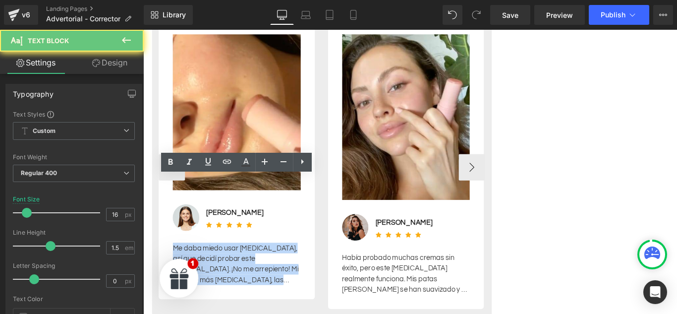
click at [264, 261] on div "Me daba miedo usar [MEDICAL_DATA], así que decidí probar este [MEDICAL_DATA]. ¡…" at bounding box center [248, 289] width 144 height 56
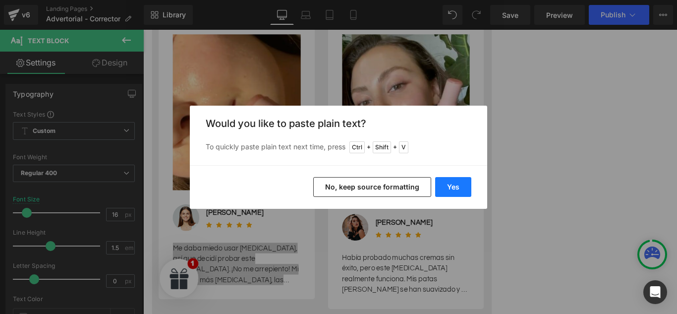
click at [448, 193] on button "Yes" at bounding box center [453, 187] width 36 height 20
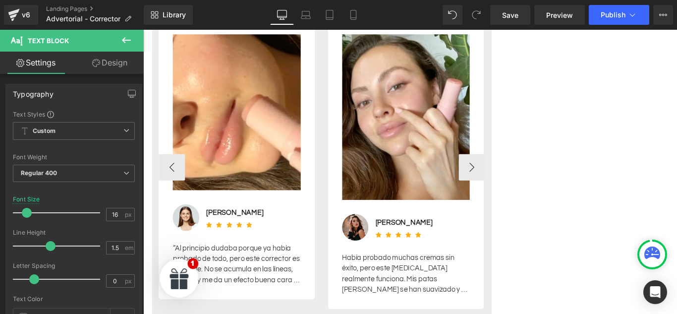
scroll to position [0, 454]
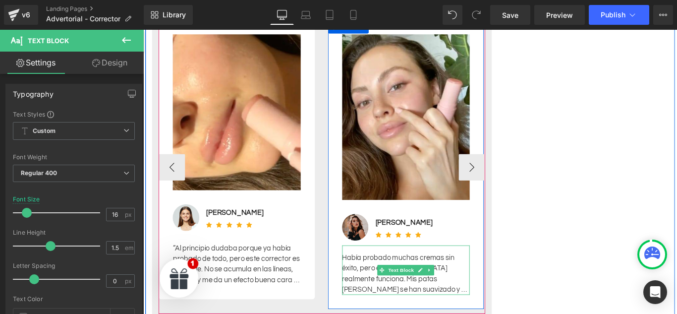
click at [399, 280] on div "Había probado muchas cremas sin éxito, pero este [MEDICAL_DATA] realmente funci…" at bounding box center [439, 304] width 144 height 48
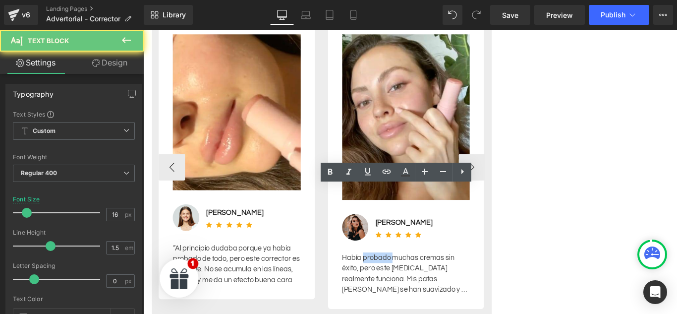
click at [399, 280] on div "Había probado muchas cremas sin éxito, pero este [MEDICAL_DATA] realmente funci…" at bounding box center [439, 304] width 144 height 48
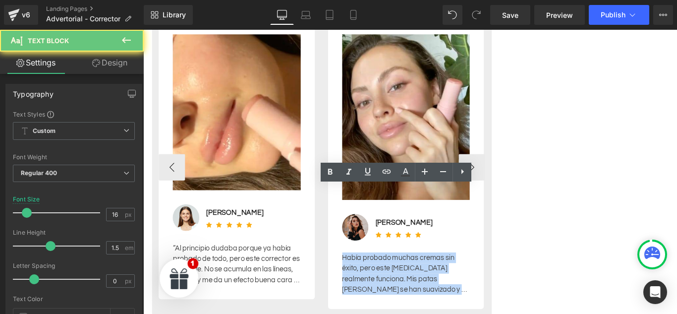
click at [399, 280] on div "Había probado muchas cremas sin éxito, pero este [MEDICAL_DATA] realmente funci…" at bounding box center [439, 304] width 144 height 48
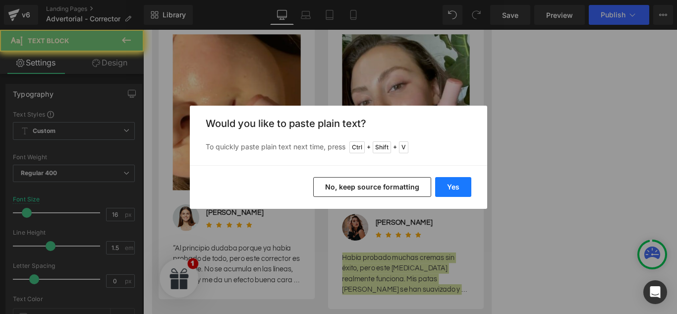
click at [444, 182] on button "Yes" at bounding box center [453, 187] width 36 height 20
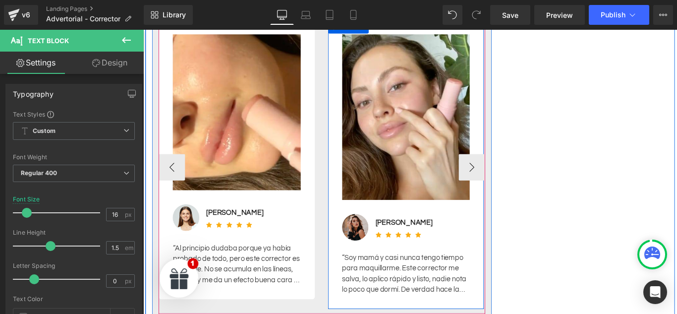
scroll to position [0, 0]
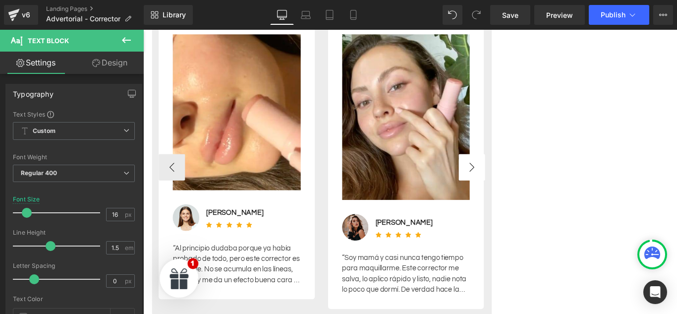
click at [511, 169] on button "›" at bounding box center [513, 184] width 30 height 30
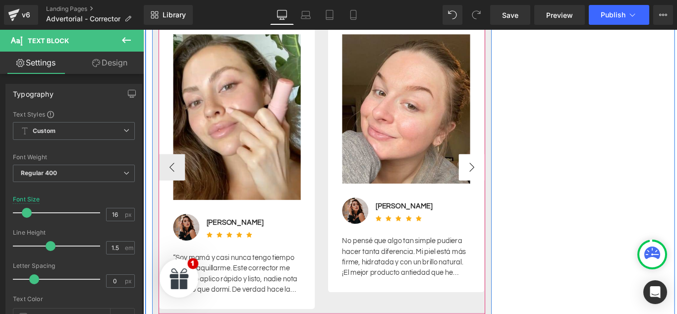
click at [511, 169] on button "›" at bounding box center [513, 184] width 30 height 30
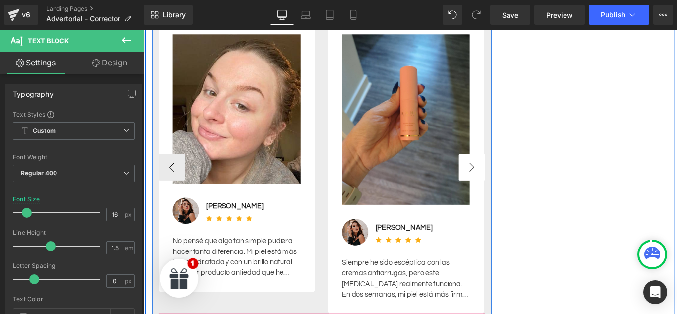
click at [511, 169] on button "›" at bounding box center [513, 184] width 30 height 30
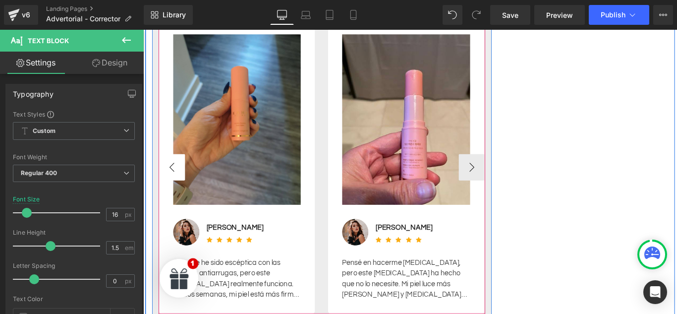
click at [172, 169] on button "‹" at bounding box center [176, 184] width 30 height 30
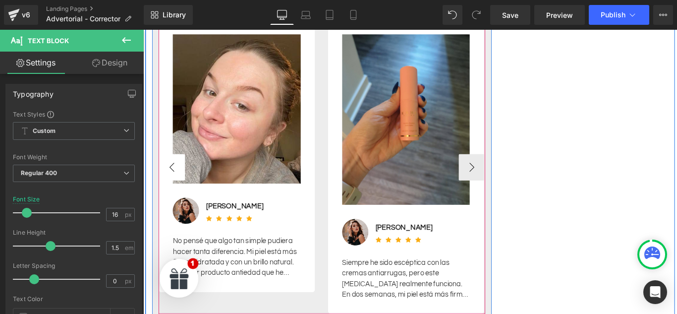
scroll to position [0, 454]
click at [172, 169] on button "‹" at bounding box center [176, 184] width 30 height 30
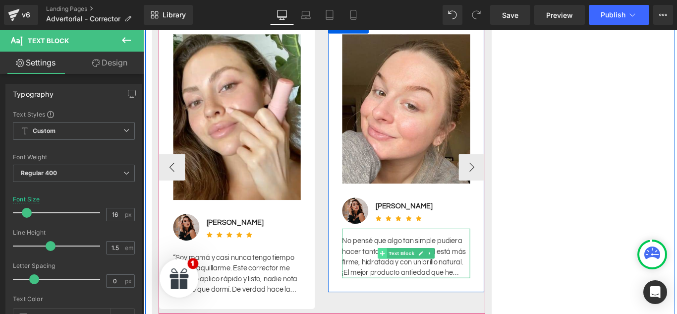
scroll to position [0, 0]
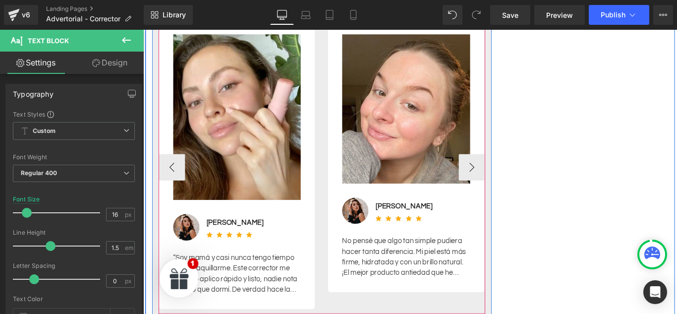
click at [371, 261] on div "No pensé que algo tan simple pudiera hacer tanta diferencia. Mi piel está más f…" at bounding box center [439, 285] width 144 height 48
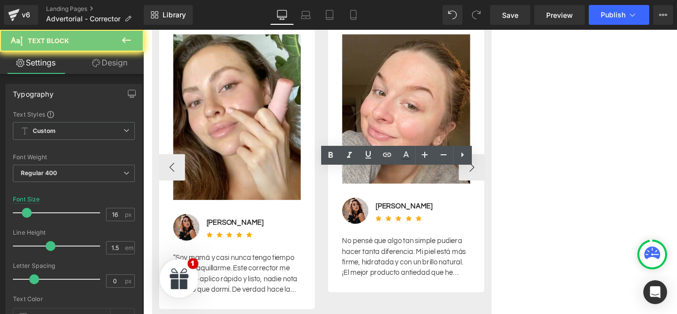
click at [371, 261] on div "No pensé que algo tan simple pudiera hacer tanta diferencia. Mi piel está más f…" at bounding box center [439, 285] width 144 height 48
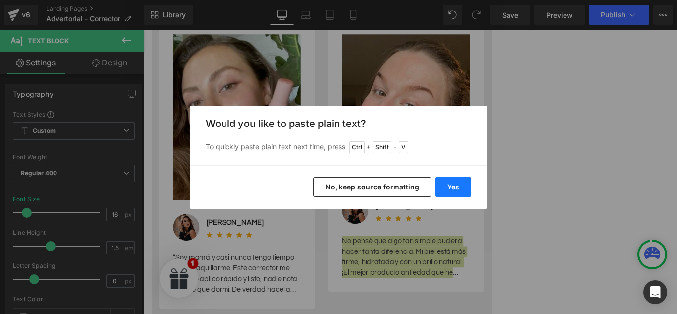
click at [450, 187] on button "Yes" at bounding box center [453, 187] width 36 height 20
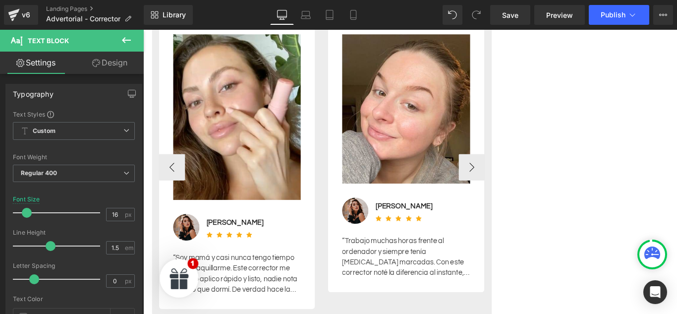
scroll to position [0, 454]
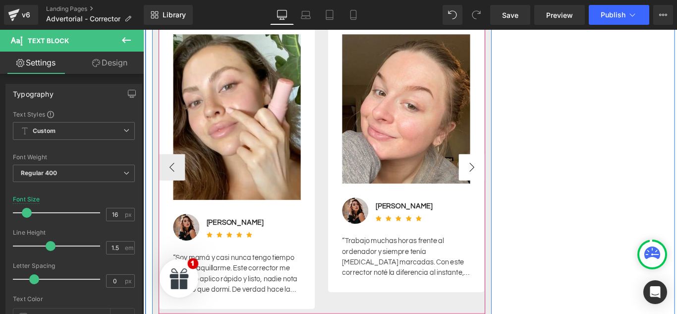
click at [512, 169] on button "›" at bounding box center [513, 184] width 30 height 30
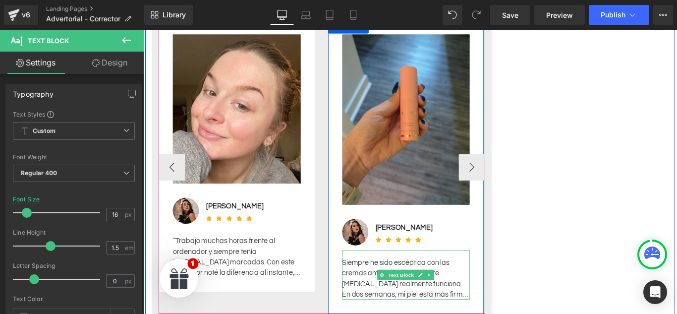
click at [381, 285] on div "Siempre he sido escéptica con las cremas antiarrugas, pero este [MEDICAL_DATA] …" at bounding box center [439, 309] width 144 height 48
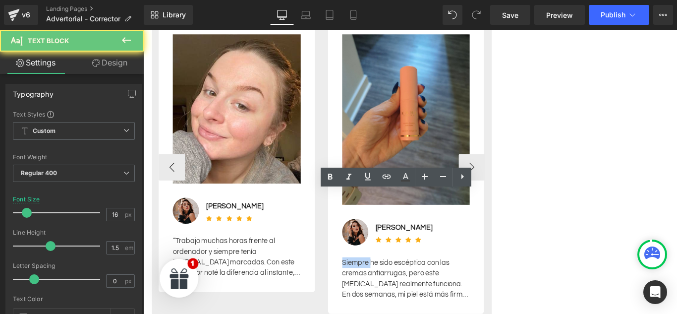
click at [381, 285] on div "Siempre he sido escéptica con las cremas antiarrugas, pero este [MEDICAL_DATA] …" at bounding box center [439, 309] width 144 height 48
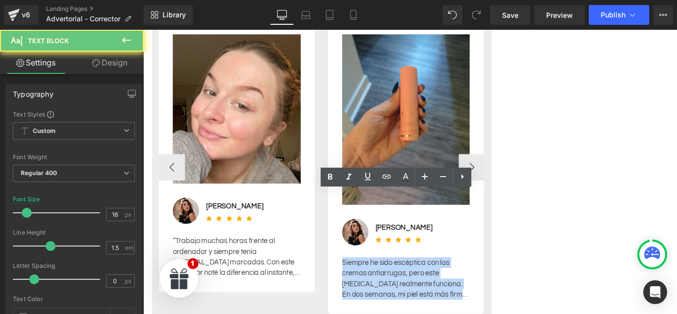
click at [381, 285] on div "Siempre he sido escéptica con las cremas antiarrugas, pero este [MEDICAL_DATA] …" at bounding box center [439, 309] width 144 height 48
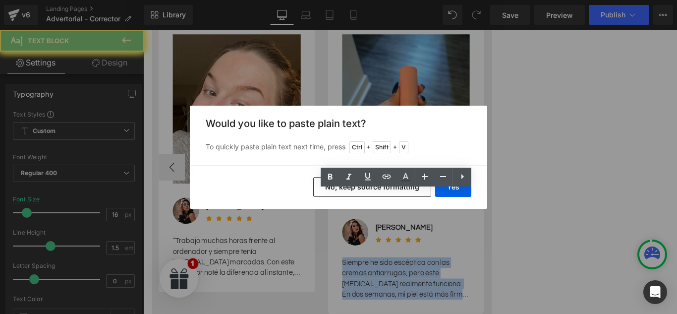
click at [381, 285] on div "Siempre he sido escéptica con las cremas antiarrugas, pero este [MEDICAL_DATA] …" at bounding box center [439, 309] width 144 height 48
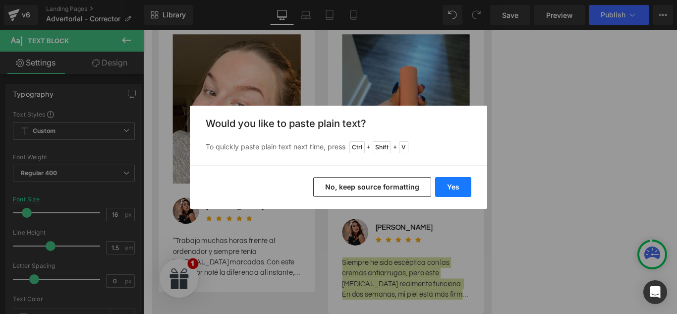
click at [460, 190] on button "Yes" at bounding box center [453, 187] width 36 height 20
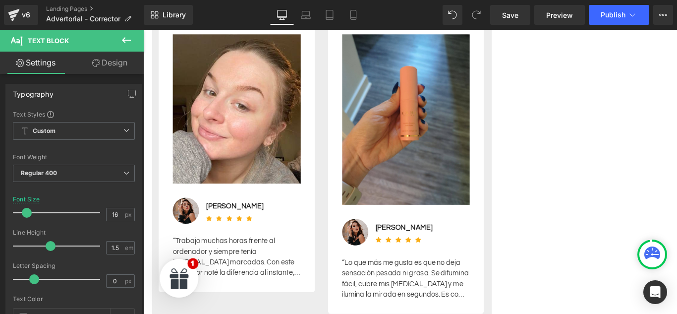
scroll to position [0, 0]
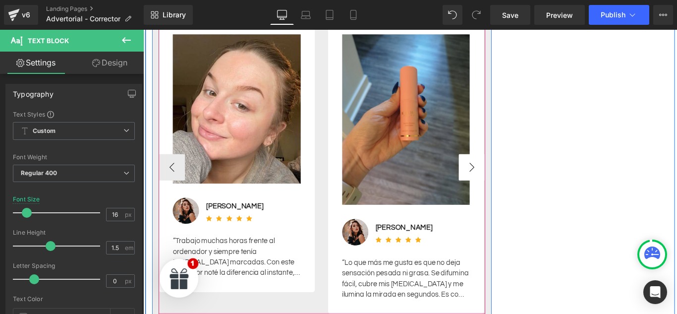
click at [517, 169] on button "›" at bounding box center [513, 184] width 30 height 30
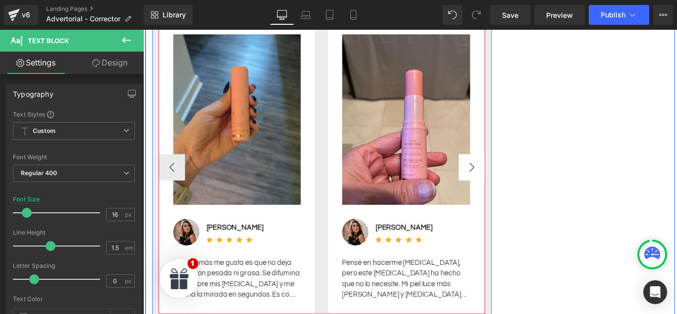
click at [517, 169] on button "›" at bounding box center [513, 184] width 30 height 30
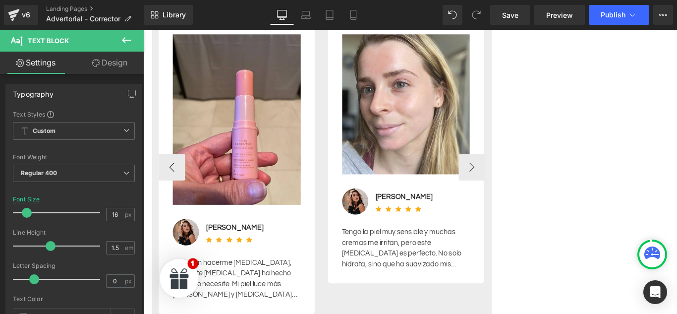
scroll to position [0, 454]
click at [231, 299] on span "Text Block" at bounding box center [243, 305] width 33 height 12
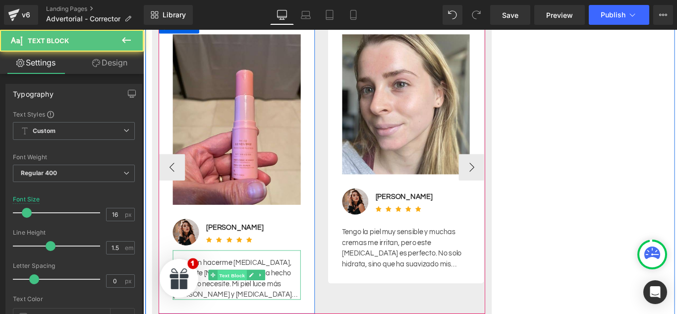
click at [231, 299] on span "Text Block" at bounding box center [243, 305] width 33 height 12
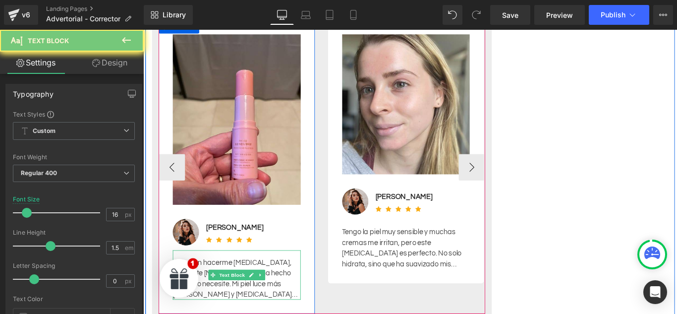
click at [181, 277] on div "Pensé en hacerme [MEDICAL_DATA], pero este [MEDICAL_DATA] ha hecho que no lo ne…" at bounding box center [248, 305] width 144 height 56
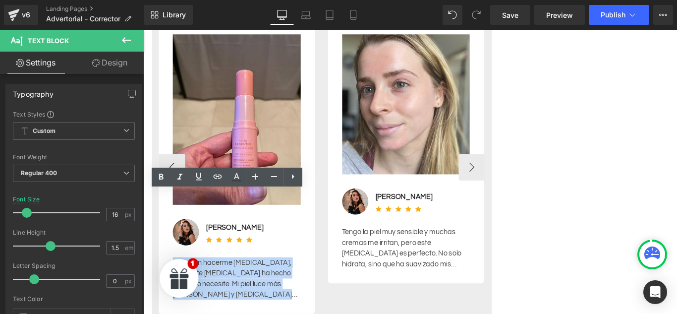
click at [181, 277] on div "Pensé en hacerme [MEDICAL_DATA], pero este [MEDICAL_DATA] ha hecho que no lo ne…" at bounding box center [248, 305] width 144 height 56
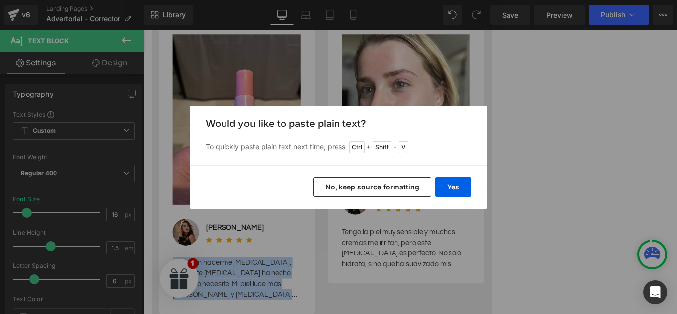
scroll to position [0, 0]
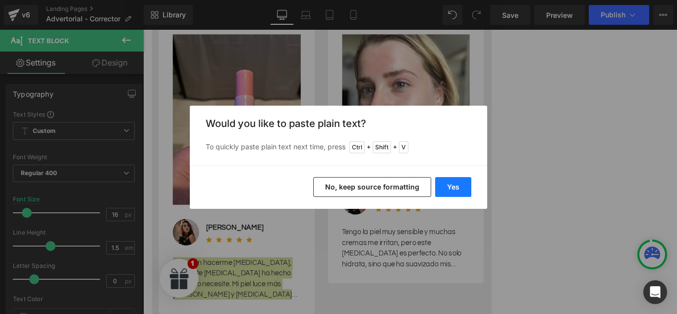
click at [462, 182] on button "Yes" at bounding box center [453, 187] width 36 height 20
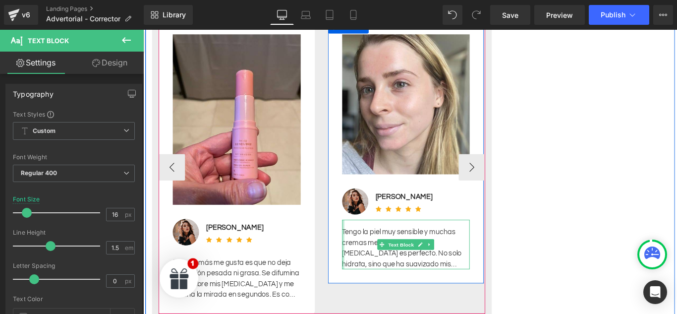
click at [367, 243] on div at bounding box center [368, 271] width 2 height 56
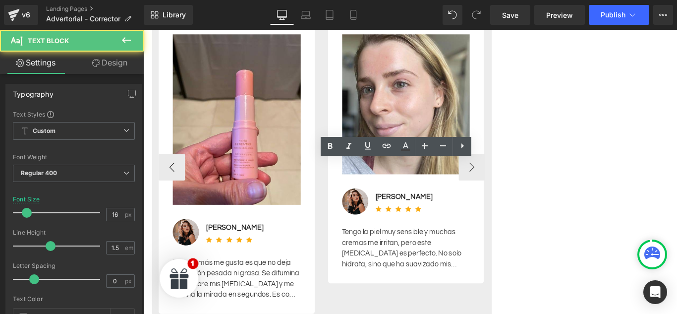
scroll to position [0, 454]
click at [389, 251] on div "Tengo la piel muy sensible y muchas cremas me irritan, pero este [MEDICAL_DATA]…" at bounding box center [439, 275] width 144 height 48
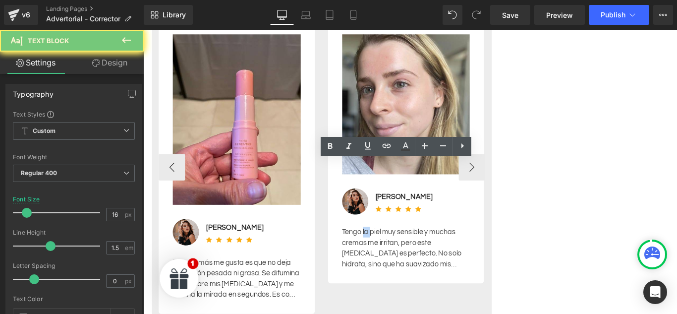
click at [389, 251] on div "Tengo la piel muy sensible y muchas cremas me irritan, pero este [MEDICAL_DATA]…" at bounding box center [439, 275] width 144 height 48
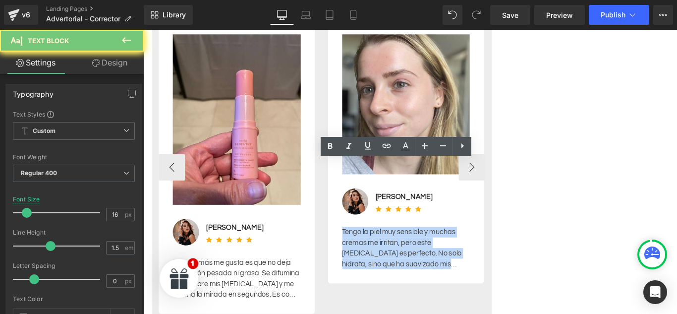
click at [389, 251] on div "Tengo la piel muy sensible y muchas cremas me irritan, pero este [MEDICAL_DATA]…" at bounding box center [439, 275] width 144 height 48
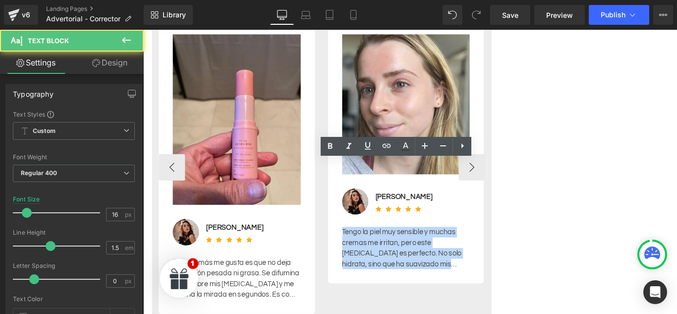
click at [390, 251] on div "Tengo la piel muy sensible y muchas cremas me irritan, pero este [MEDICAL_DATA]…" at bounding box center [439, 275] width 144 height 48
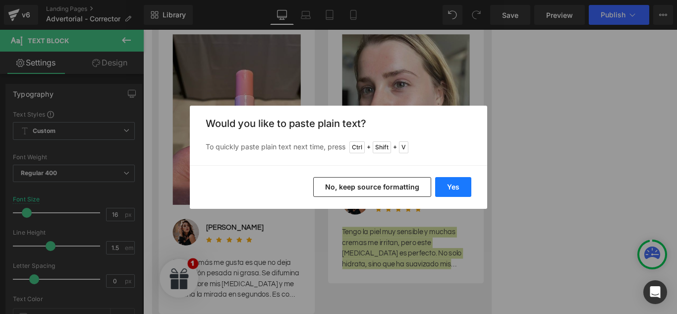
drag, startPoint x: 453, startPoint y: 180, endPoint x: 348, endPoint y: 169, distance: 105.7
click at [453, 180] on button "Yes" at bounding box center [453, 187] width 36 height 20
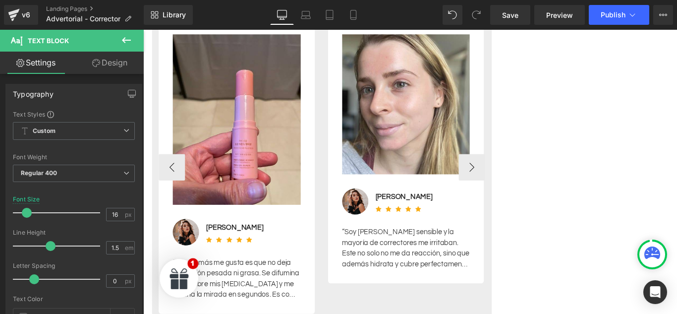
scroll to position [0, 0]
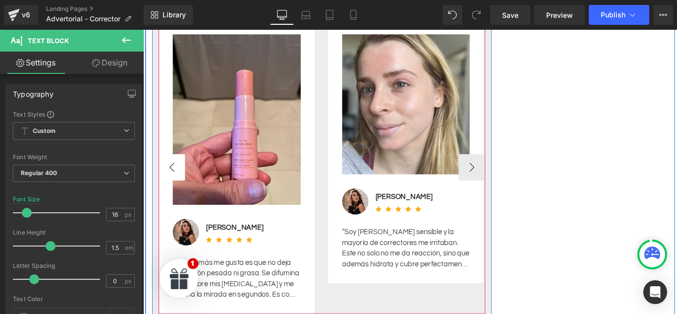
click at [169, 169] on button "‹" at bounding box center [176, 184] width 30 height 30
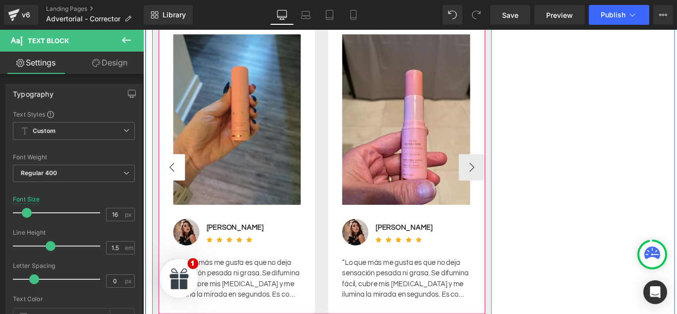
click at [169, 169] on button "‹" at bounding box center [176, 184] width 30 height 30
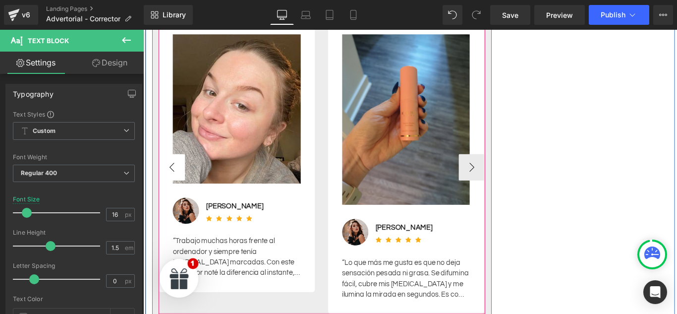
click at [169, 169] on button "‹" at bounding box center [176, 184] width 30 height 30
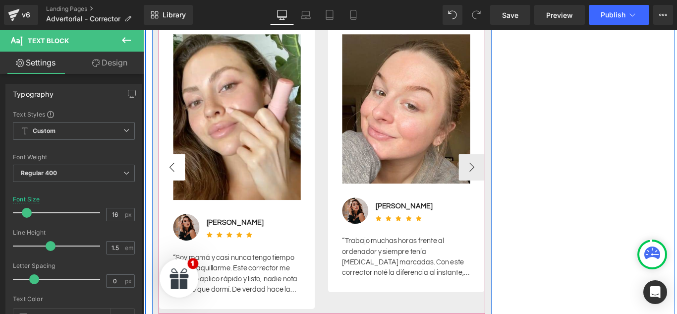
click at [169, 169] on button "‹" at bounding box center [176, 184] width 30 height 30
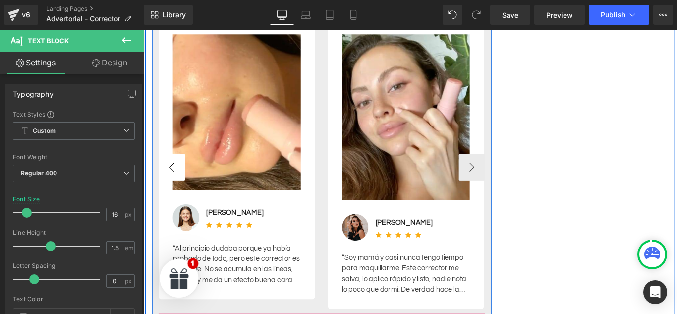
click at [169, 169] on button "‹" at bounding box center [176, 184] width 30 height 30
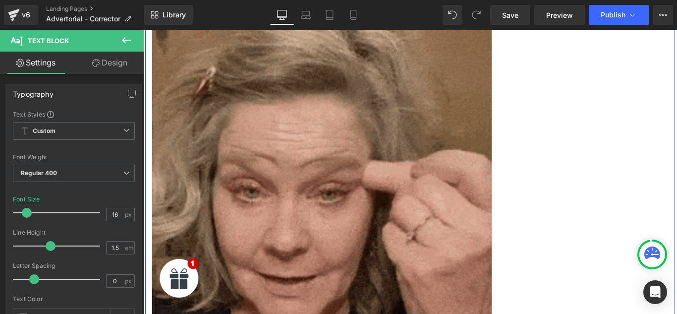
scroll to position [991, 0]
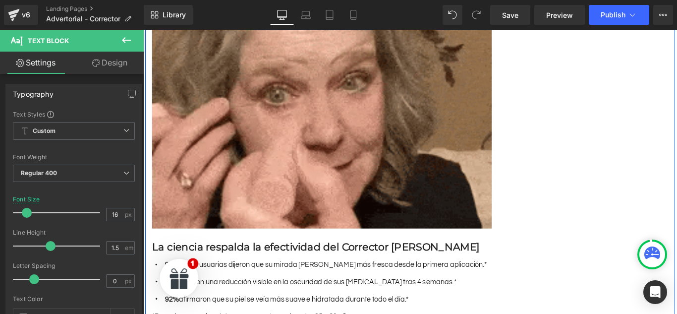
click at [353, 267] on h3 "La ciencia respalda la efectividad del Corrector [PERSON_NAME]" at bounding box center [344, 274] width 382 height 15
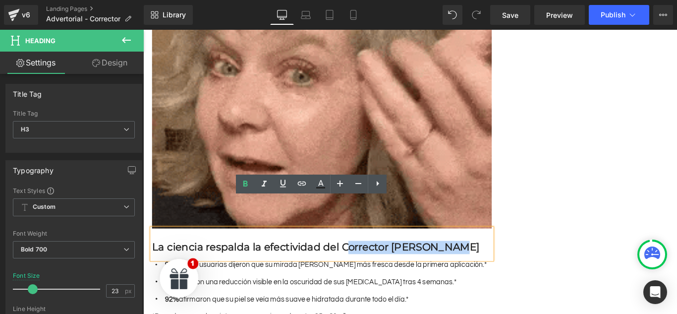
scroll to position [0, 454]
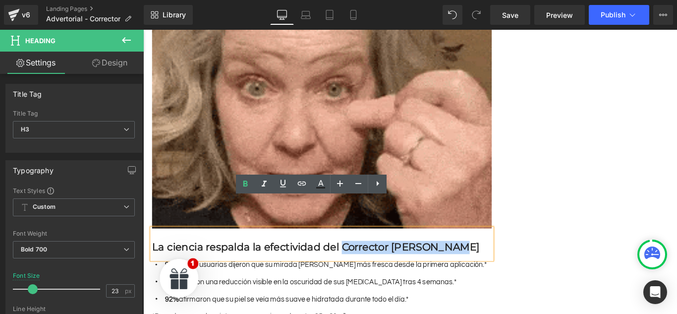
drag, startPoint x: 406, startPoint y: 233, endPoint x: 355, endPoint y: 234, distance: 50.6
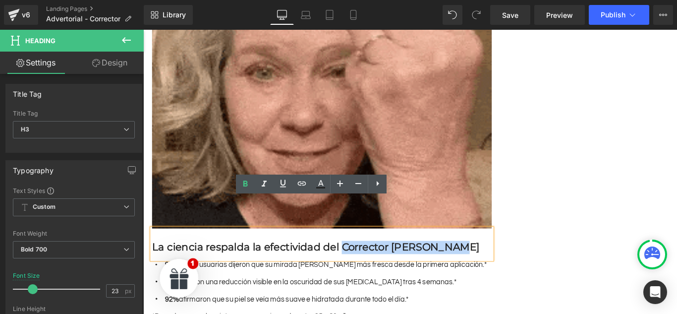
click at [355, 267] on h3 "La ciencia respalda la efectividad del Corrector [PERSON_NAME]" at bounding box center [344, 274] width 382 height 15
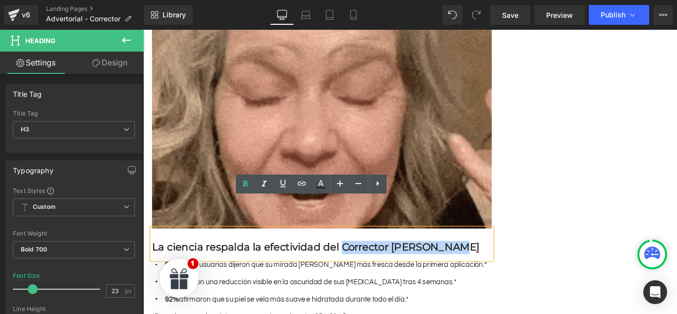
copy h3 "Corrector [PERSON_NAME]"
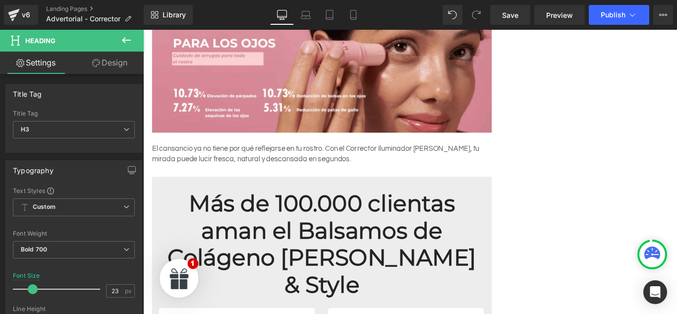
scroll to position [2032, 0]
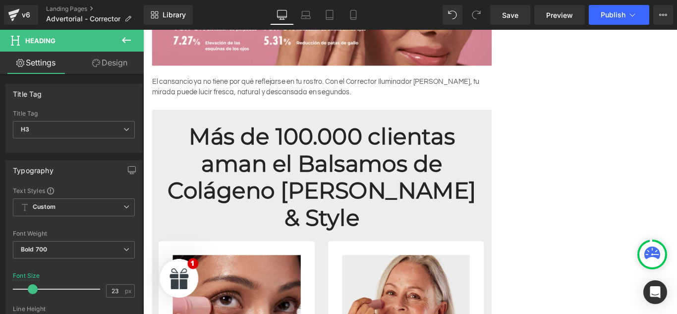
click at [298, 184] on h2 "Más de 100.000 clientas aman el Balsamos de Colágeno [PERSON_NAME] & Style" at bounding box center [344, 194] width 367 height 121
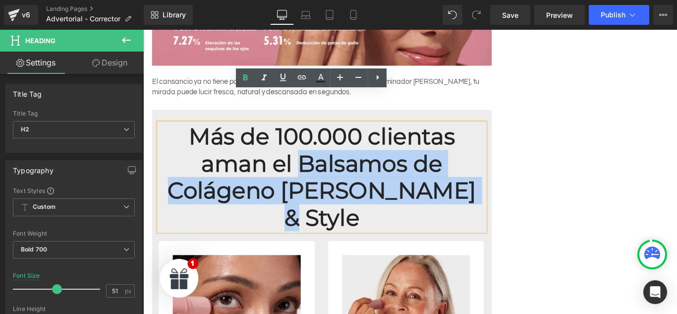
drag, startPoint x: 424, startPoint y: 172, endPoint x: 199, endPoint y: 148, distance: 225.8
click at [199, 148] on h2 "Más de 100.000 clientas aman el Balsamos de Colágeno [PERSON_NAME] & Style" at bounding box center [344, 194] width 367 height 121
paste div
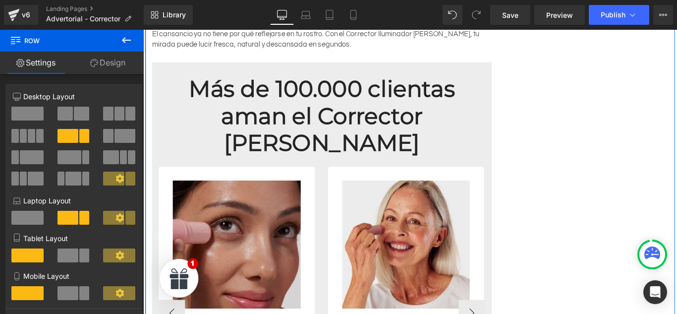
scroll to position [2082, 0]
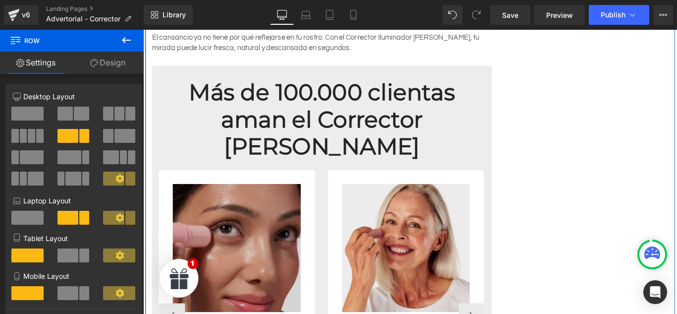
click at [258, 203] on img at bounding box center [248, 275] width 144 height 144
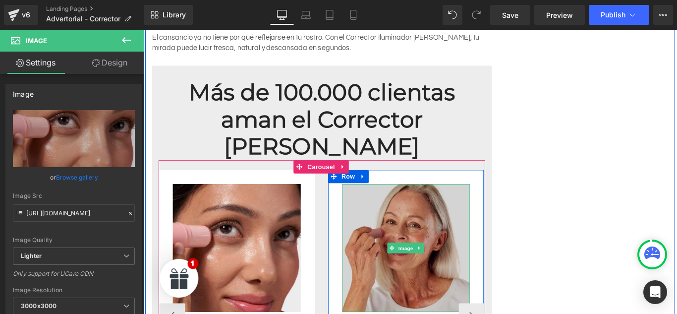
scroll to position [0, 454]
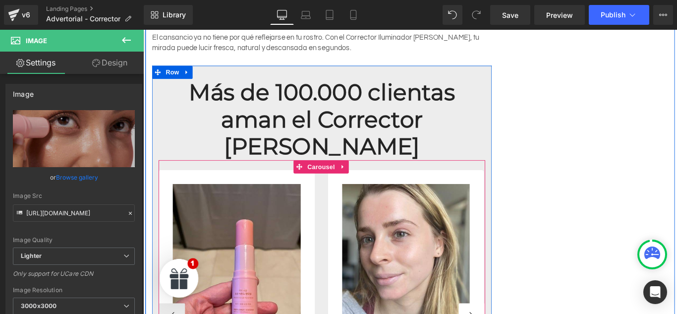
scroll to position [0, 0]
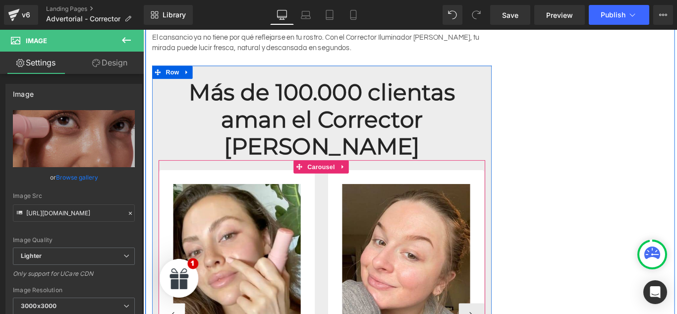
scroll to position [0, 454]
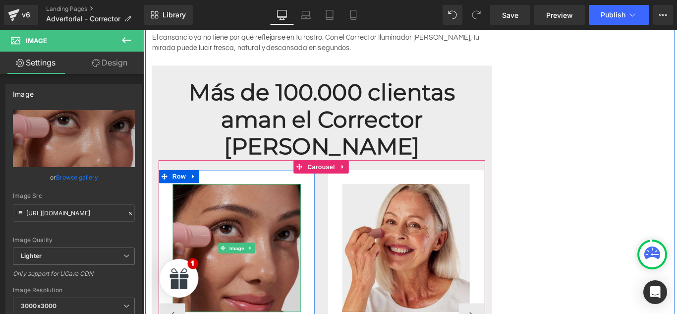
click at [268, 203] on img at bounding box center [248, 275] width 144 height 144
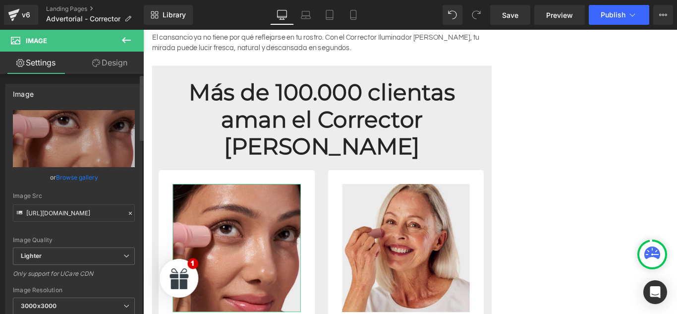
click at [71, 175] on link "Browse gallery" at bounding box center [77, 177] width 42 height 17
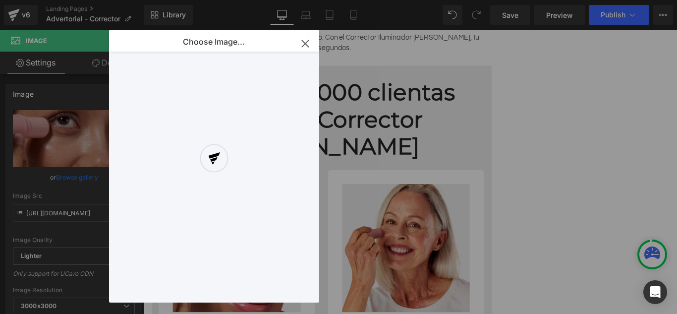
scroll to position [0, 0]
click at [154, 88] on input "file" at bounding box center [146, 92] width 59 height 59
type input "C:\fakepath\302adf8c-d658-5906-93f9-b0c8c1360b30.jpg"
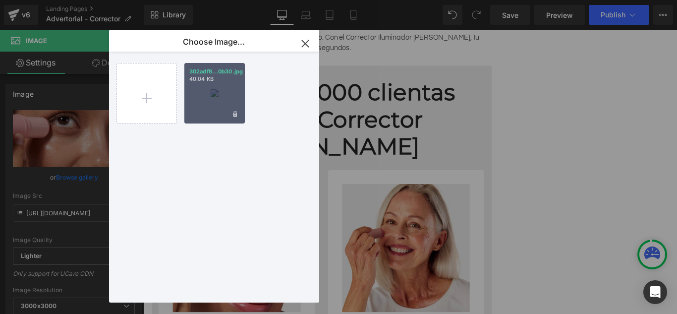
click at [195, 80] on p "40.04 KB" at bounding box center [214, 78] width 51 height 7
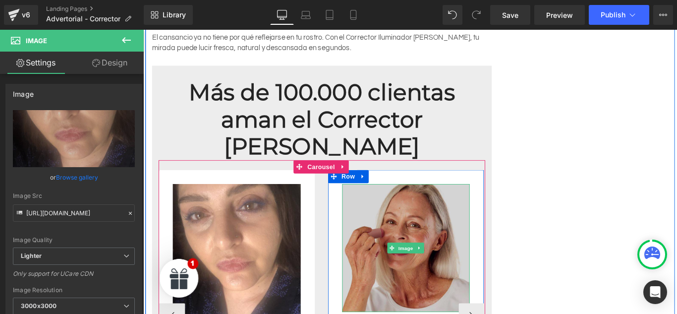
click at [412, 203] on img at bounding box center [439, 275] width 144 height 144
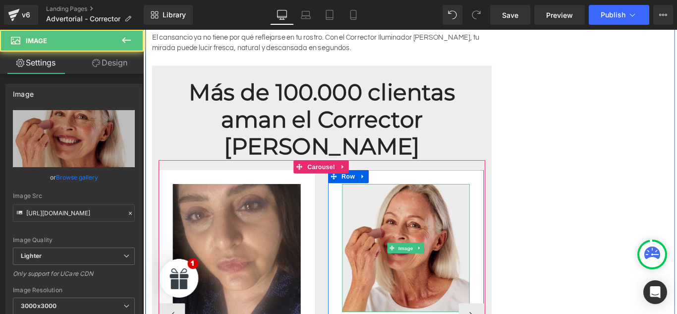
scroll to position [0, 454]
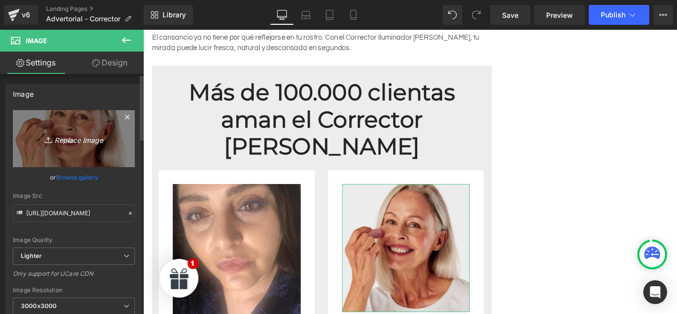
click at [96, 131] on link "Replace Image" at bounding box center [74, 138] width 122 height 57
type input "C:\fakepath\81kVT4fkMZL (1).jpg"
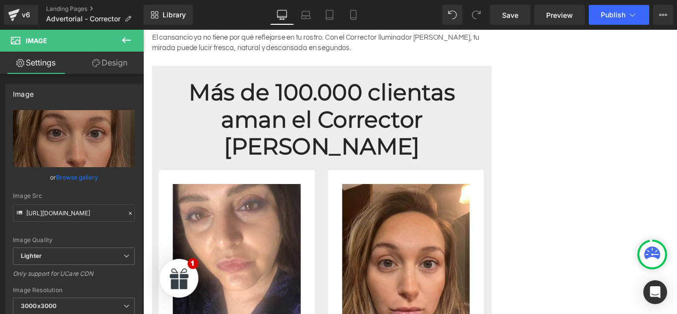
scroll to position [0, 0]
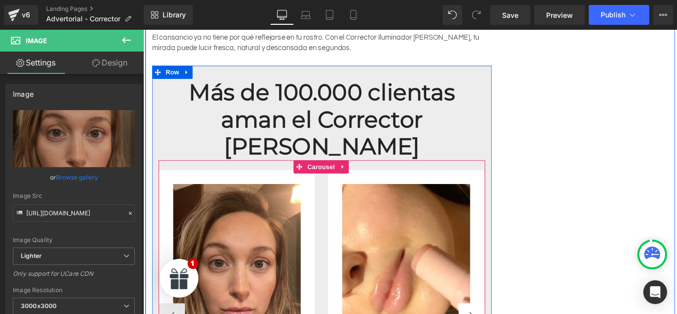
scroll to position [0, 454]
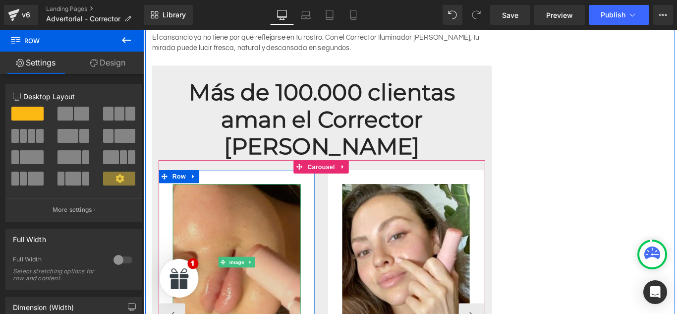
click at [180, 262] on img at bounding box center [248, 290] width 144 height 175
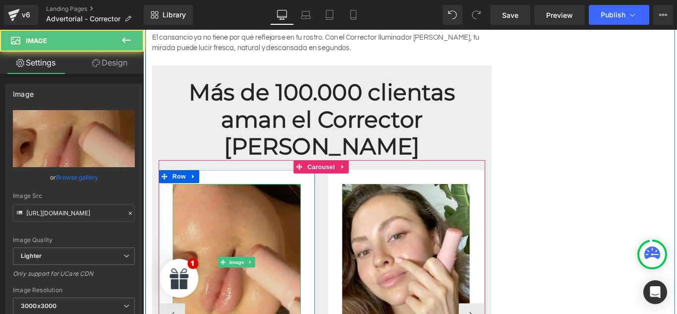
click at [233, 207] on img at bounding box center [248, 290] width 144 height 175
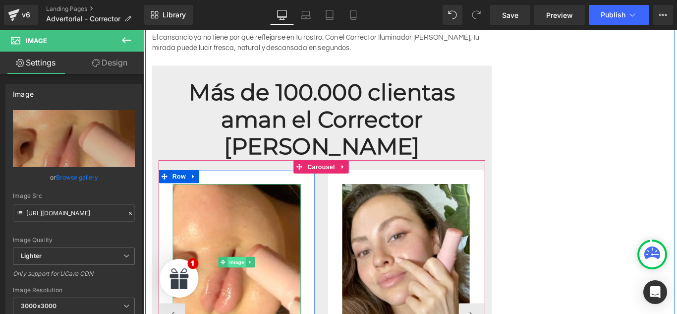
click at [239, 285] on span "Image" at bounding box center [248, 291] width 21 height 12
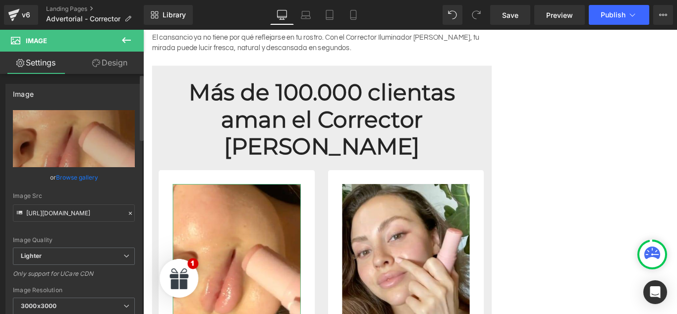
click at [87, 168] on div "Image Quality Lighter Lightest Lighter Lighter Lightest Only support for UCare …" at bounding box center [74, 178] width 122 height 137
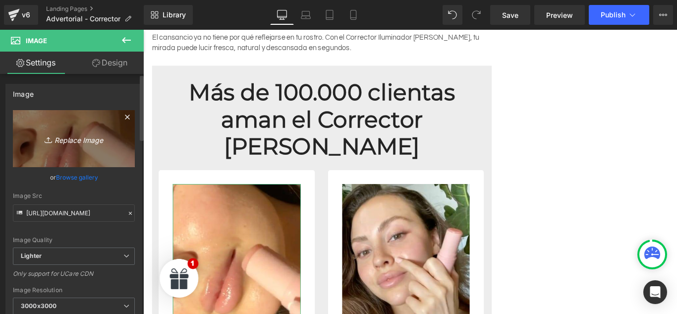
scroll to position [0, 0]
click at [93, 124] on link "Replace Image" at bounding box center [74, 138] width 122 height 57
type input "C:\fakepath\71zK0um9tOL (1).jpg"
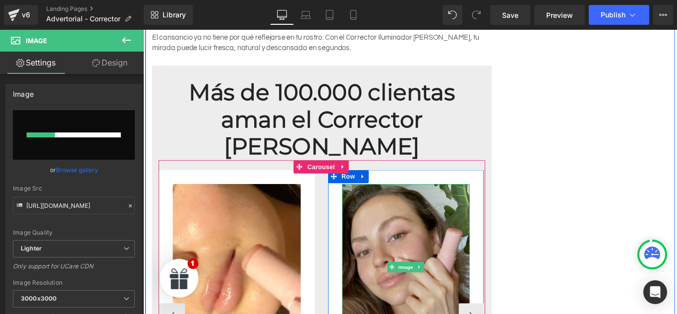
click at [404, 203] on img at bounding box center [439, 296] width 144 height 186
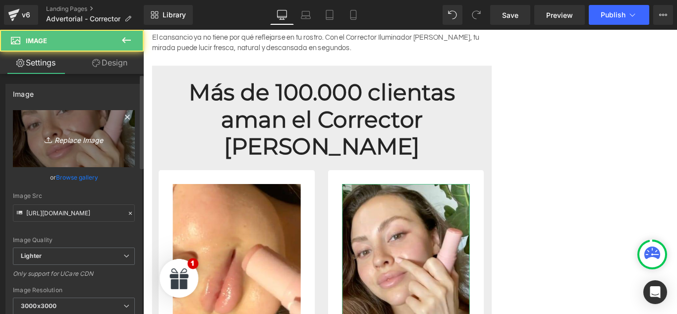
click at [95, 129] on link "Replace Image" at bounding box center [74, 138] width 122 height 57
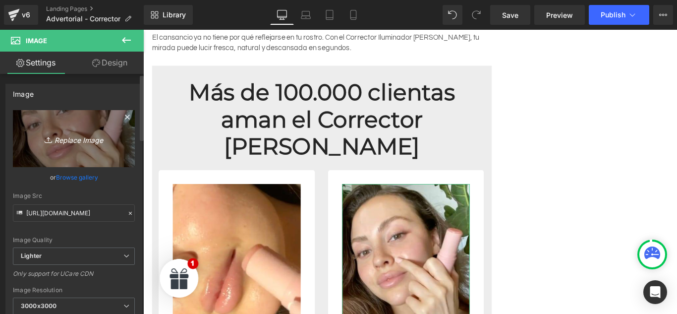
scroll to position [0, 454]
type input "C:\fakepath\71p-Oh-tLrL (1).jpg"
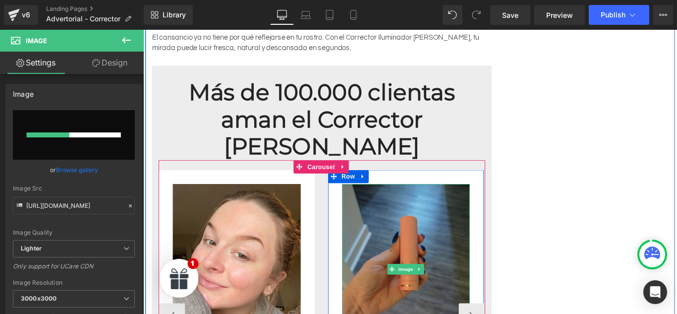
click at [464, 260] on img at bounding box center [439, 298] width 144 height 191
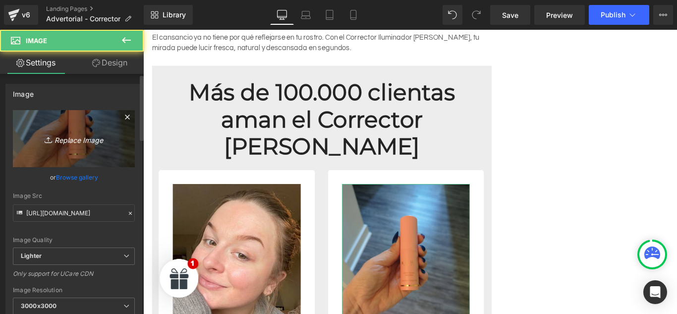
click at [99, 147] on link "Replace Image" at bounding box center [74, 138] width 122 height 57
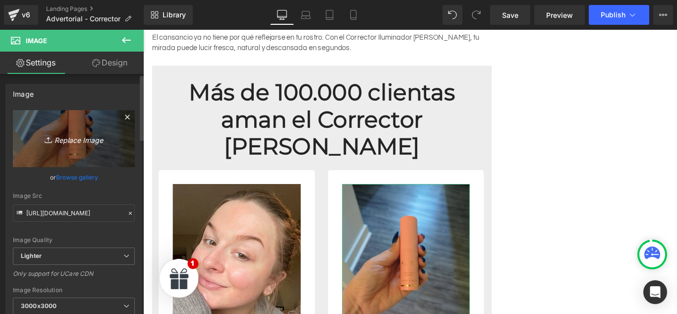
scroll to position [0, 0]
type input "C:\fakepath\71jR9LPdvhL (1).jpg"
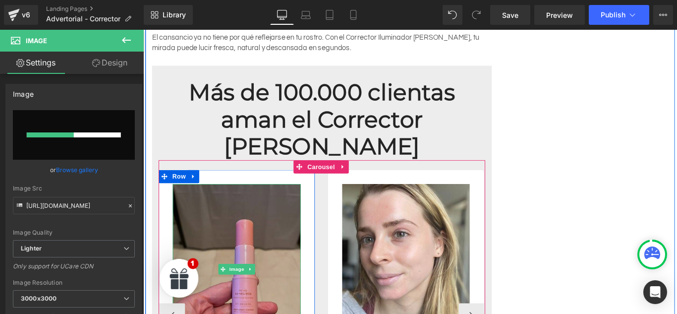
click at [253, 264] on img at bounding box center [248, 298] width 144 height 191
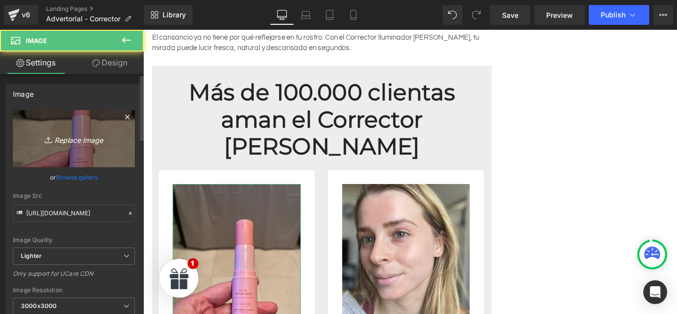
click at [69, 143] on icon "Replace Image" at bounding box center [73, 138] width 79 height 12
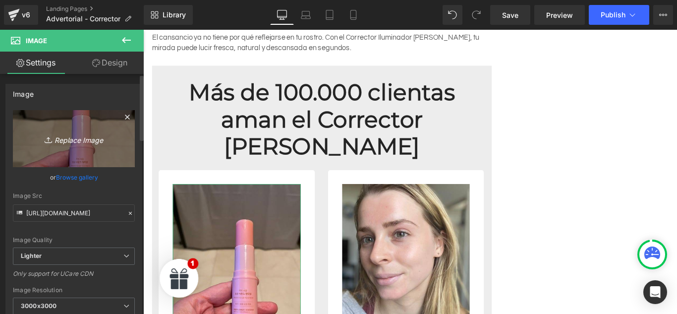
scroll to position [0, 454]
type input "C:\fakepath\71H6Cx1jTGL (1).jpg"
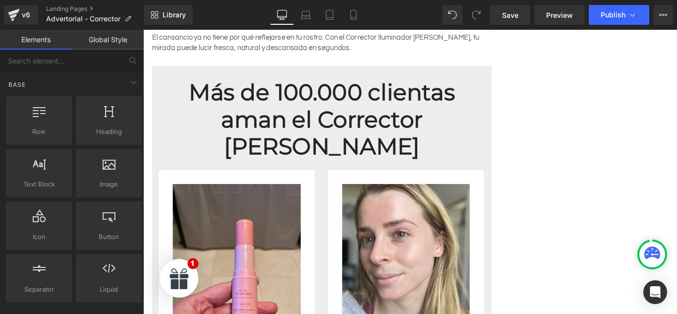
drag, startPoint x: 173, startPoint y: 293, endPoint x: 164, endPoint y: 281, distance: 14.9
click at [164, 281] on div "Open Form" at bounding box center [183, 308] width 61 height 61
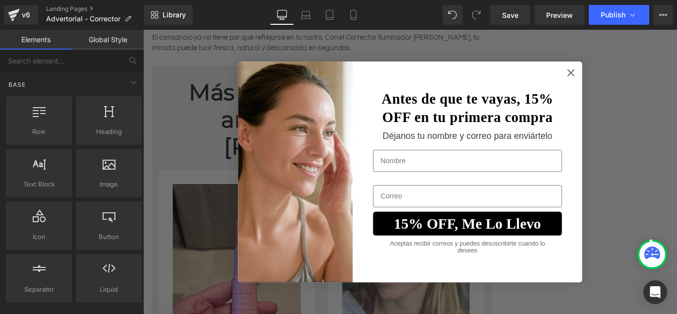
click at [171, 272] on div "Close dialog Antes de que te vayas, 15% OFF en tu primera compra Déjanos tu nom…" at bounding box center [443, 189] width 600 height 319
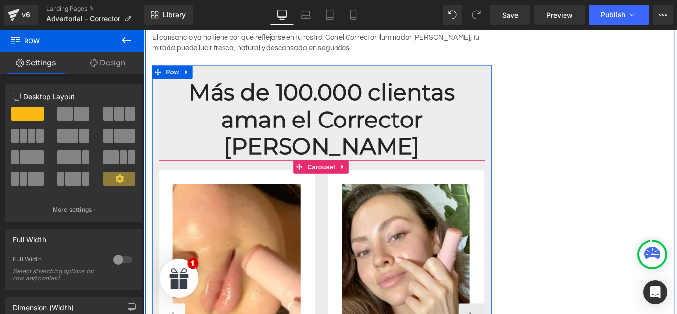
scroll to position [0, 0]
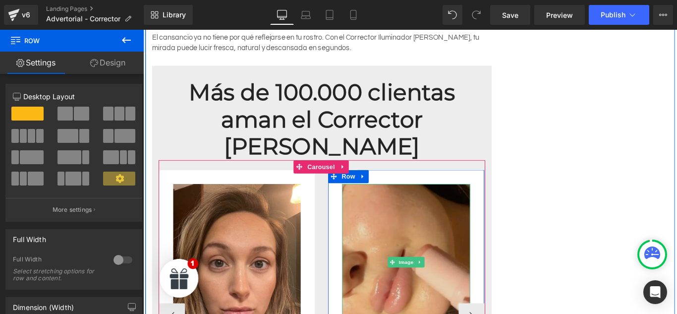
click at [437, 247] on img at bounding box center [439, 290] width 144 height 175
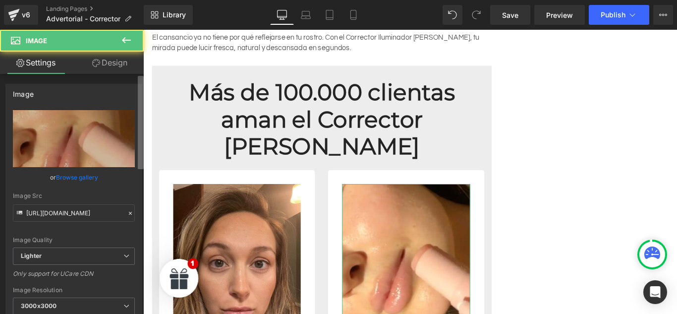
click at [143, 142] on b at bounding box center [141, 122] width 6 height 93
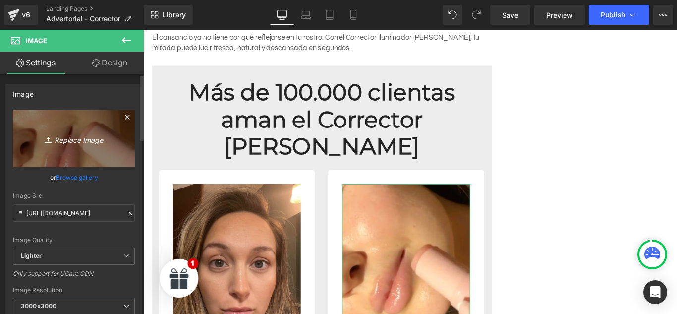
click at [120, 142] on link "Replace Image" at bounding box center [74, 138] width 122 height 57
type input "C:\fakepath\71zK0um9tOL (1).jpg"
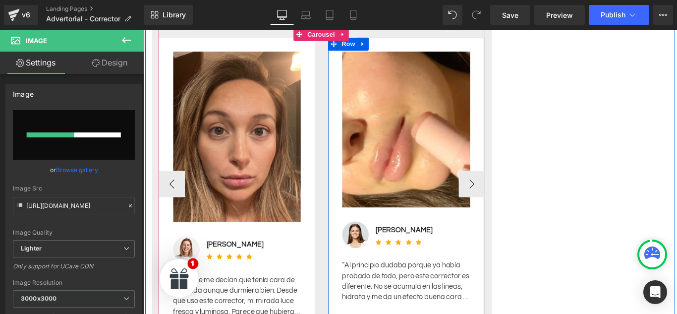
scroll to position [0, 0]
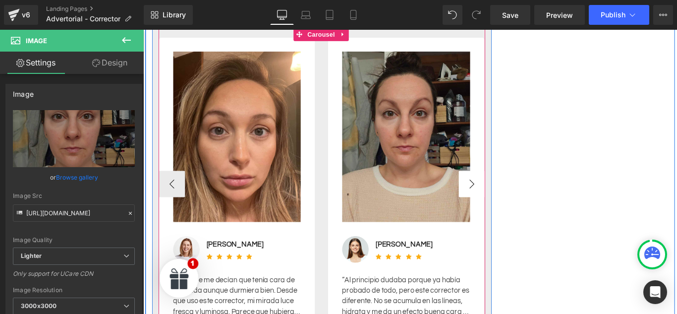
click at [510, 188] on button "›" at bounding box center [513, 203] width 30 height 30
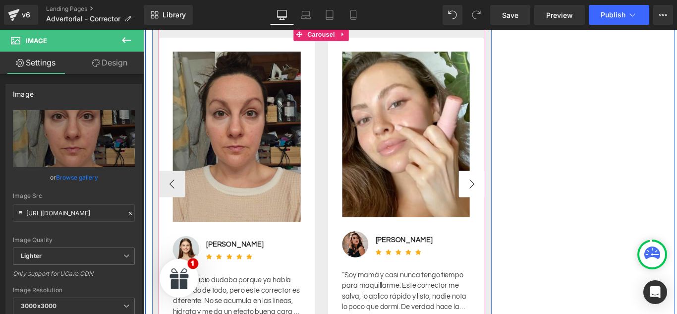
click at [505, 188] on button "›" at bounding box center [513, 203] width 30 height 30
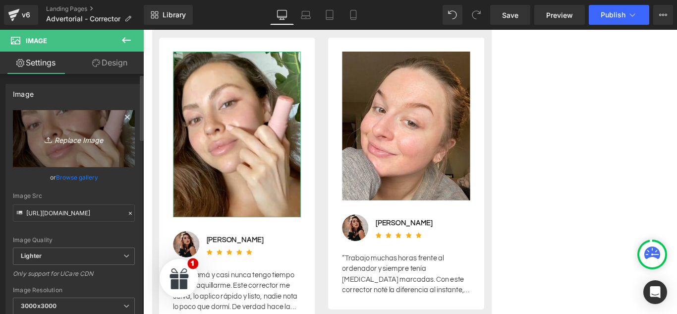
click at [104, 142] on icon "Replace Image" at bounding box center [73, 138] width 79 height 12
type input "C:\fakepath\71p-Oh-tLrL (1).jpg"
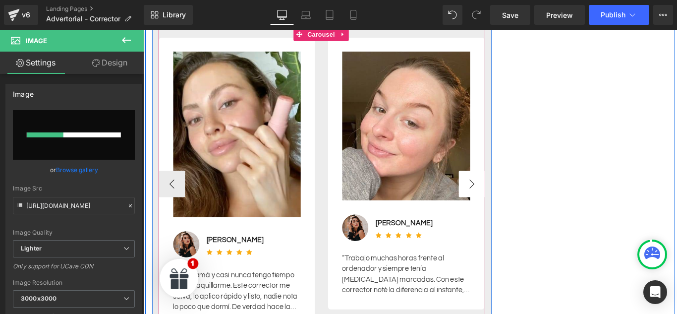
scroll to position [0, 0]
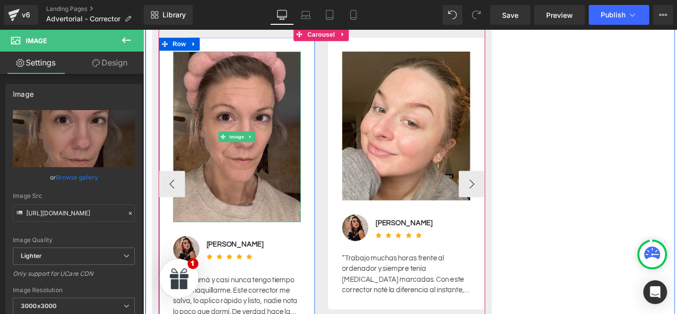
click at [161, 132] on div at bounding box center [162, 197] width 2 height 341
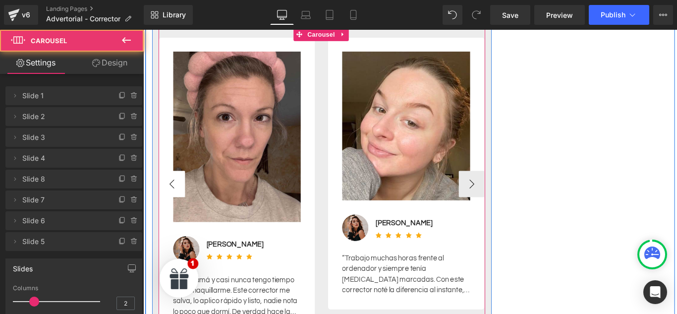
click at [165, 188] on button "‹" at bounding box center [176, 203] width 30 height 30
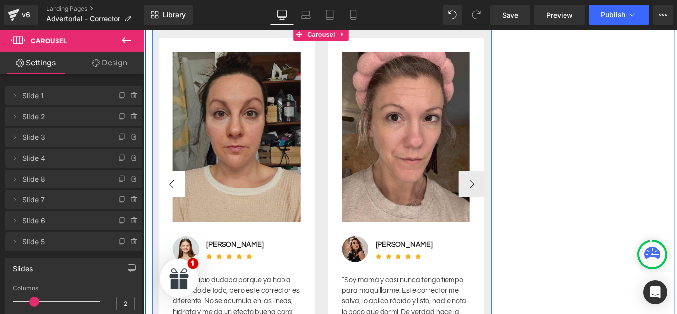
scroll to position [0, 454]
click at [169, 188] on button "‹" at bounding box center [176, 203] width 30 height 30
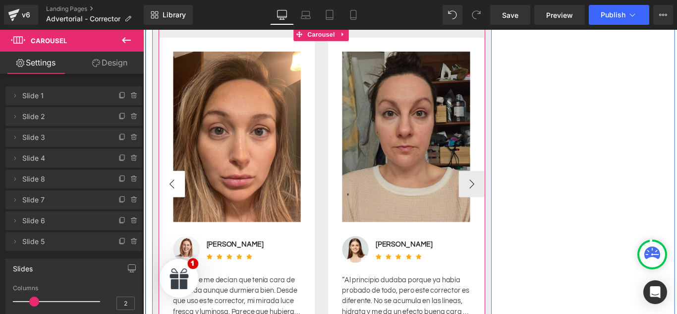
click at [169, 188] on button "‹" at bounding box center [176, 203] width 30 height 30
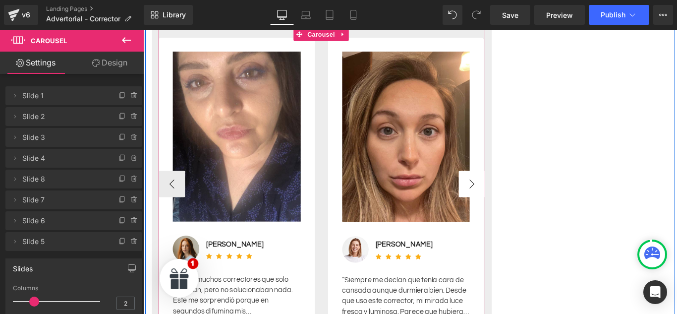
click at [501, 188] on button "›" at bounding box center [513, 203] width 30 height 30
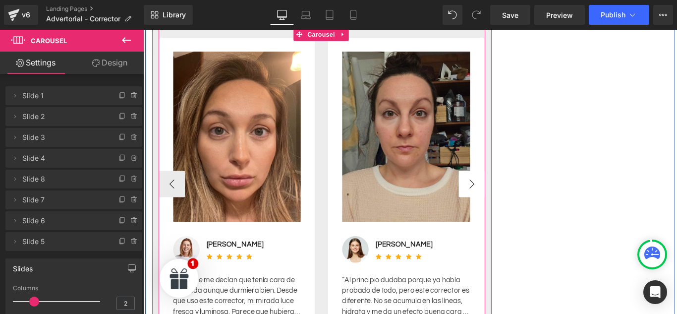
click at [501, 188] on button "›" at bounding box center [513, 203] width 30 height 30
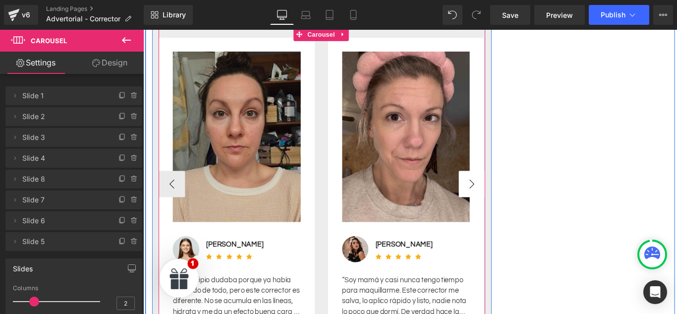
click at [501, 188] on button "›" at bounding box center [513, 203] width 30 height 30
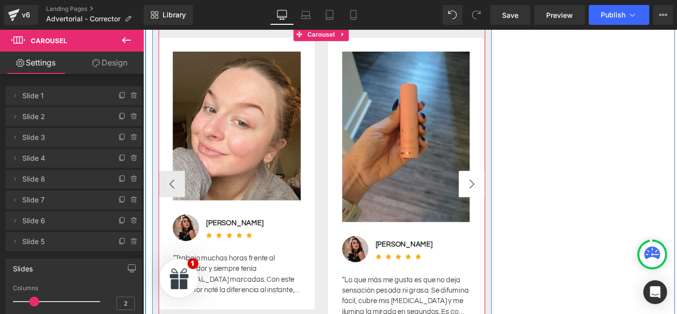
click at [501, 188] on button "›" at bounding box center [513, 203] width 30 height 30
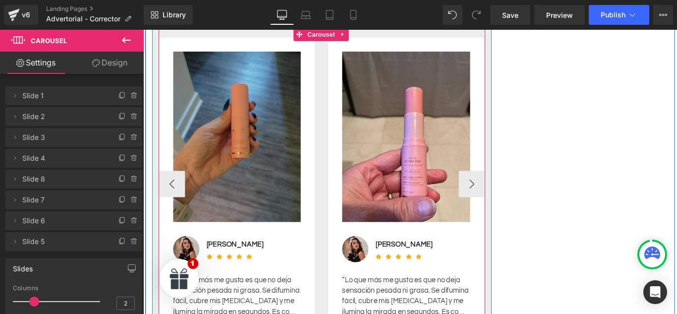
scroll to position [0, 0]
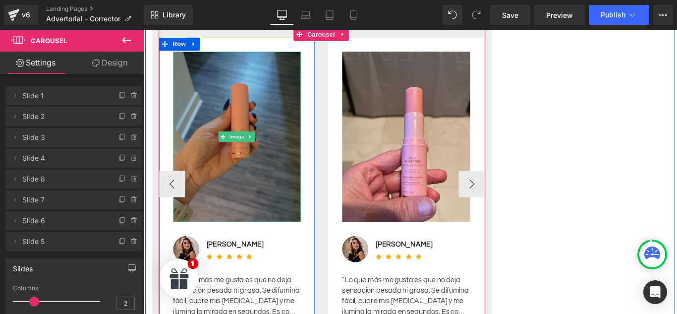
click at [268, 105] on img at bounding box center [249, 149] width 144 height 191
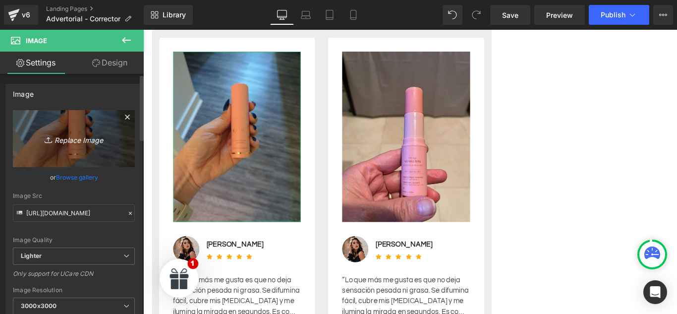
click at [121, 130] on link "Replace Image" at bounding box center [74, 138] width 122 height 57
type input "C:\fakepath\71jR9LPdvhL (1).jpg"
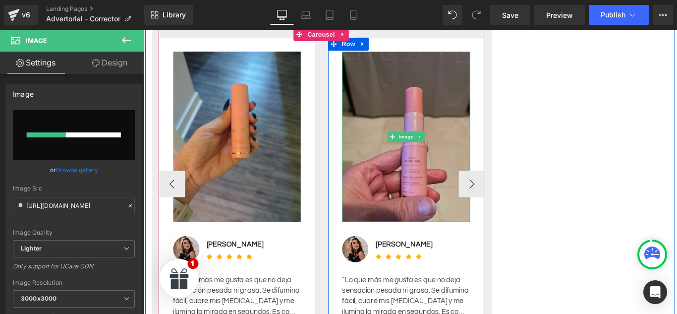
scroll to position [0, 454]
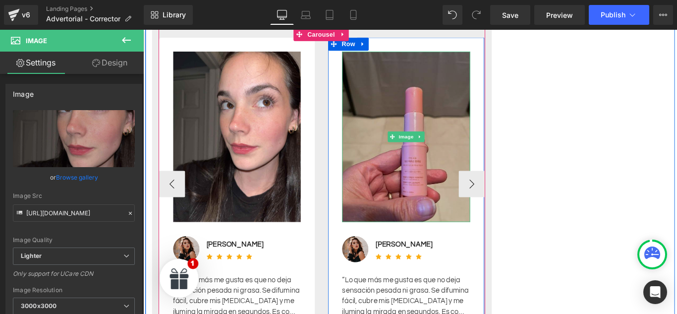
click at [415, 118] on img at bounding box center [439, 149] width 144 height 191
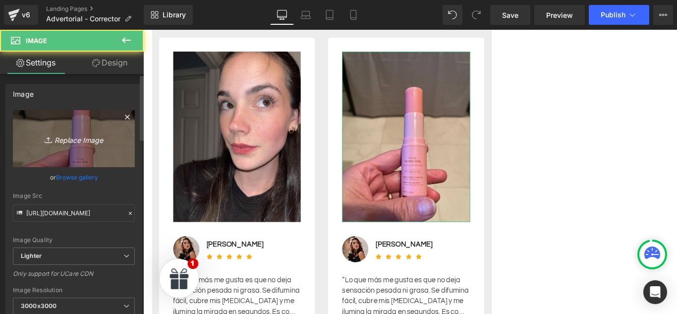
click at [101, 123] on link "Replace Image" at bounding box center [74, 138] width 122 height 57
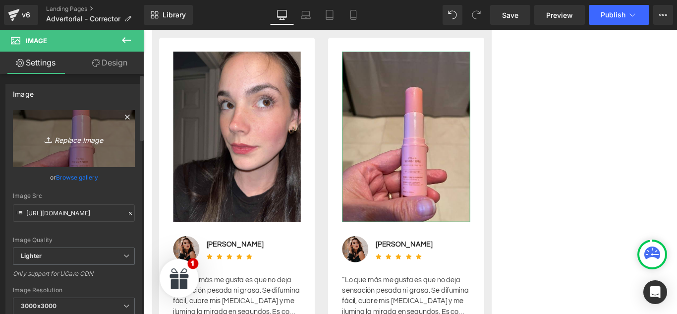
scroll to position [0, 0]
type input "C:\fakepath\71H6Cx1jTGL (1).jpg"
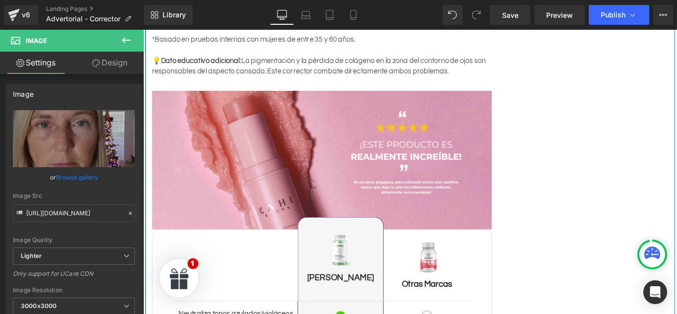
scroll to position [1289, 0]
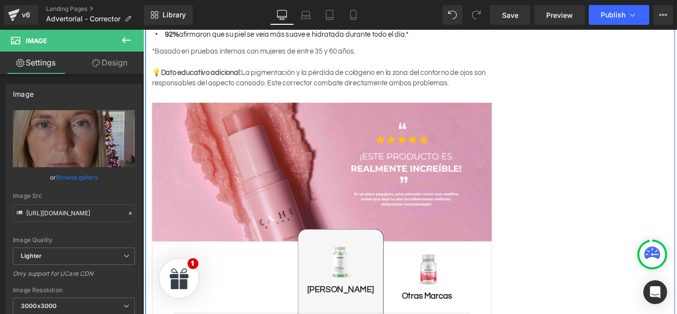
click at [321, 150] on div "Image" at bounding box center [344, 190] width 382 height 156
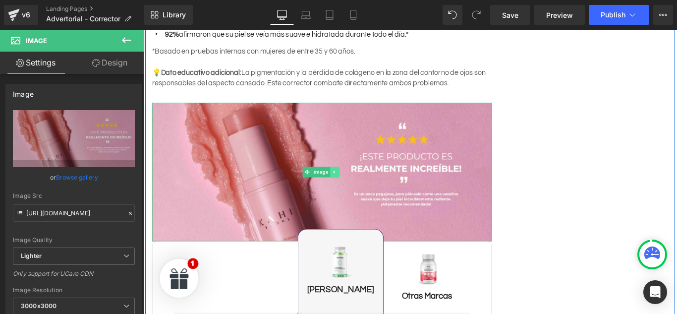
click at [356, 186] on icon at bounding box center [358, 189] width 5 height 6
click at [361, 186] on icon at bounding box center [363, 189] width 5 height 6
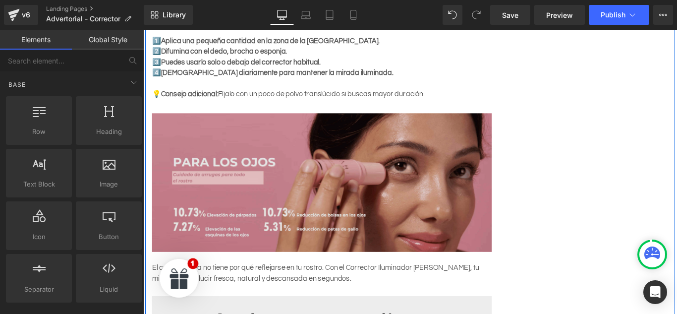
scroll to position [1685, 0]
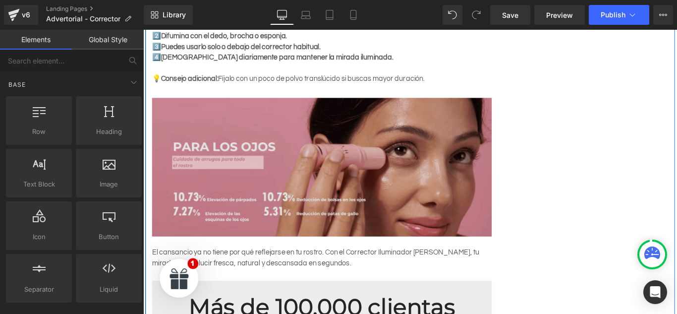
click at [303, 184] on img at bounding box center [344, 184] width 382 height 156
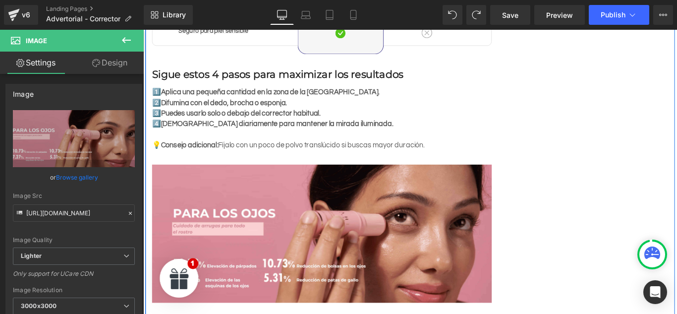
scroll to position [1785, 0]
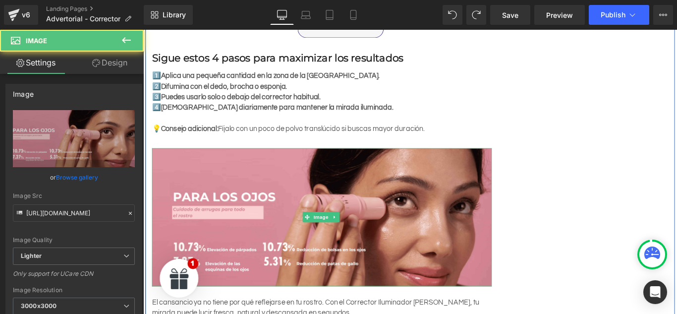
click at [318, 186] on img at bounding box center [344, 241] width 382 height 156
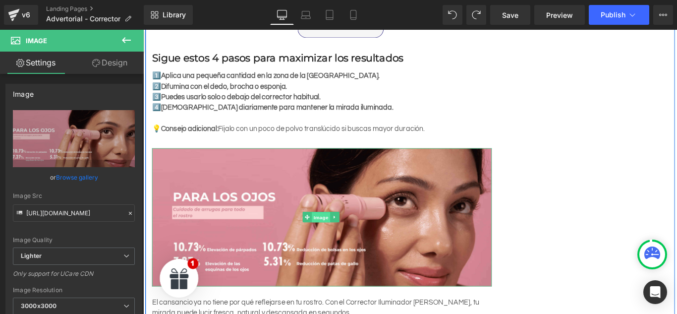
click at [346, 234] on span "Image" at bounding box center [343, 240] width 21 height 12
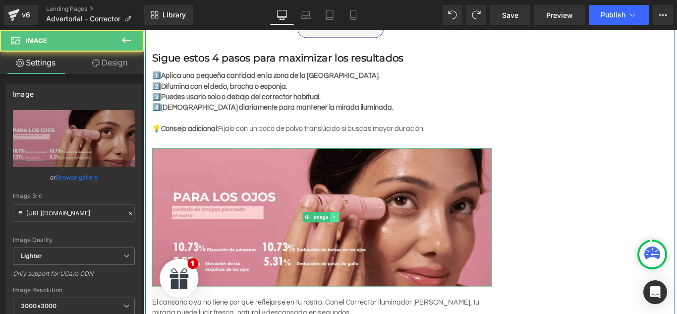
click at [353, 234] on link at bounding box center [358, 240] width 10 height 12
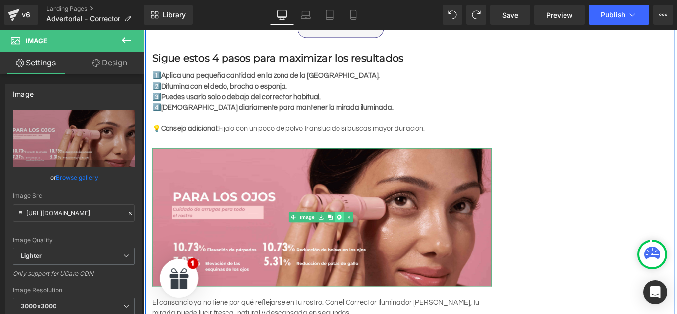
scroll to position [0, 0]
click at [361, 234] on link at bounding box center [364, 240] width 10 height 12
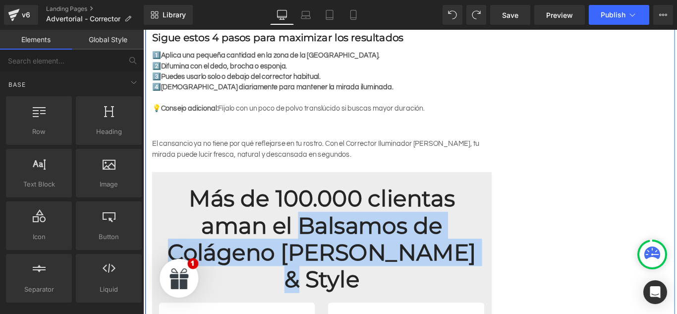
scroll to position [1785, 0]
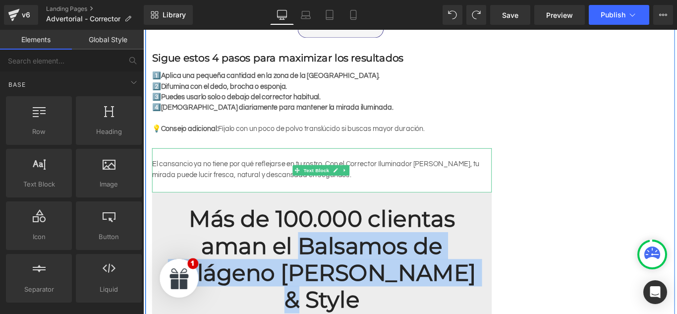
click at [366, 174] on p "El cansancio ya no tiene por qué reflejarse en tu rostro. Con el Corrector Ilum…" at bounding box center [344, 186] width 382 height 24
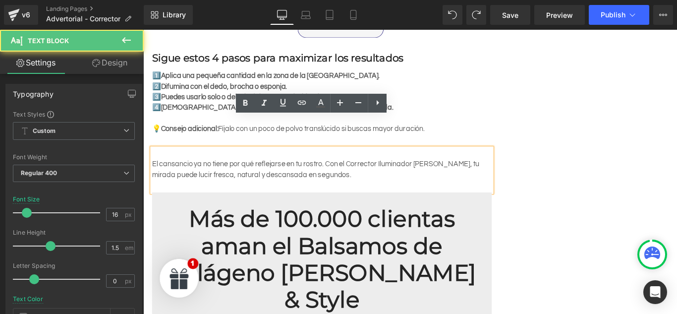
scroll to position [0, 0]
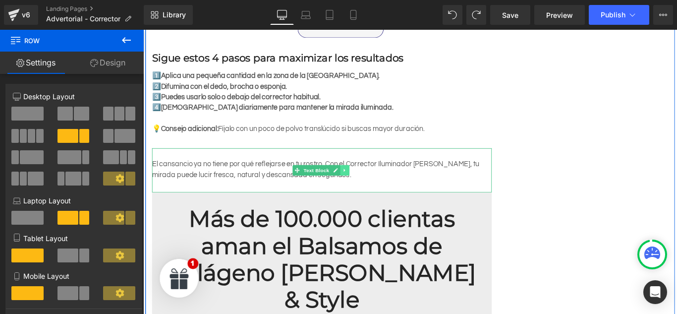
click at [366, 181] on link at bounding box center [370, 187] width 10 height 12
click at [373, 184] on icon at bounding box center [374, 186] width 5 height 5
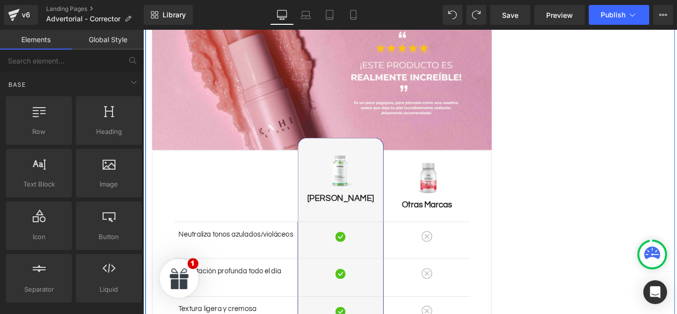
scroll to position [1338, 0]
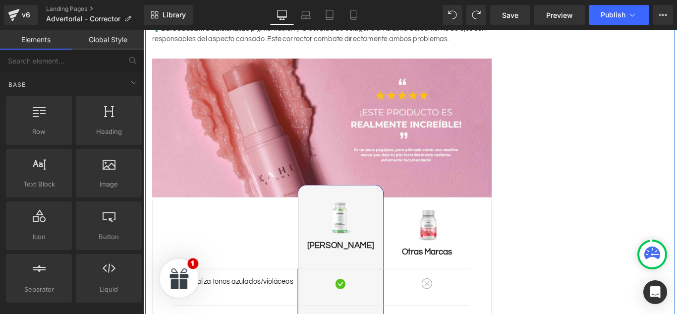
click at [187, 130] on img at bounding box center [344, 140] width 382 height 156
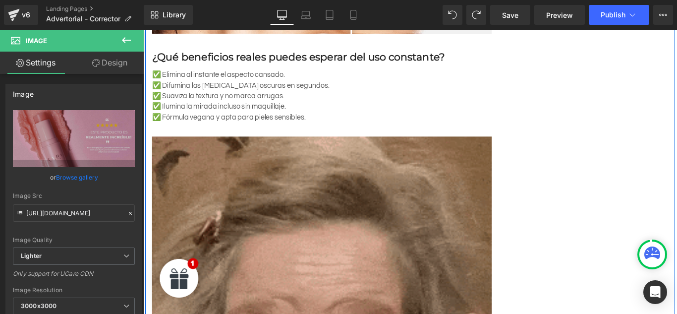
scroll to position [545, 0]
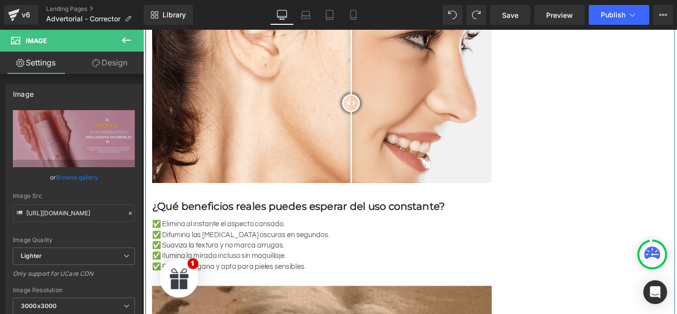
click at [367, 122] on div at bounding box center [377, 112] width 20 height 20
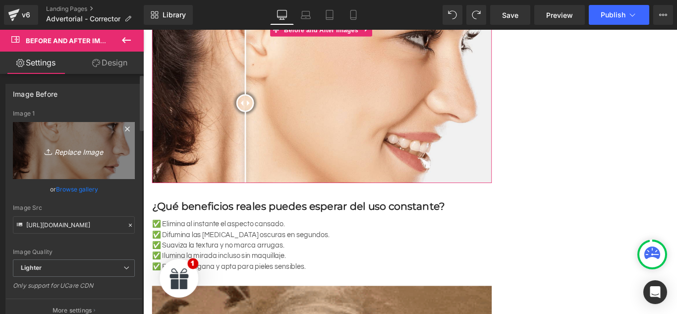
scroll to position [0, 0]
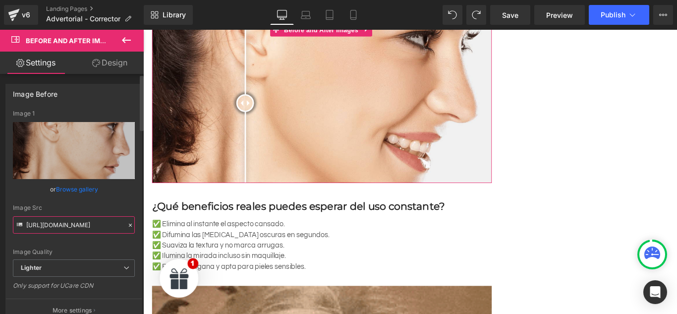
click at [87, 228] on input "[URL][DOMAIN_NAME]" at bounding box center [74, 224] width 122 height 17
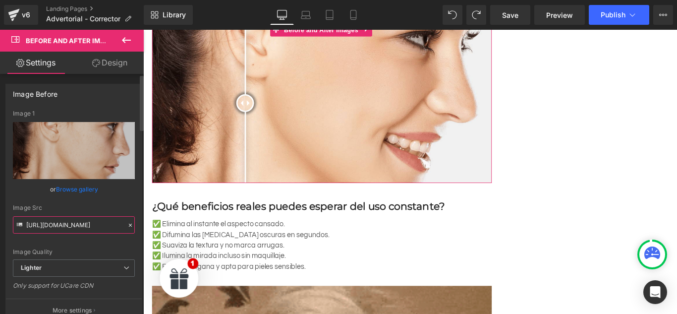
click at [87, 228] on input "[URL][DOMAIN_NAME]" at bounding box center [74, 224] width 122 height 17
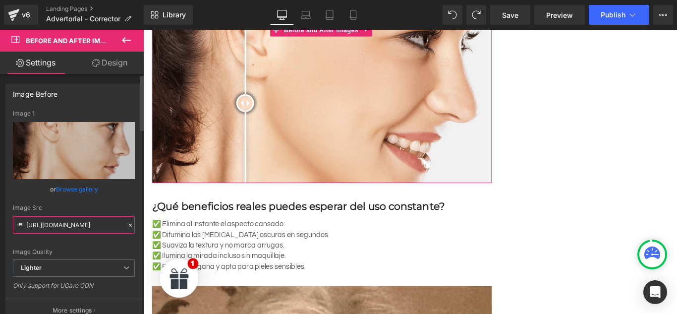
click at [87, 228] on input "[URL][DOMAIN_NAME]" at bounding box center [74, 224] width 122 height 17
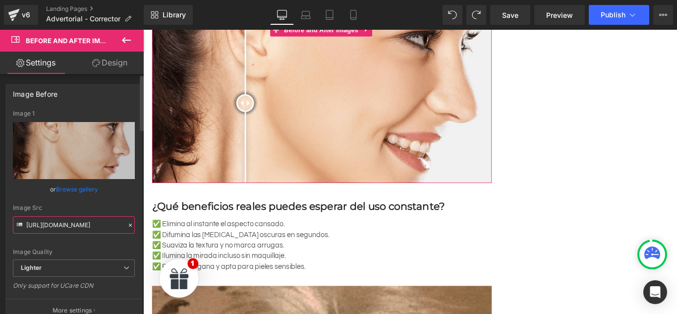
click at [87, 228] on input "[URL][DOMAIN_NAME]" at bounding box center [74, 224] width 122 height 17
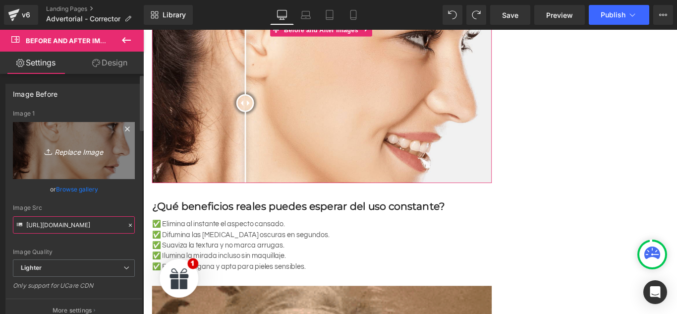
scroll to position [0, 454]
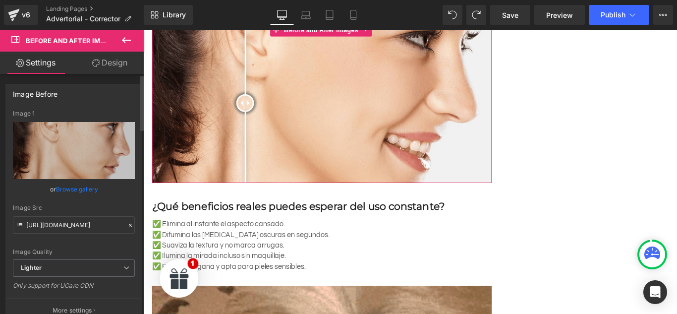
click at [81, 194] on link "Browse gallery" at bounding box center [77, 188] width 42 height 17
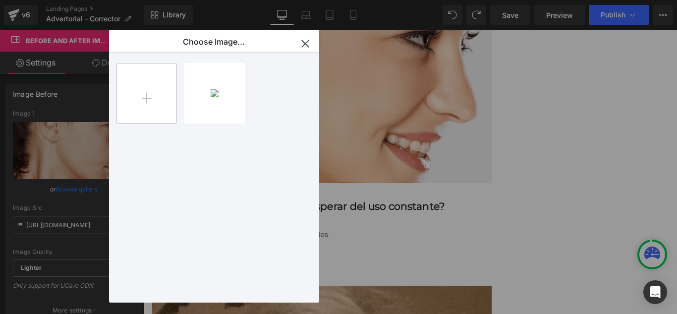
click at [131, 119] on input "file" at bounding box center [146, 92] width 59 height 59
type input "C:\fakepath\ChatGPT Image [DATE], 19_18_33.jpg"
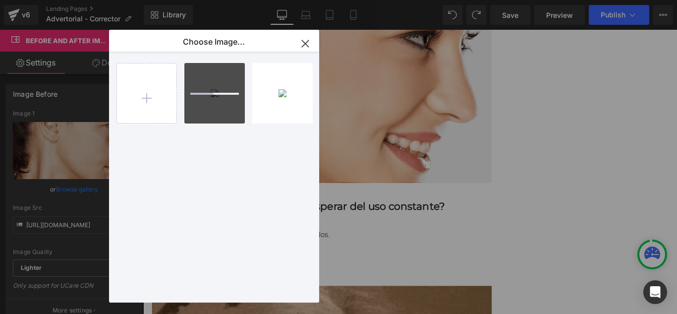
scroll to position [0, 454]
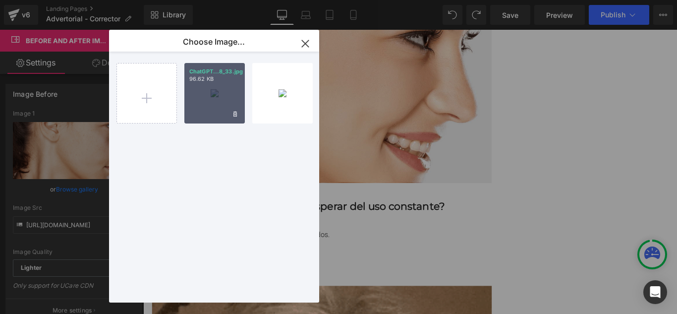
click at [229, 92] on div "ChatGPT...8_33.jpg 96.62 KB" at bounding box center [214, 93] width 60 height 60
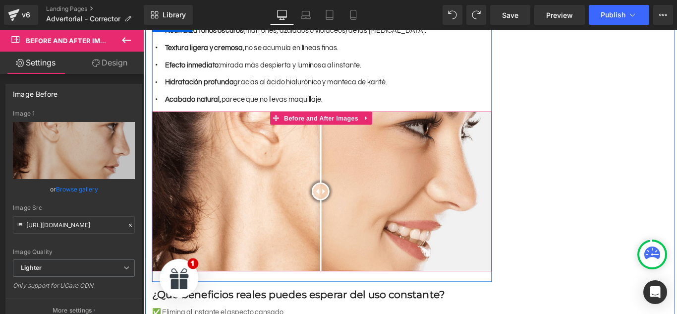
scroll to position [0, 0]
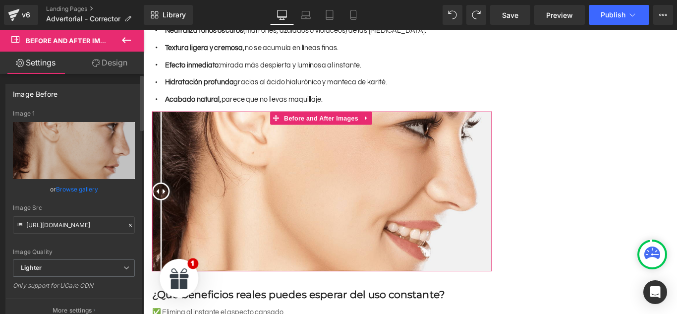
click at [84, 186] on link "Browse gallery" at bounding box center [77, 188] width 42 height 17
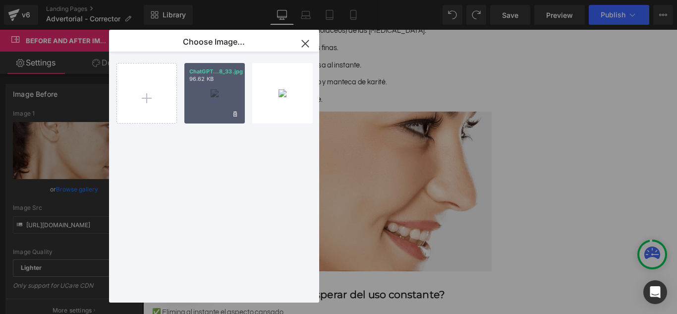
click at [226, 96] on div "ChatGPT...8_33.jpg 96.62 KB" at bounding box center [214, 93] width 60 height 60
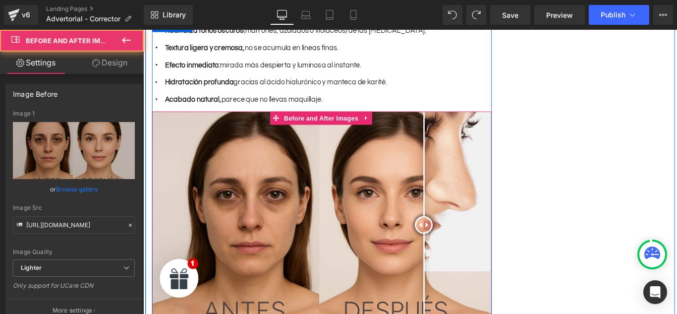
click at [460, 239] on div at bounding box center [459, 249] width 20 height 20
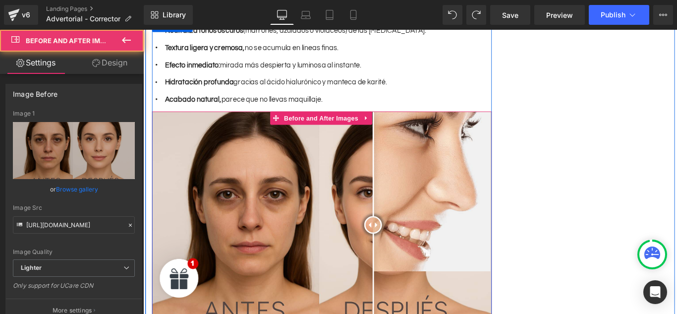
click at [399, 239] on div at bounding box center [402, 249] width 20 height 20
click at [394, 121] on link at bounding box center [393, 128] width 13 height 15
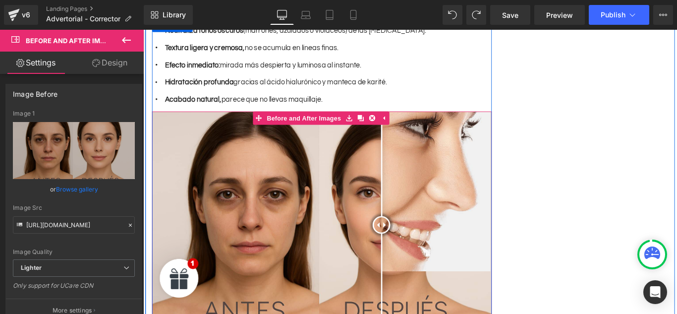
click at [421, 239] on div at bounding box center [411, 249] width 20 height 20
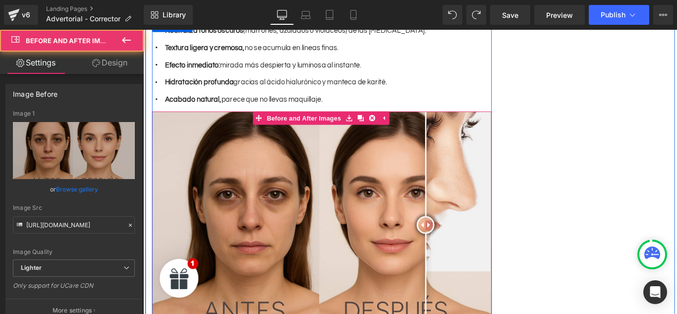
click at [459, 239] on div at bounding box center [461, 249] width 20 height 20
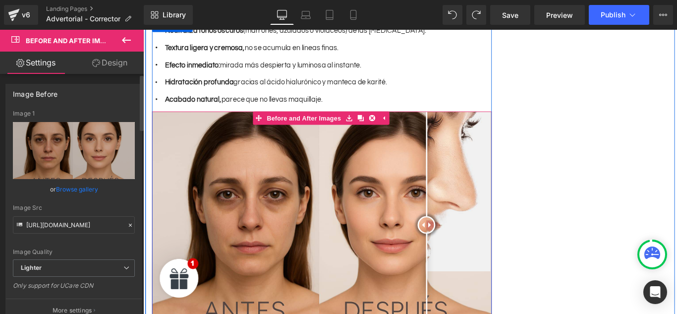
scroll to position [0, 454]
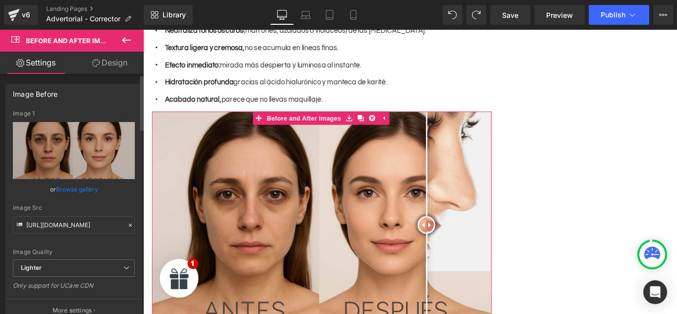
click at [129, 226] on icon at bounding box center [130, 225] width 3 height 3
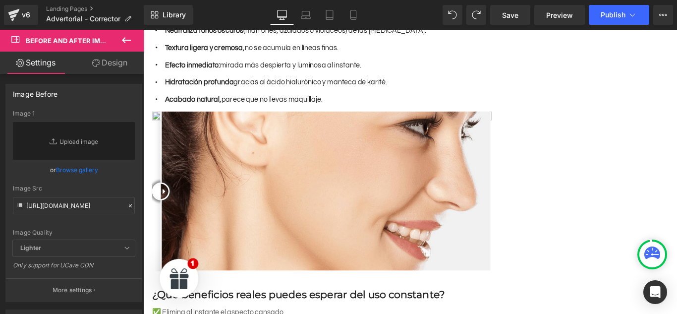
click at [173, 201] on div at bounding box center [163, 211] width 20 height 20
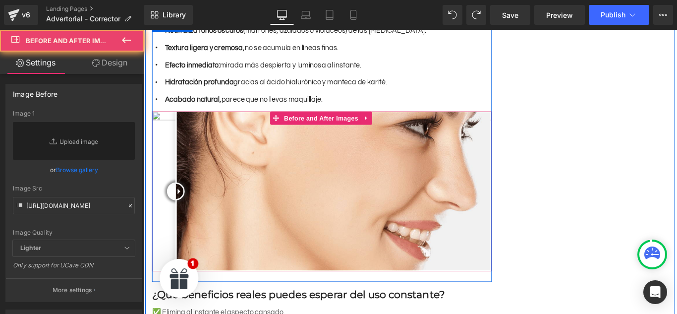
click at [169, 125] on img at bounding box center [344, 210] width 382 height 179
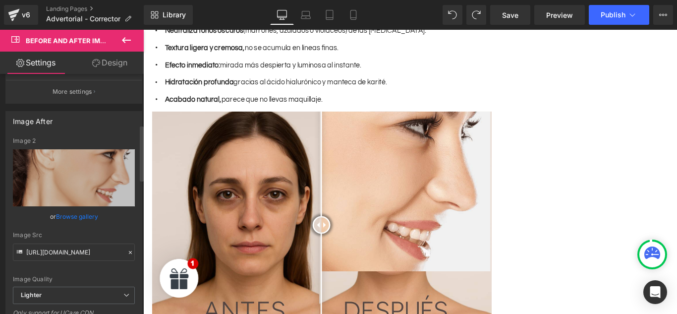
click at [127, 251] on icon at bounding box center [130, 252] width 7 height 7
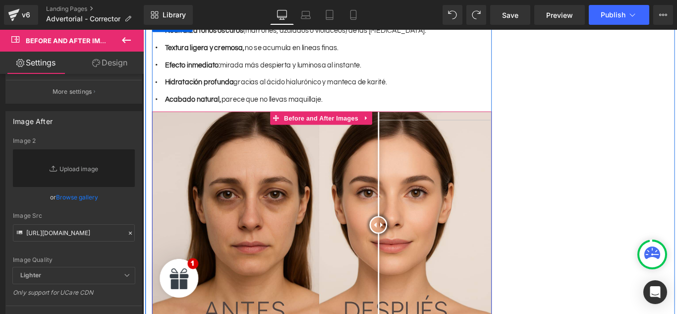
scroll to position [0, 0]
click at [337, 259] on div at bounding box center [339, 249] width 20 height 20
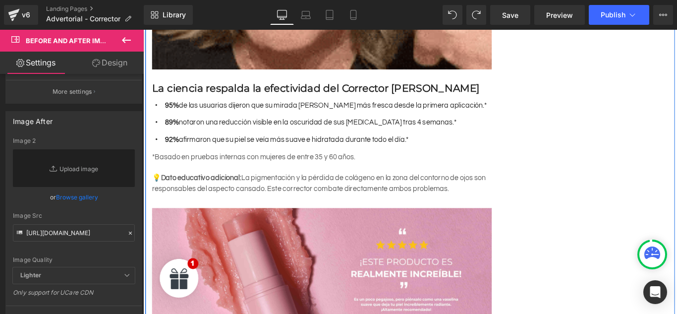
scroll to position [1388, 0]
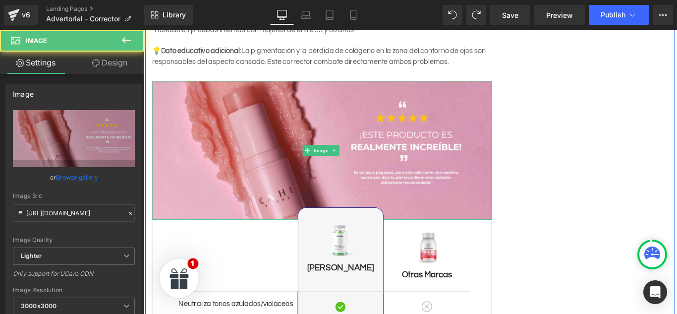
click at [242, 140] on img at bounding box center [344, 165] width 382 height 156
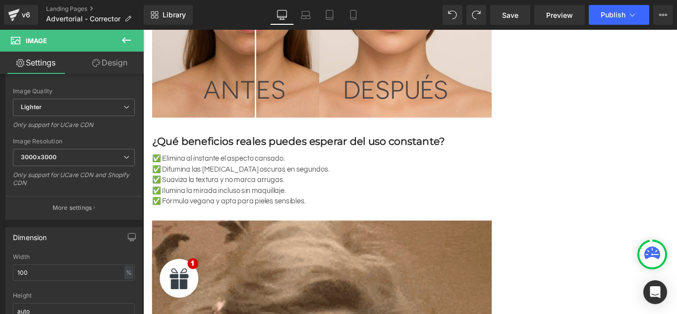
scroll to position [496, 0]
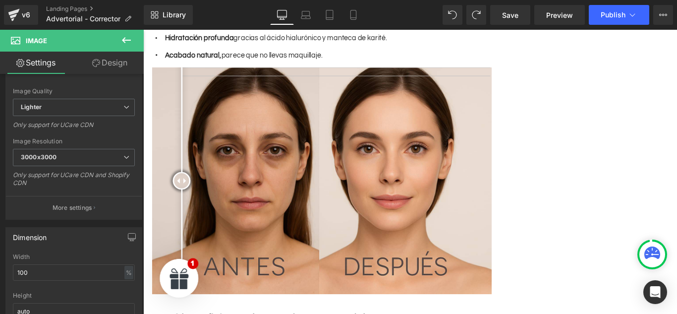
click at [184, 189] on div at bounding box center [186, 199] width 20 height 20
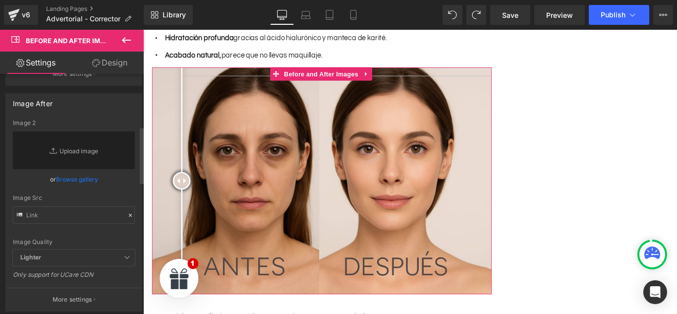
scroll to position [0, 0]
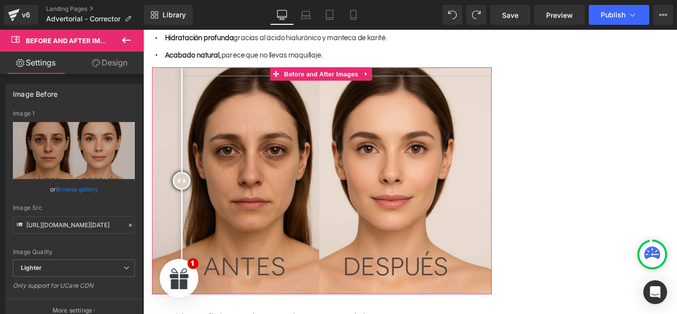
click at [117, 61] on link "Design" at bounding box center [110, 63] width 72 height 22
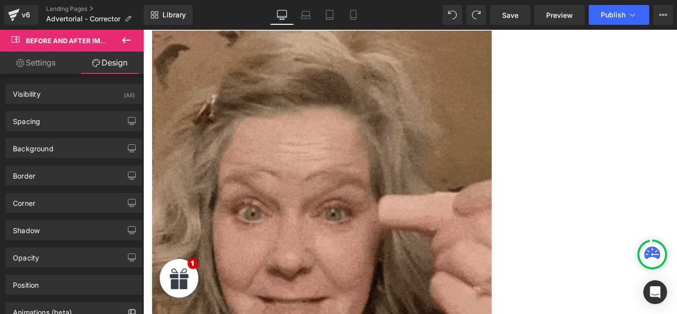
scroll to position [991, 0]
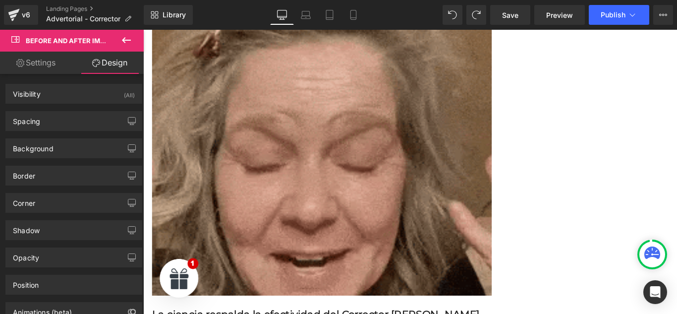
click at [383, 98] on img at bounding box center [344, 137] width 382 height 382
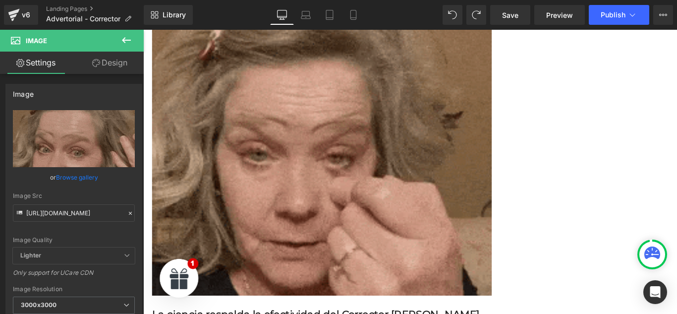
scroll to position [0, 454]
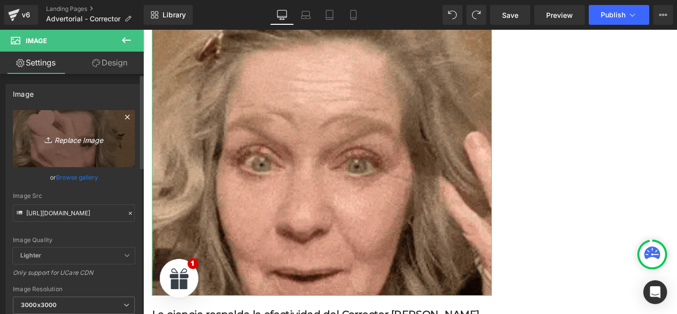
click at [116, 129] on link "Replace Image" at bounding box center [74, 138] width 122 height 57
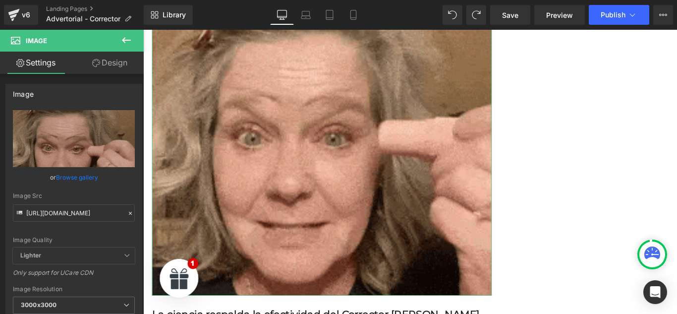
click at [63, 177] on link "Browse gallery" at bounding box center [77, 177] width 42 height 17
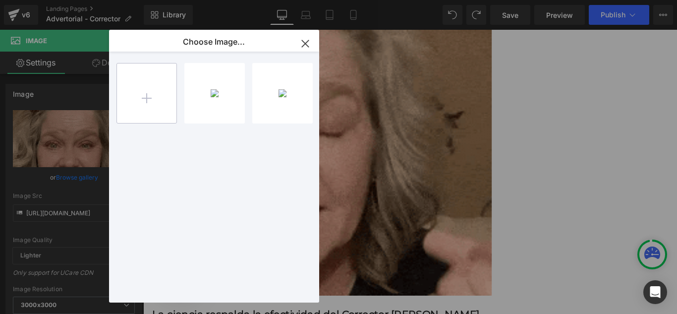
click at [166, 85] on input "file" at bounding box center [146, 92] width 59 height 59
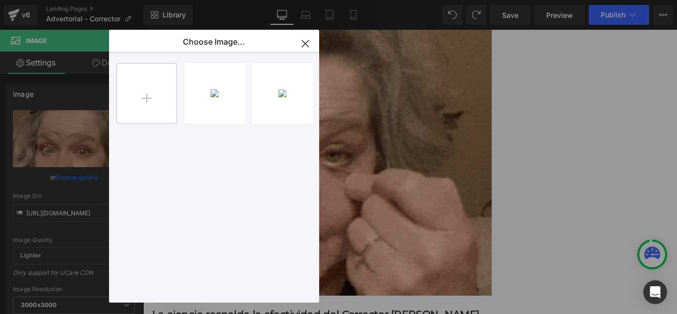
scroll to position [0, 0]
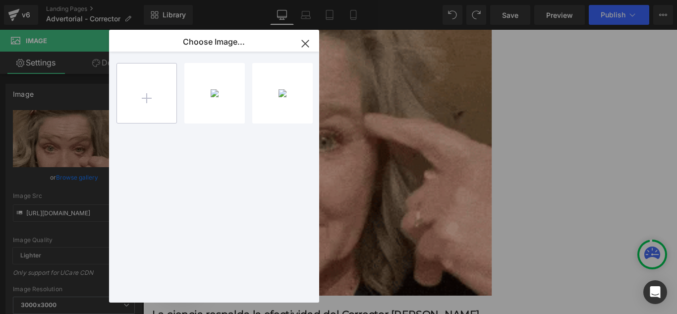
type input "C:\fakepath\d333907b-c9b7-4393-a342-66efd36533bc.webm"
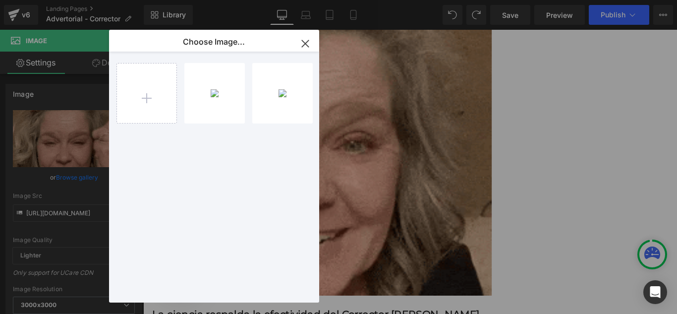
type input "C:\fakepath\d333907b-c9b7-4393-a342-66efd36533bc.webm"
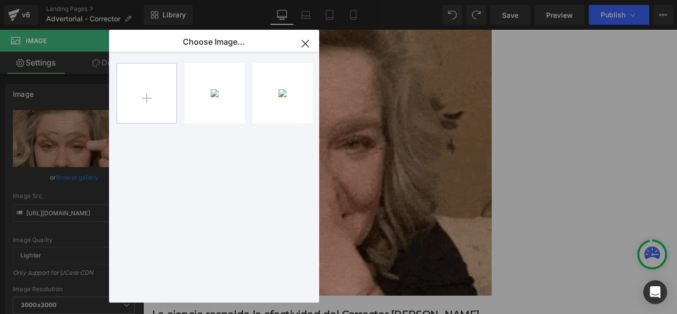
click at [129, 83] on input "file" at bounding box center [146, 92] width 59 height 59
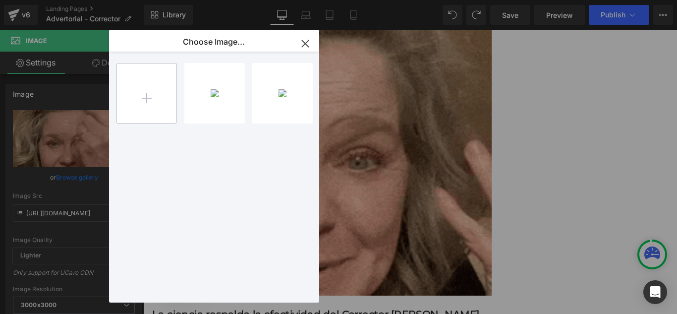
scroll to position [0, 454]
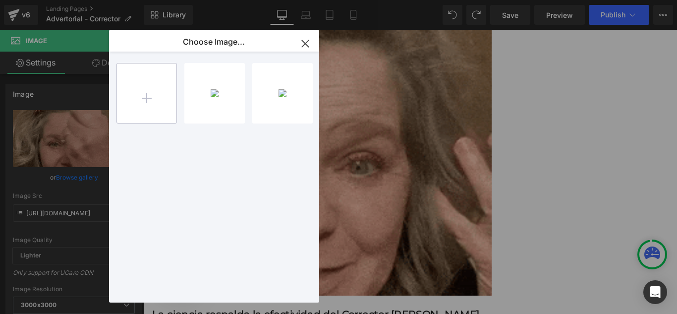
type input "C:\fakepath\5720766 - copia (1).jpg"
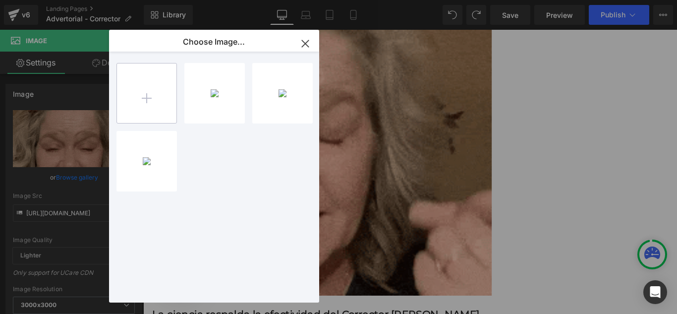
scroll to position [0, 0]
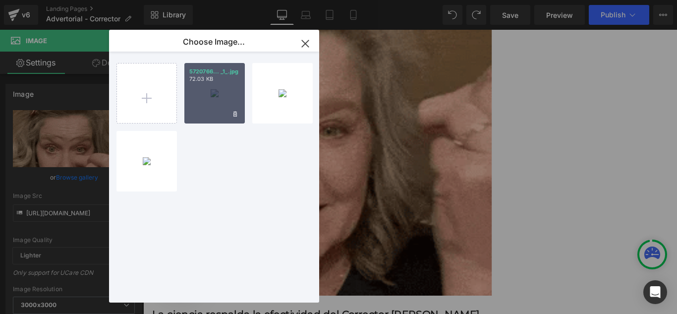
click at [231, 99] on div "5720766... _1_.jpg 72.03 KB" at bounding box center [214, 93] width 60 height 60
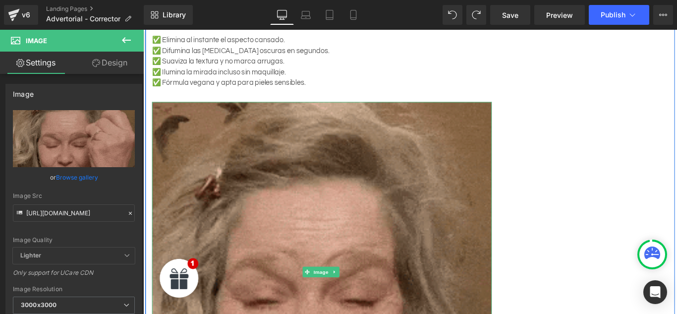
scroll to position [843, 0]
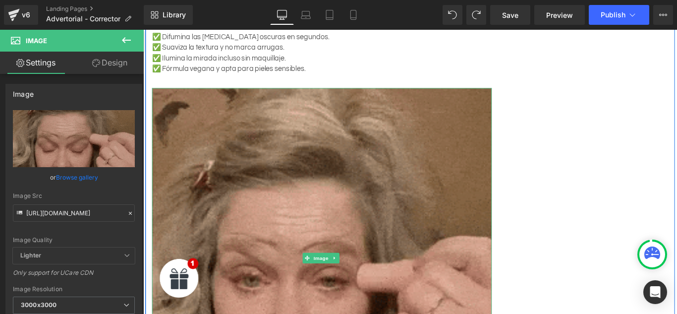
click at [355, 169] on img at bounding box center [344, 286] width 382 height 382
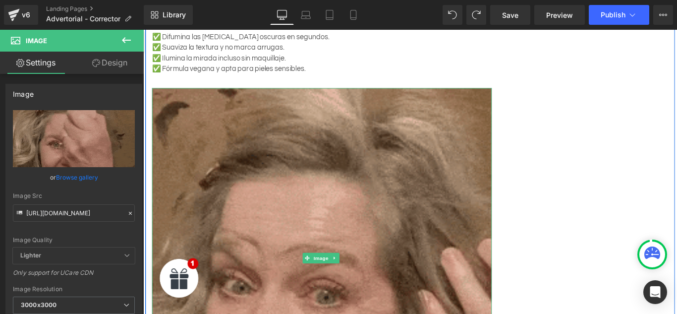
click at [355, 169] on img at bounding box center [344, 286] width 382 height 382
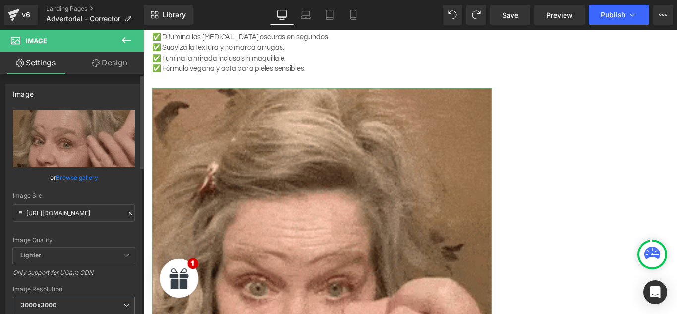
click at [127, 215] on icon at bounding box center [130, 213] width 7 height 7
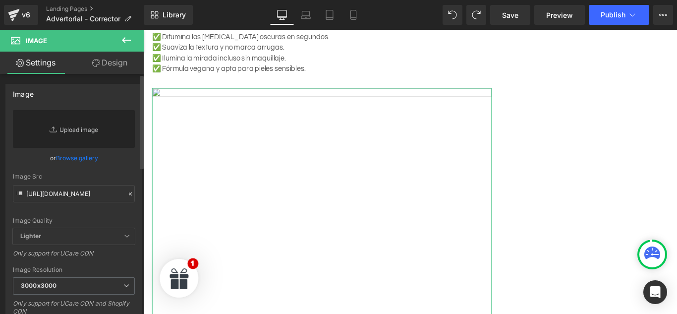
click at [80, 123] on link "Replace Image" at bounding box center [74, 129] width 122 height 38
click at [77, 159] on link "Browse gallery" at bounding box center [77, 157] width 42 height 17
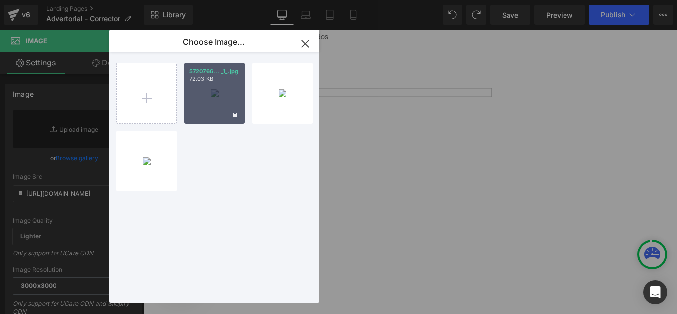
click at [200, 98] on div "5720766... _1_.jpg 72.03 KB" at bounding box center [214, 93] width 60 height 60
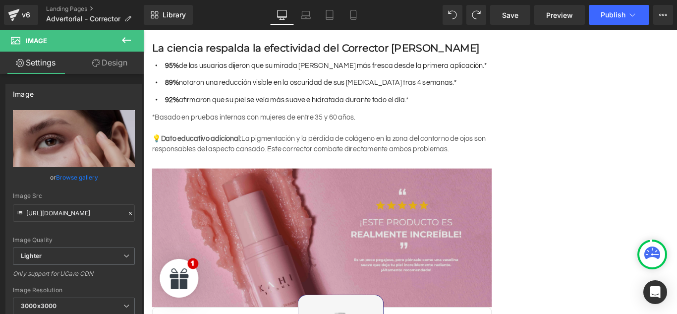
scroll to position [0, 454]
click at [275, 243] on img at bounding box center [344, 263] width 382 height 156
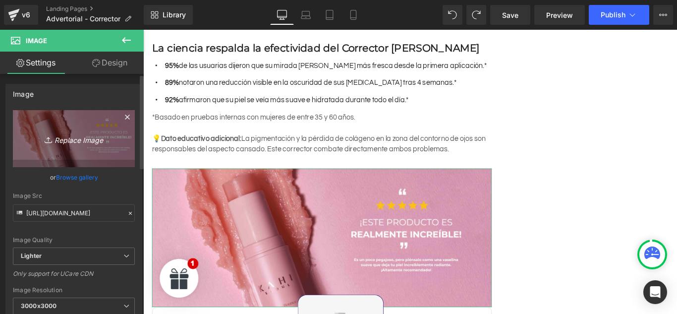
click at [98, 145] on link "Replace Image" at bounding box center [74, 138] width 122 height 57
type input "C:\fakepath\EL DUPLICADO VIRAL QUE NECESITAS.png"
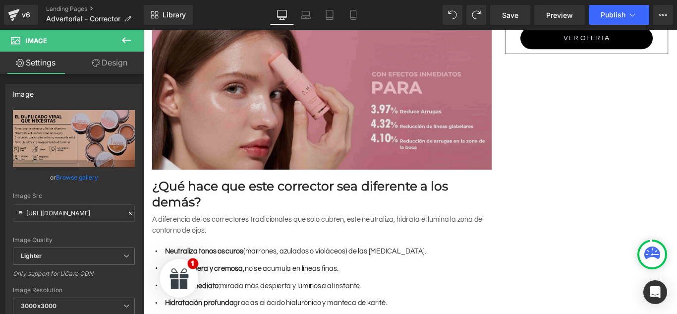
click at [226, 121] on img at bounding box center [344, 105] width 382 height 163
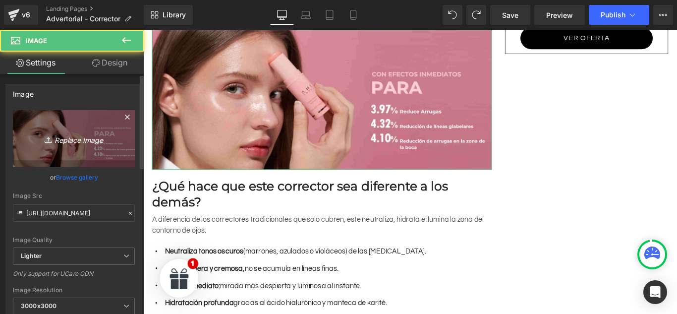
click at [130, 126] on link "Replace Image" at bounding box center [74, 138] width 122 height 57
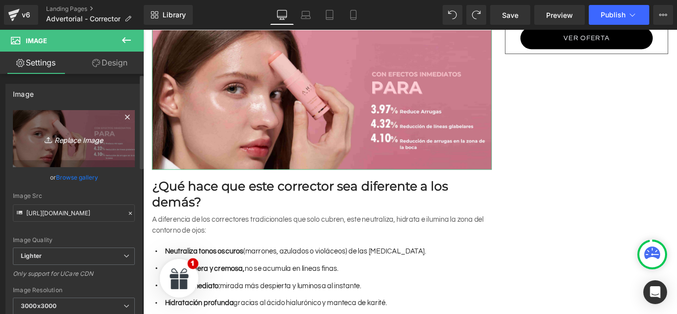
type input "C:\fakepath\Texto.png"
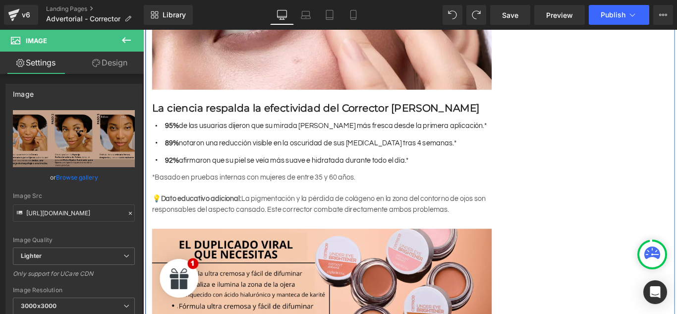
scroll to position [989, 0]
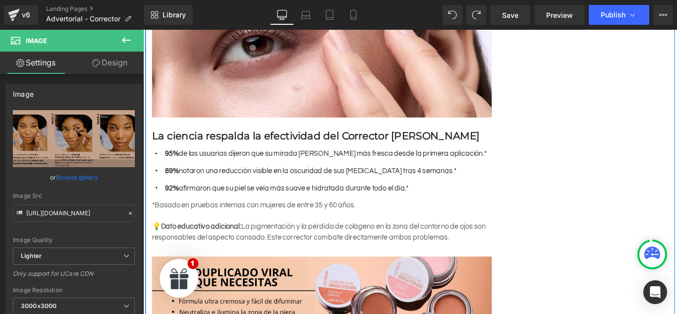
click at [425, 142] on h3 "La ciencia respalda la efectividad del Corrector [PERSON_NAME]" at bounding box center [344, 149] width 382 height 15
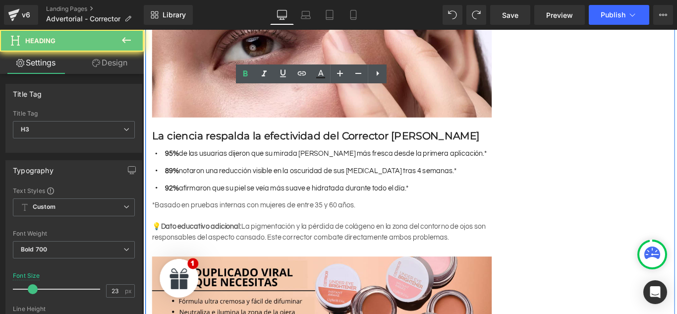
click at [425, 142] on h3 "La ciencia respalda la efectividad del Corrector [PERSON_NAME]" at bounding box center [344, 149] width 382 height 15
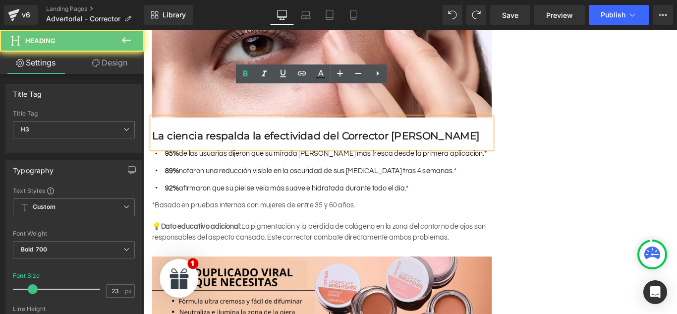
scroll to position [0, 0]
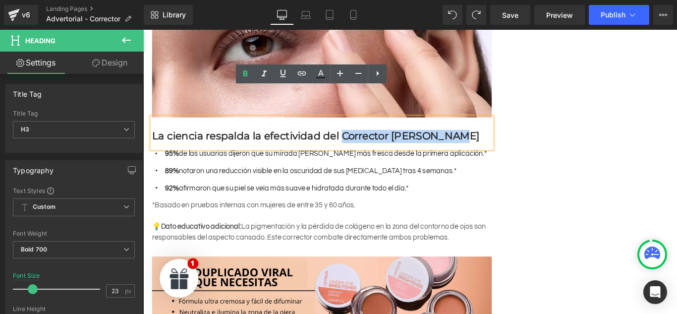
drag, startPoint x: 353, startPoint y: 117, endPoint x: 481, endPoint y: 125, distance: 127.6
click at [481, 128] on div "La ciencia respalda la efectividad del Corrector [PERSON_NAME]" at bounding box center [344, 145] width 382 height 35
copy h3 "Corrector [PERSON_NAME]"
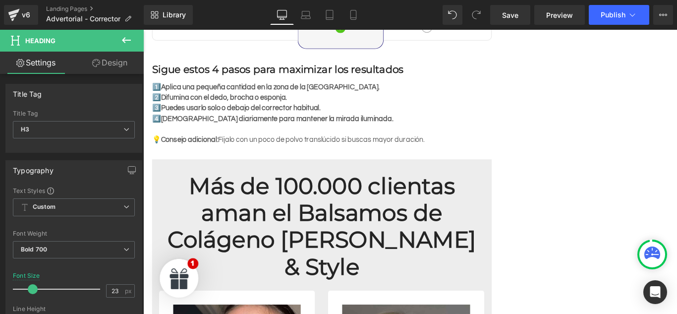
scroll to position [1733, 0]
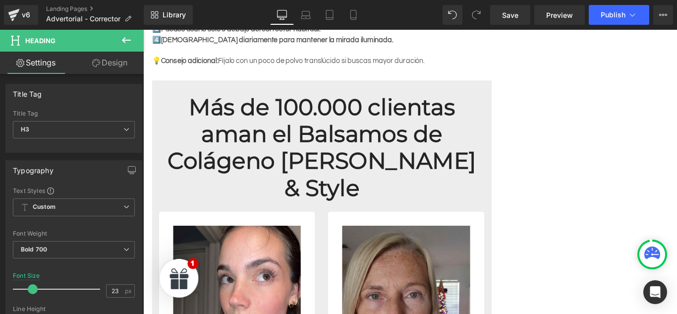
click at [369, 149] on h2 "Más de 100.000 clientas aman el Balsamos de Colágeno [PERSON_NAME] & Style" at bounding box center [344, 162] width 367 height 121
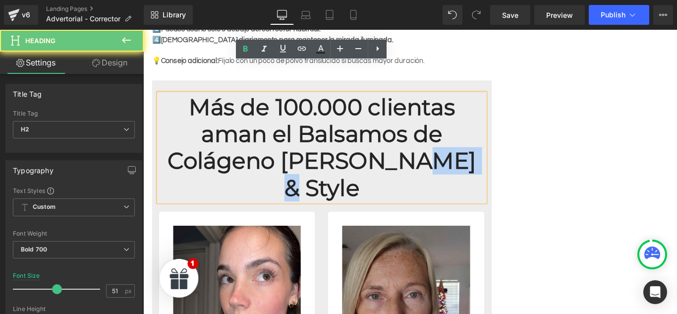
scroll to position [0, 454]
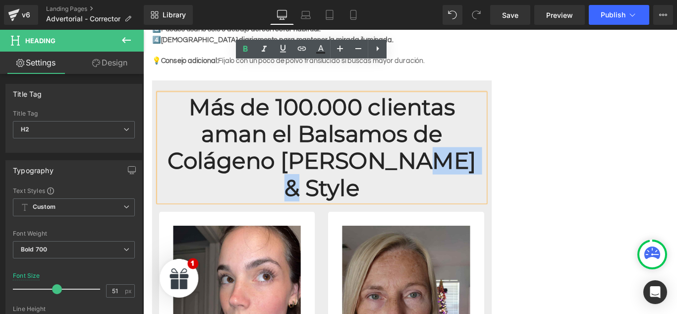
click at [392, 140] on h2 "Más de 100.000 clientas aman el Balsamos de Colágeno [PERSON_NAME] & Style" at bounding box center [344, 162] width 367 height 121
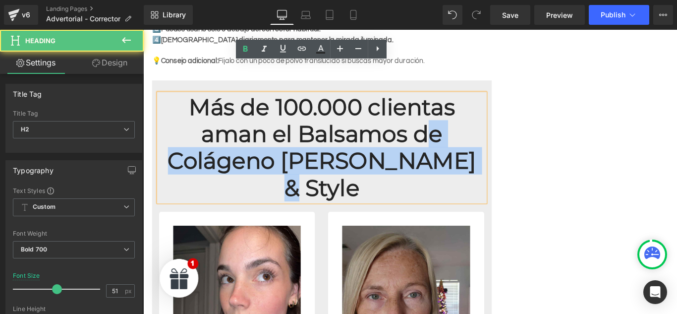
drag, startPoint x: 420, startPoint y: 145, endPoint x: 344, endPoint y: 114, distance: 82.0
click at [344, 114] on h2 "Más de 100.000 clientas aman el Balsamos de Colágeno [PERSON_NAME] & Style" at bounding box center [344, 162] width 367 height 121
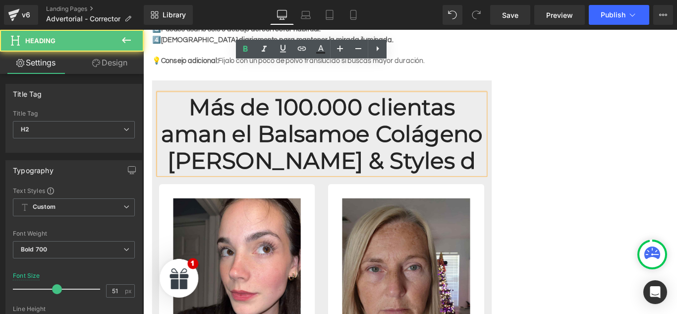
click at [316, 114] on h2 "Más de 100.000 clientas aman el Balsamoe Colágeno [PERSON_NAME] & Style s d" at bounding box center [344, 147] width 367 height 91
click at [481, 162] on span "s d" at bounding box center [499, 177] width 36 height 31
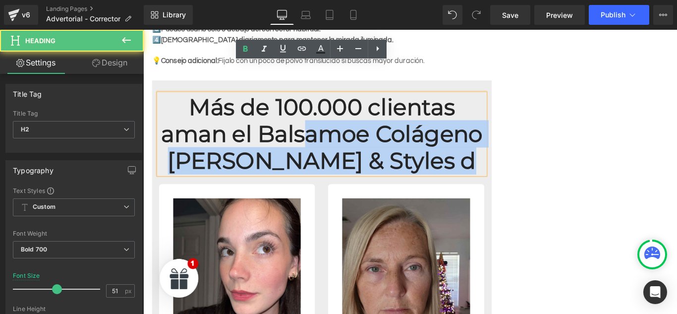
scroll to position [0, 0]
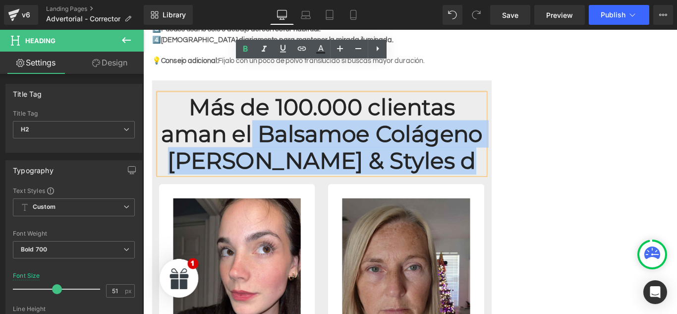
drag, startPoint x: 442, startPoint y: 139, endPoint x: 222, endPoint y: 115, distance: 222.0
click at [222, 115] on h2 "Más de 100.000 clientas aman el Balsamoe Colágeno [PERSON_NAME] & Style s d" at bounding box center [344, 147] width 367 height 91
click at [221, 116] on h2 "Más de 100.000 clientas aman el Balsamoe Colágeno [PERSON_NAME] & Style s d" at bounding box center [344, 147] width 367 height 91
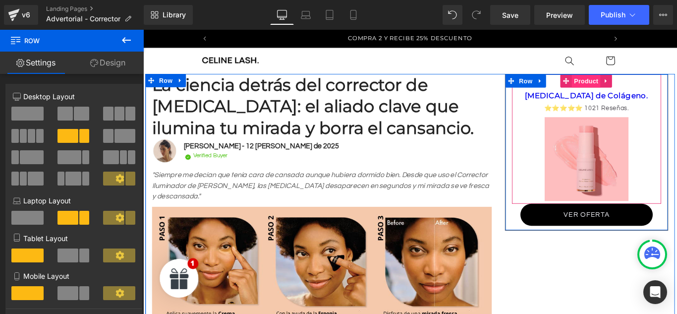
click at [636, 90] on span "Product" at bounding box center [641, 87] width 32 height 15
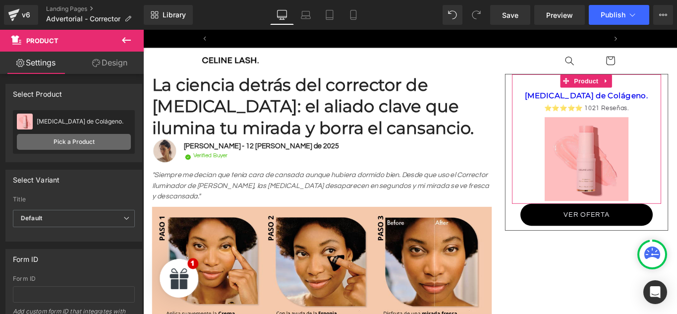
scroll to position [0, 454]
click at [71, 145] on link "Pick a Product" at bounding box center [74, 142] width 114 height 16
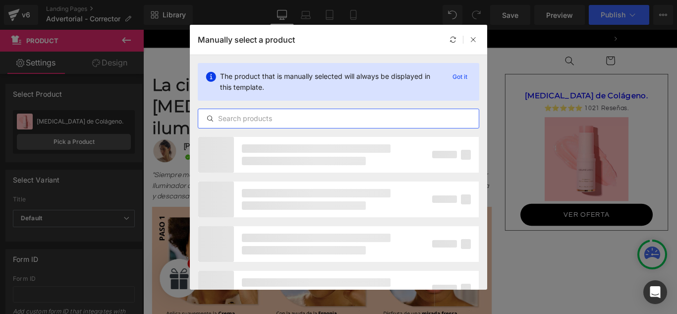
click at [253, 122] on input "text" at bounding box center [338, 119] width 281 height 12
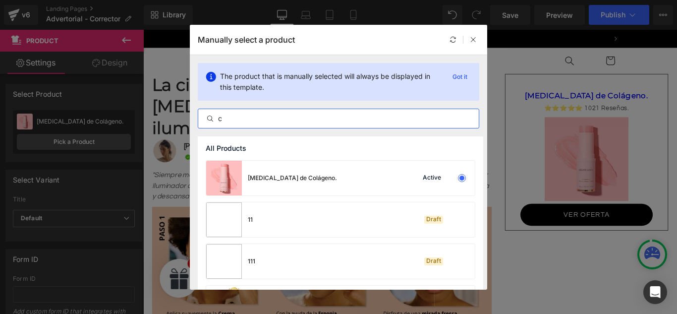
click at [253, 122] on input "c" at bounding box center [338, 119] width 281 height 12
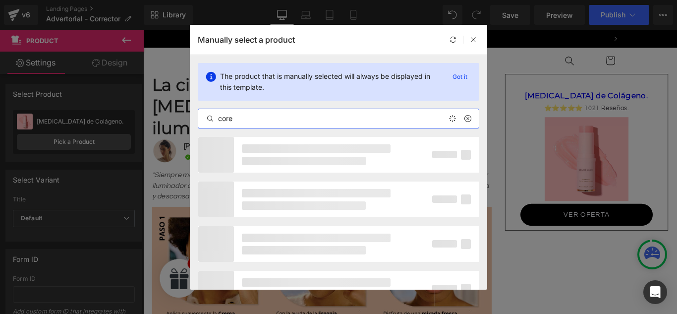
scroll to position [0, 454]
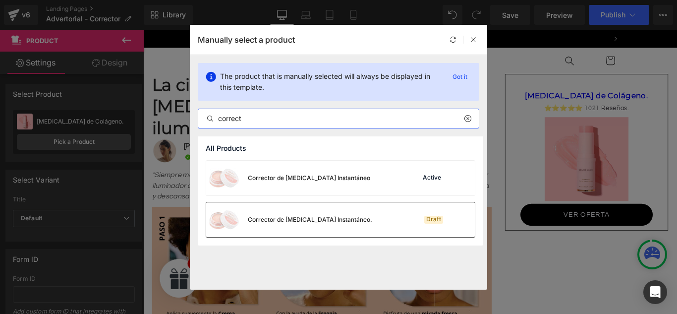
type input "correct"
click at [293, 215] on div "Corrector de [MEDICAL_DATA] Instantáneo." at bounding box center [310, 219] width 124 height 9
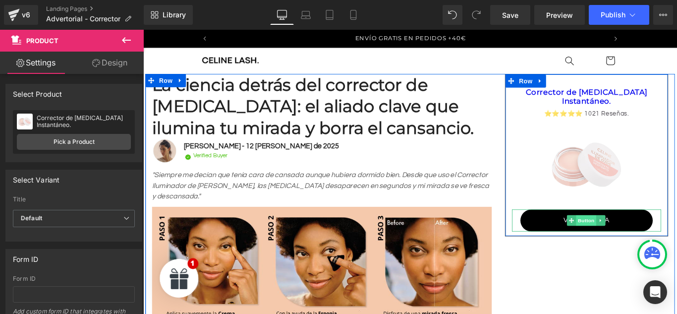
click at [645, 242] on span "Button" at bounding box center [641, 244] width 23 height 12
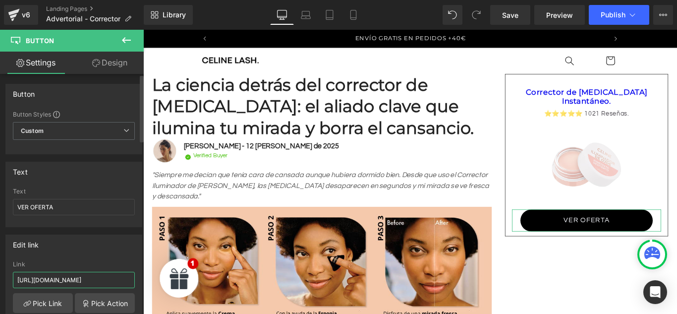
click at [44, 273] on input "[URL][DOMAIN_NAME]" at bounding box center [74, 280] width 122 height 16
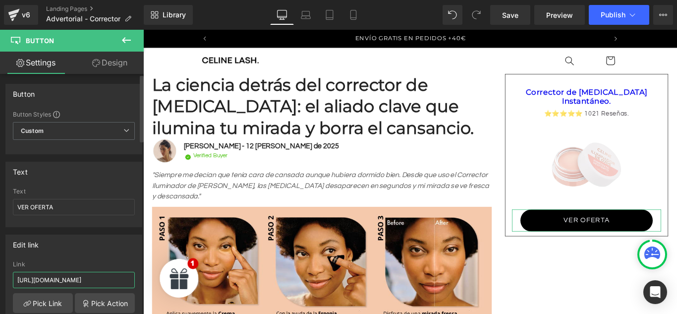
paste input "corrector-de-[MEDICAL_DATA]-instantaneo-copia-1"
type input "[URL][DOMAIN_NAME][MEDICAL_DATA]"
click at [62, 254] on div "Edit link [URL][DOMAIN_NAME] Link [URL][DOMAIN_NAME][MEDICAL_DATA] Pick Link Pi…" at bounding box center [73, 298] width 137 height 128
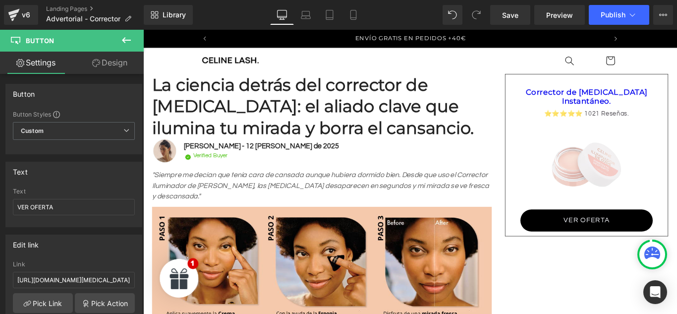
click at [611, 3] on div "Library Desktop Desktop Laptop Tablet Mobile Save Preview Publish Scheduled Upg…" at bounding box center [410, 15] width 533 height 30
click at [514, 23] on link "Save" at bounding box center [510, 15] width 40 height 20
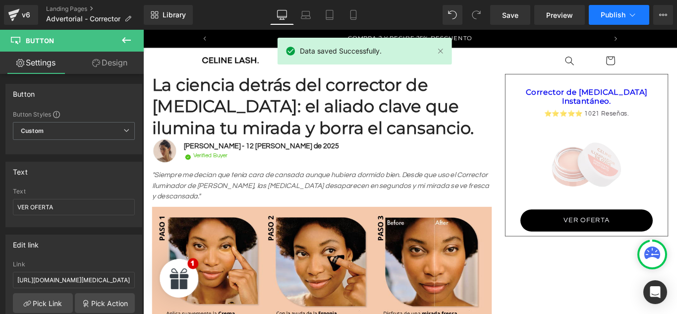
click at [616, 18] on span "Publish" at bounding box center [613, 15] width 25 height 8
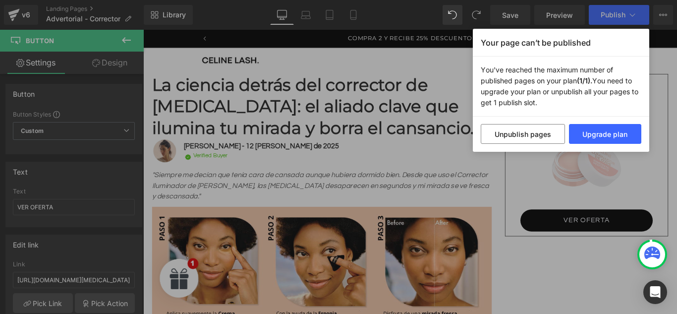
click at [421, 14] on div "Your page can’t be published You've reached the maximum number of published pag…" at bounding box center [338, 157] width 677 height 314
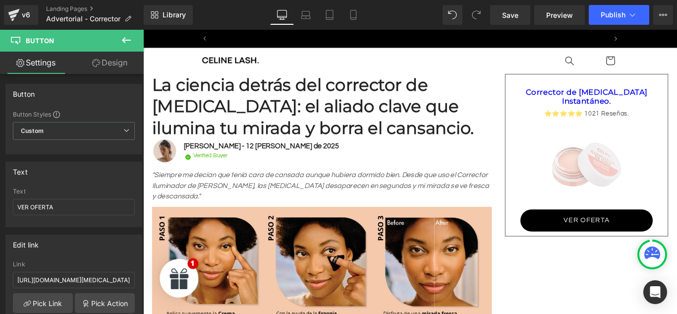
scroll to position [0, 454]
click at [552, 11] on span "Preview" at bounding box center [559, 15] width 27 height 10
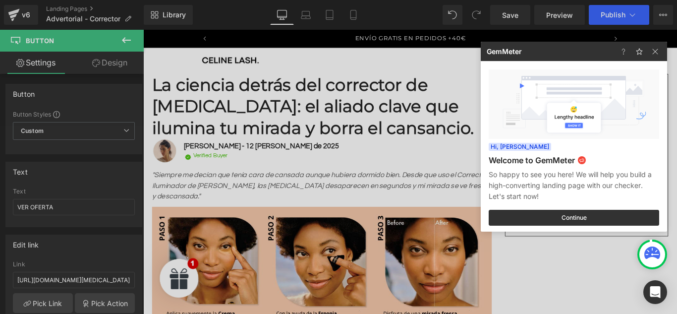
click at [32, 19] on div at bounding box center [338, 157] width 677 height 314
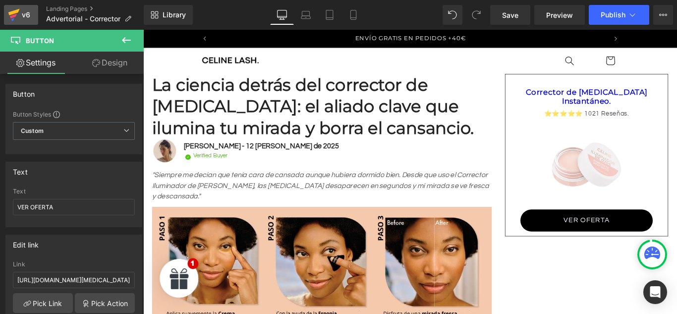
click at [23, 22] on link "v6" at bounding box center [21, 15] width 34 height 20
